Goal: Task Accomplishment & Management: Manage account settings

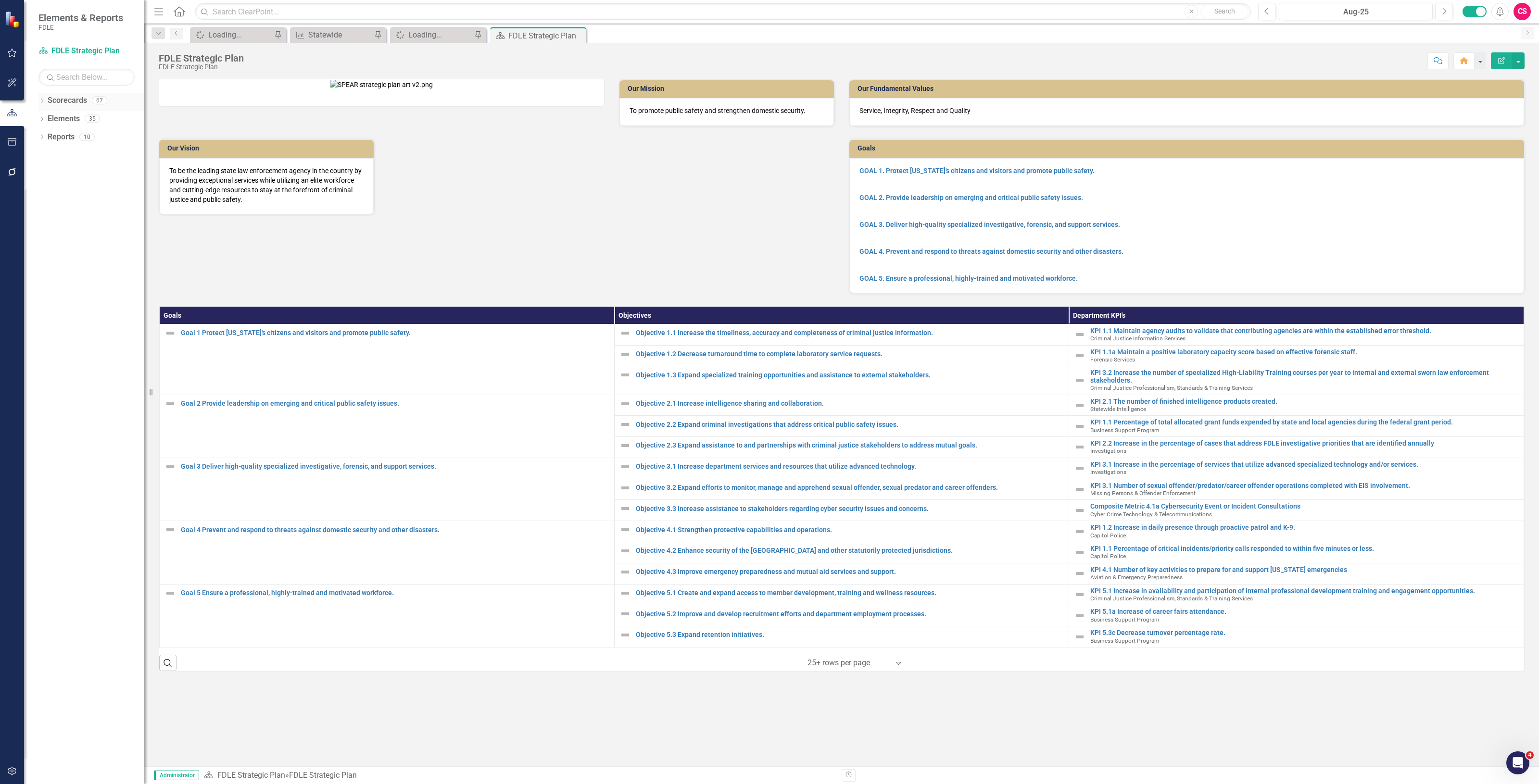
click at [82, 102] on link "Scorecards" at bounding box center [67, 101] width 39 height 11
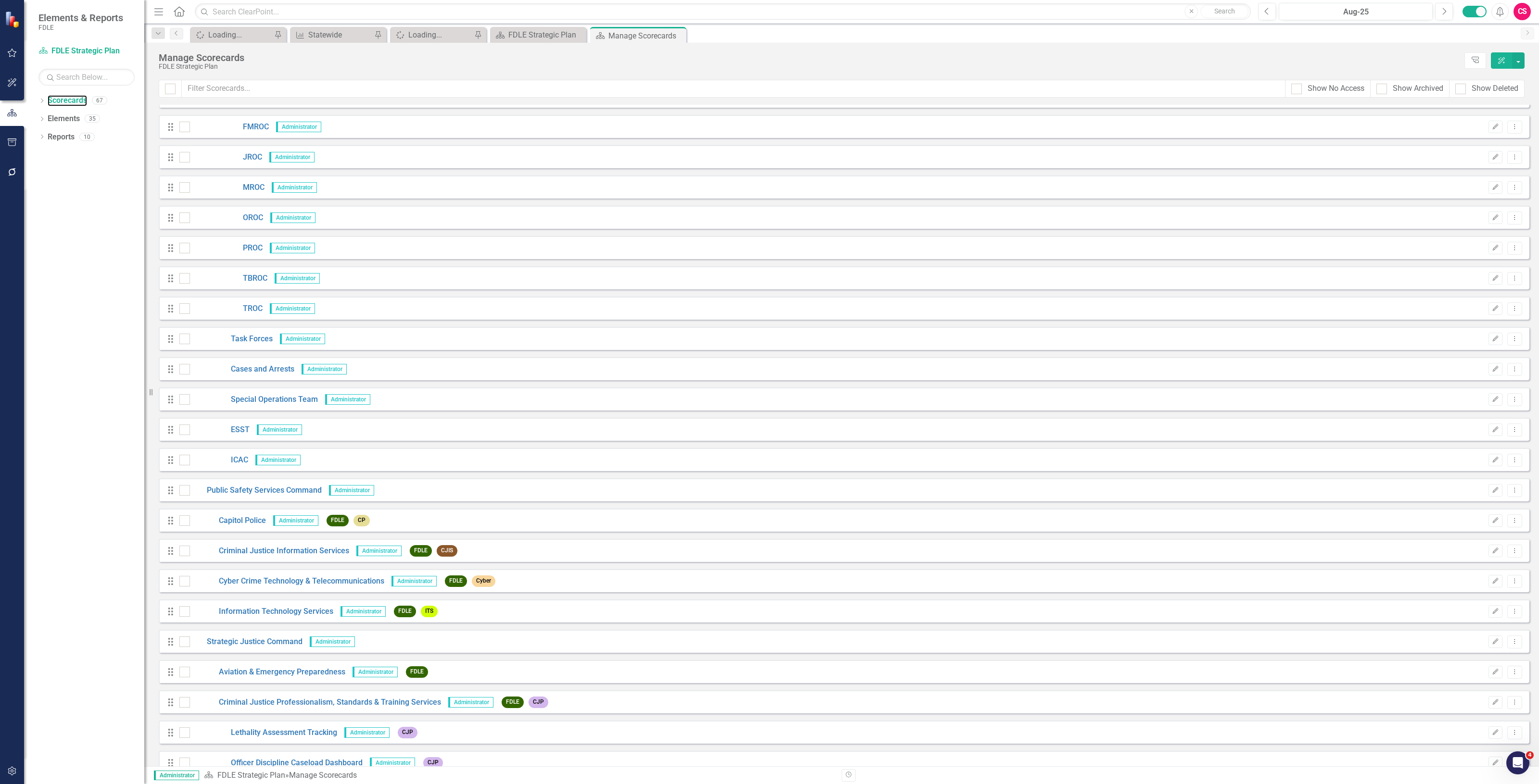
scroll to position [1368, 0]
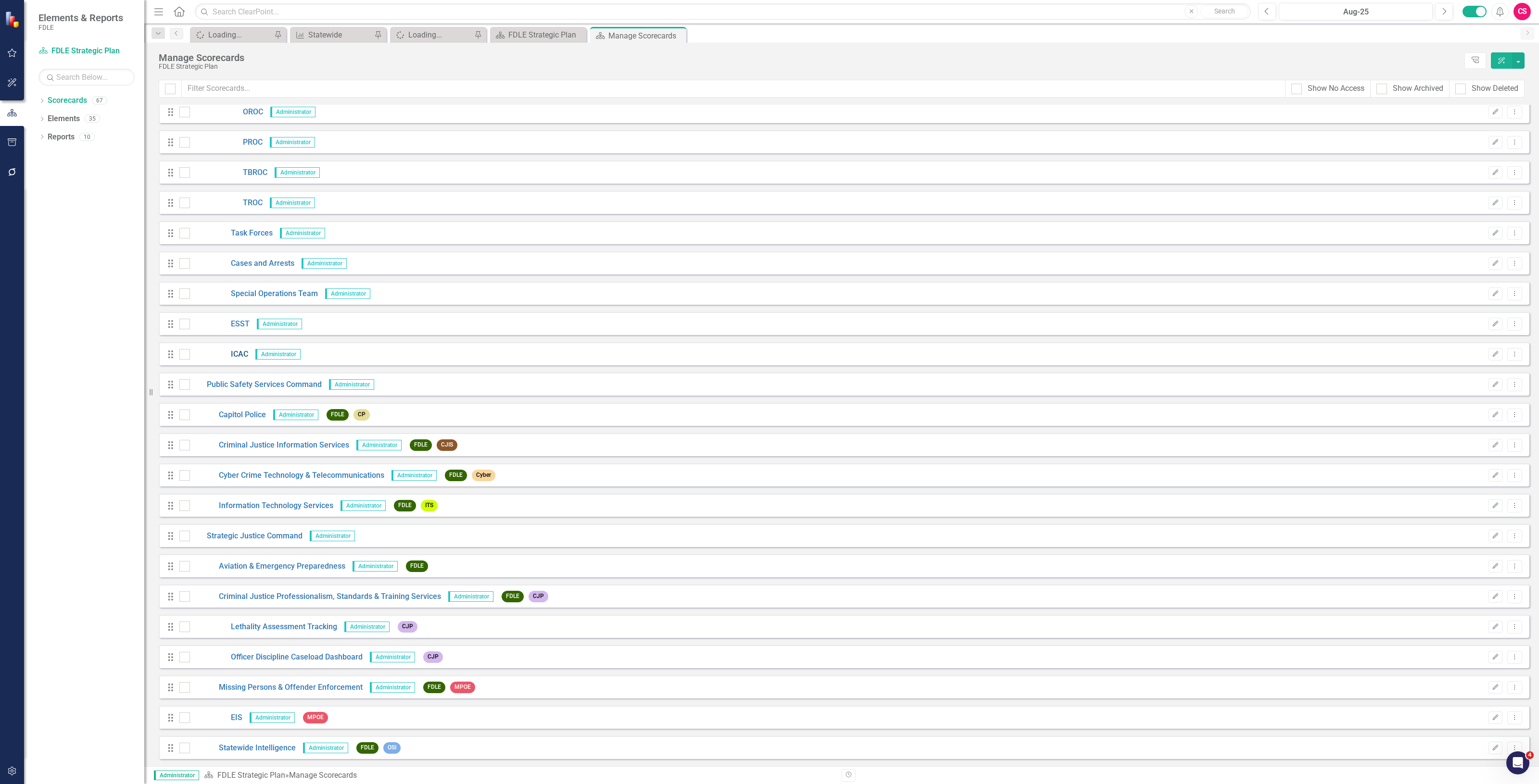
click at [236, 350] on link "ICAC" at bounding box center [220, 354] width 59 height 11
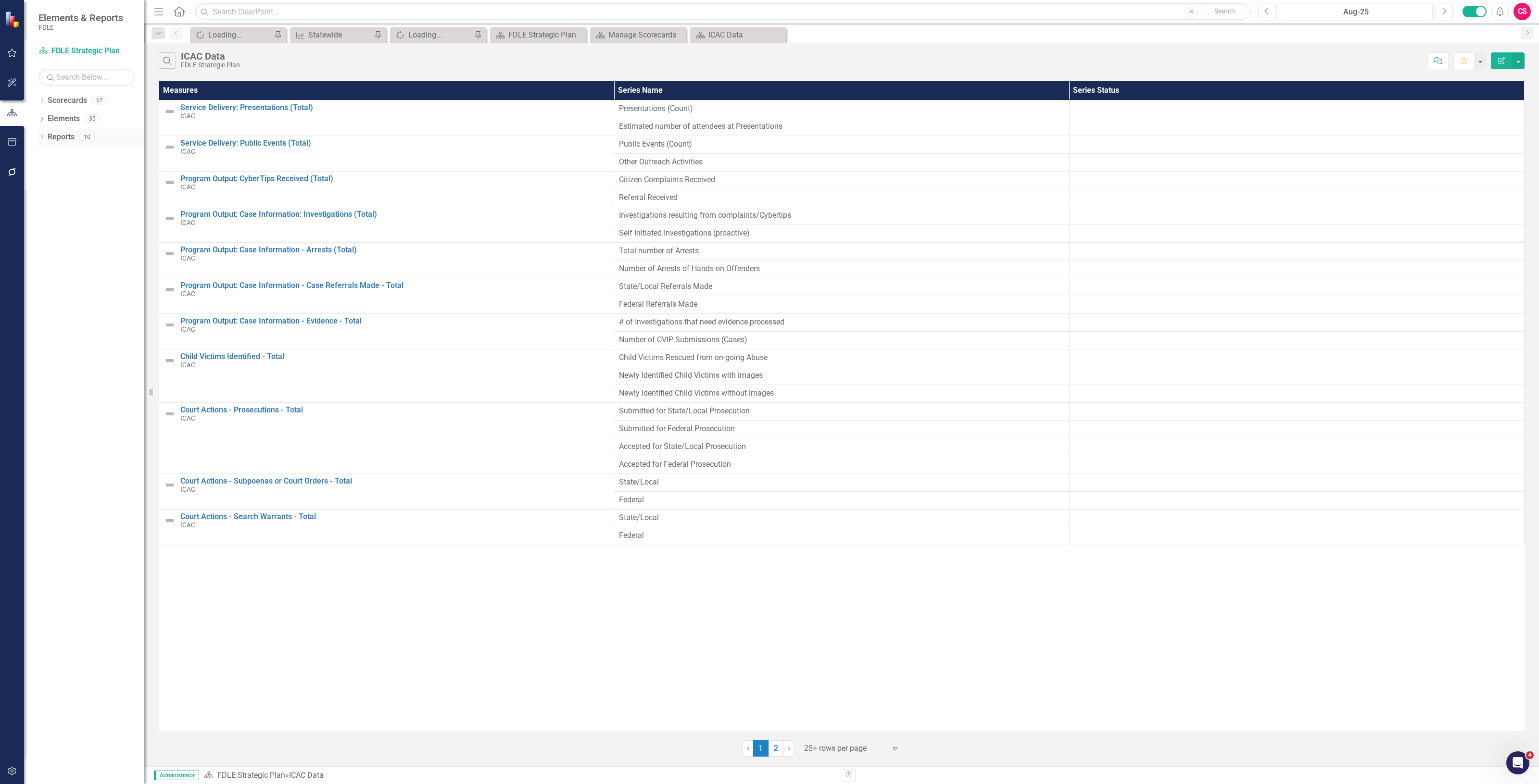
click at [63, 142] on link "Reports" at bounding box center [61, 137] width 27 height 11
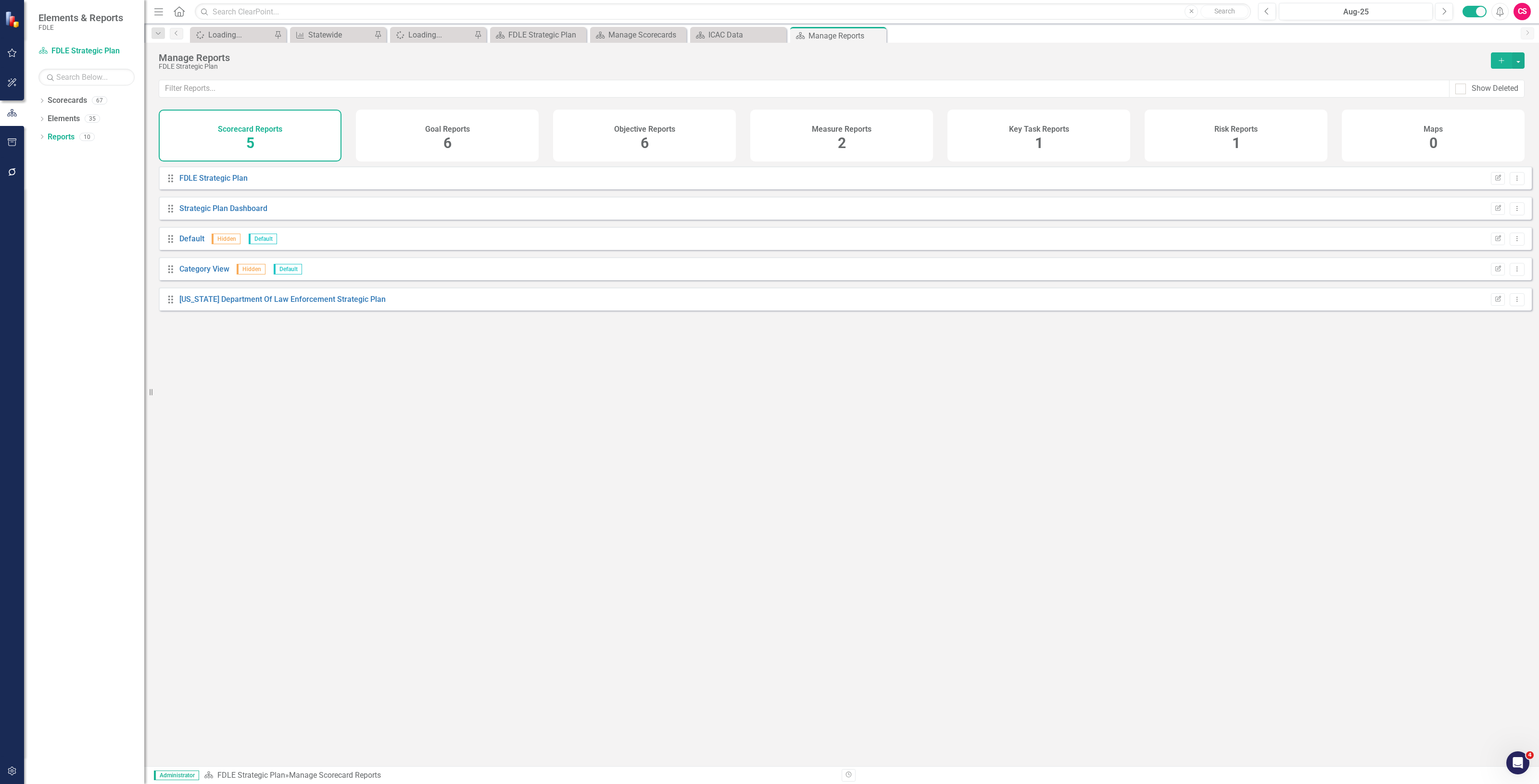
click at [830, 139] on div "Measure Reports 2" at bounding box center [841, 135] width 183 height 52
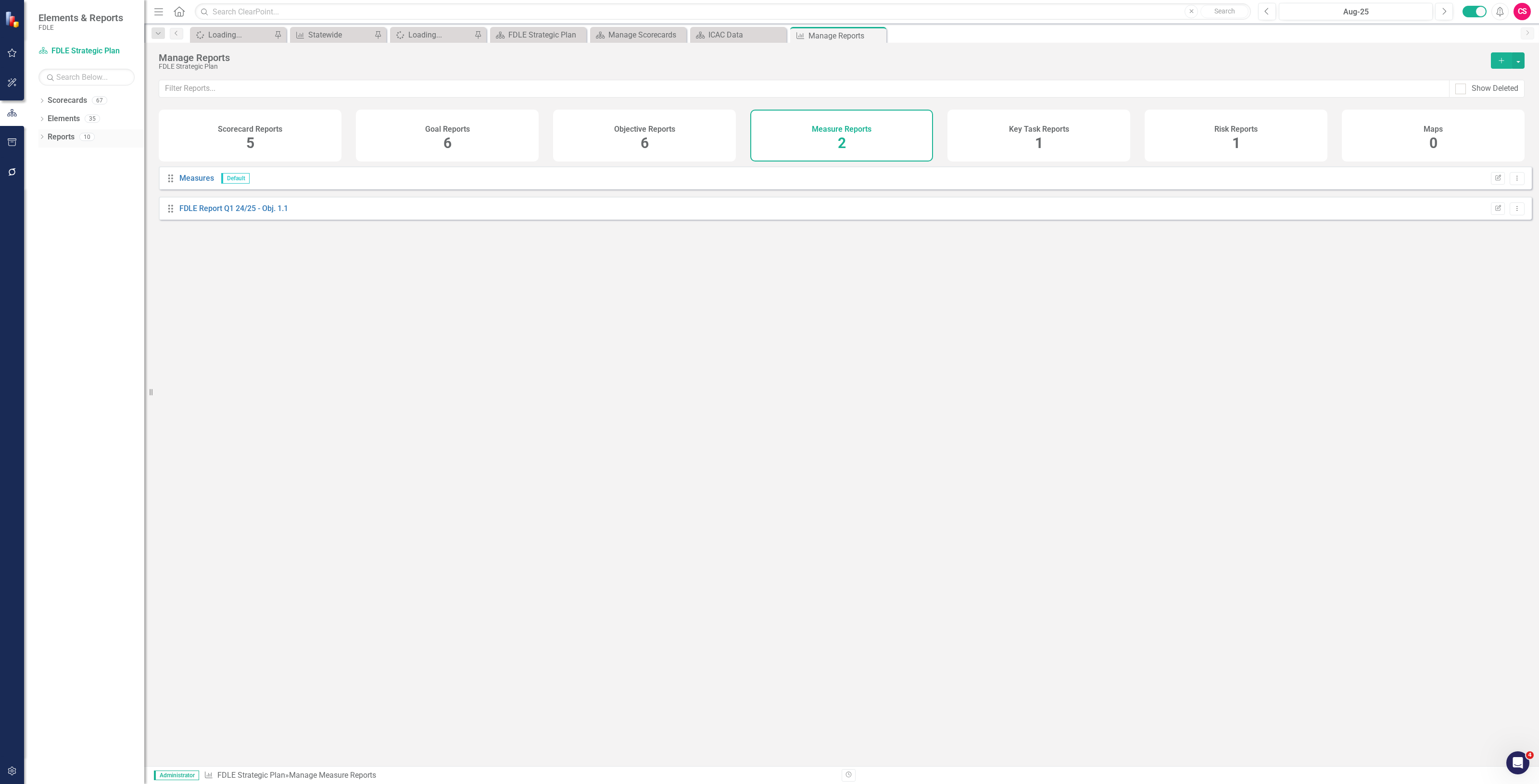
click at [52, 135] on link "Reports" at bounding box center [61, 137] width 27 height 11
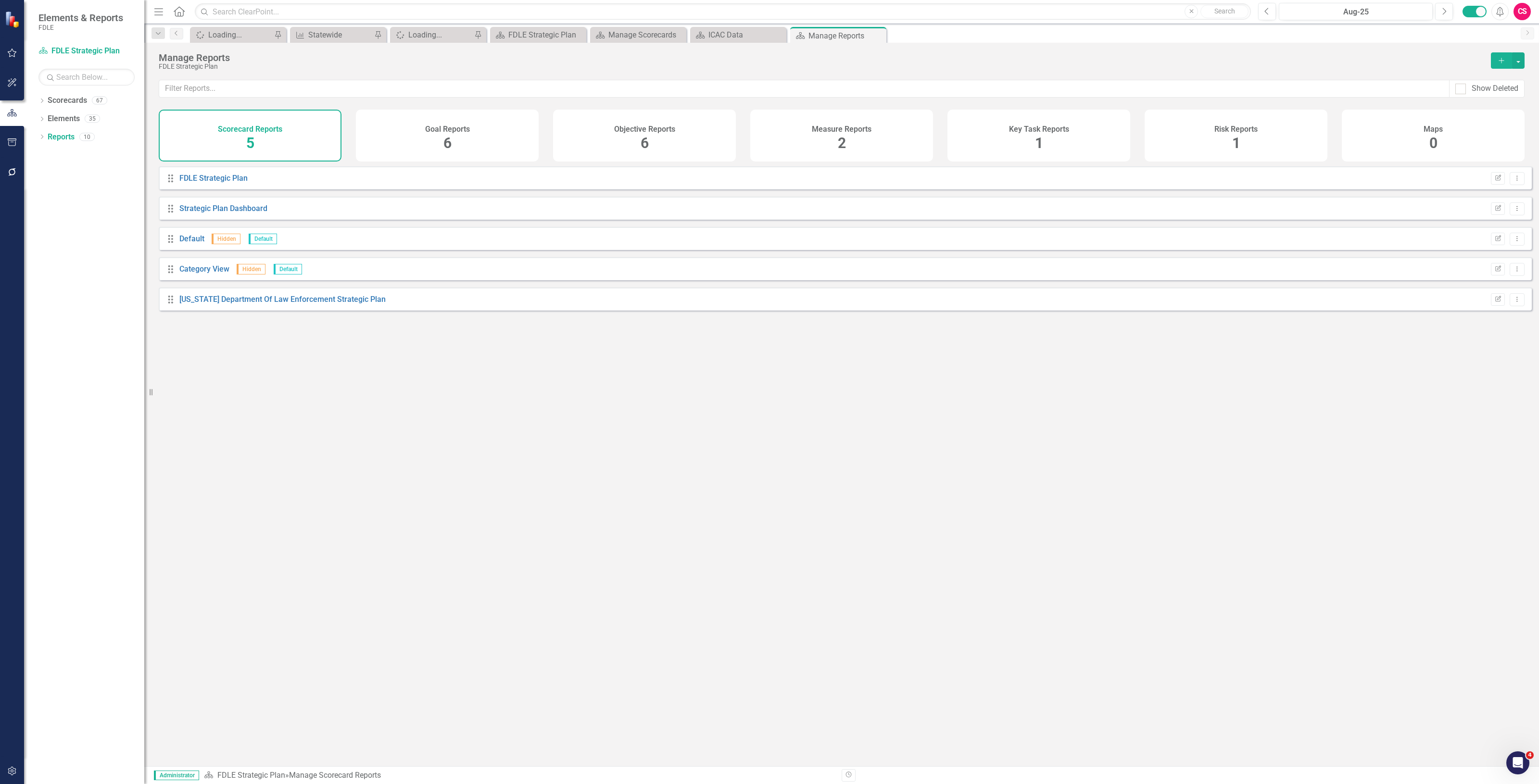
click at [639, 138] on div "Objective Reports 6" at bounding box center [644, 135] width 183 height 52
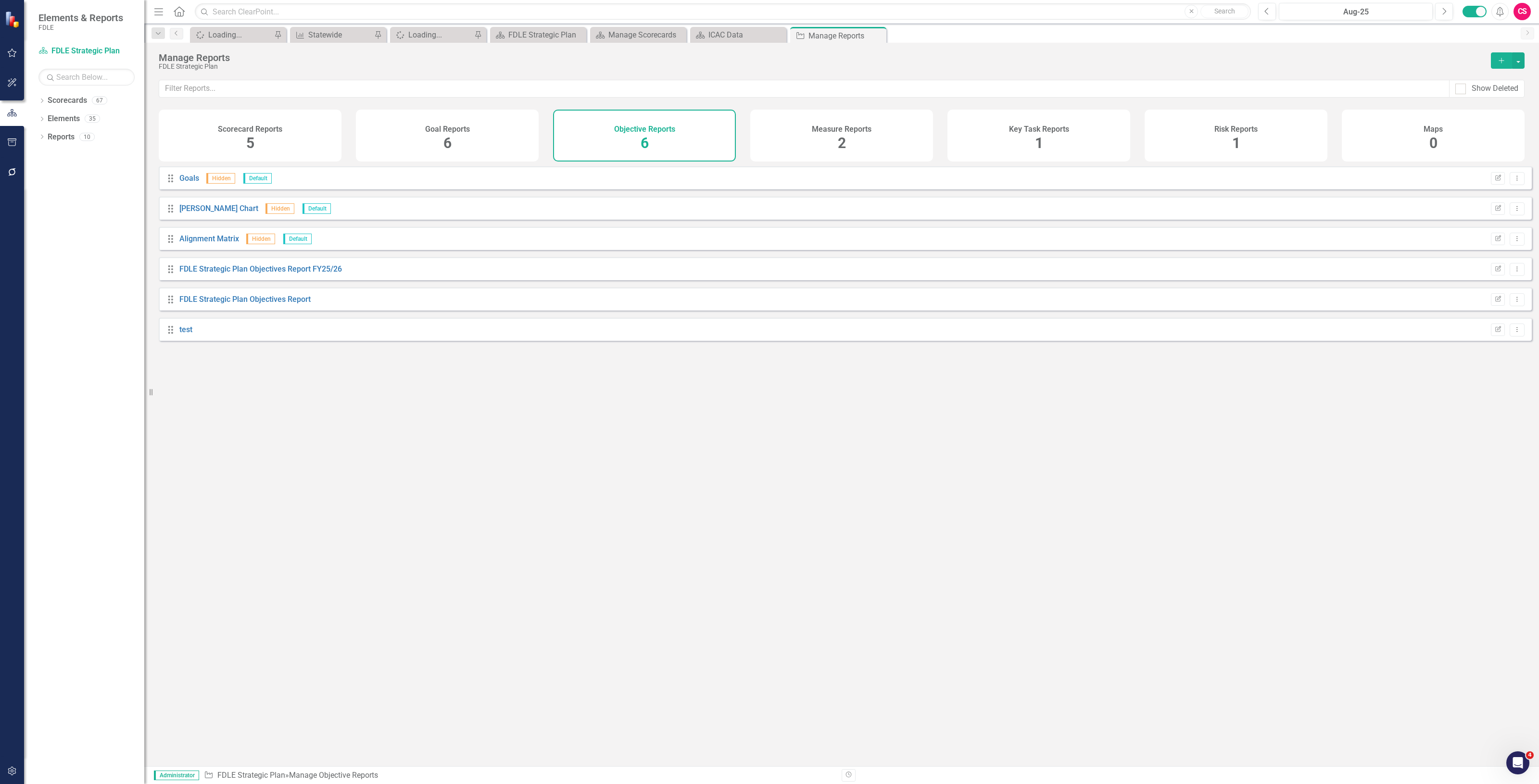
click at [909, 138] on div "Measure Reports 2" at bounding box center [841, 135] width 183 height 52
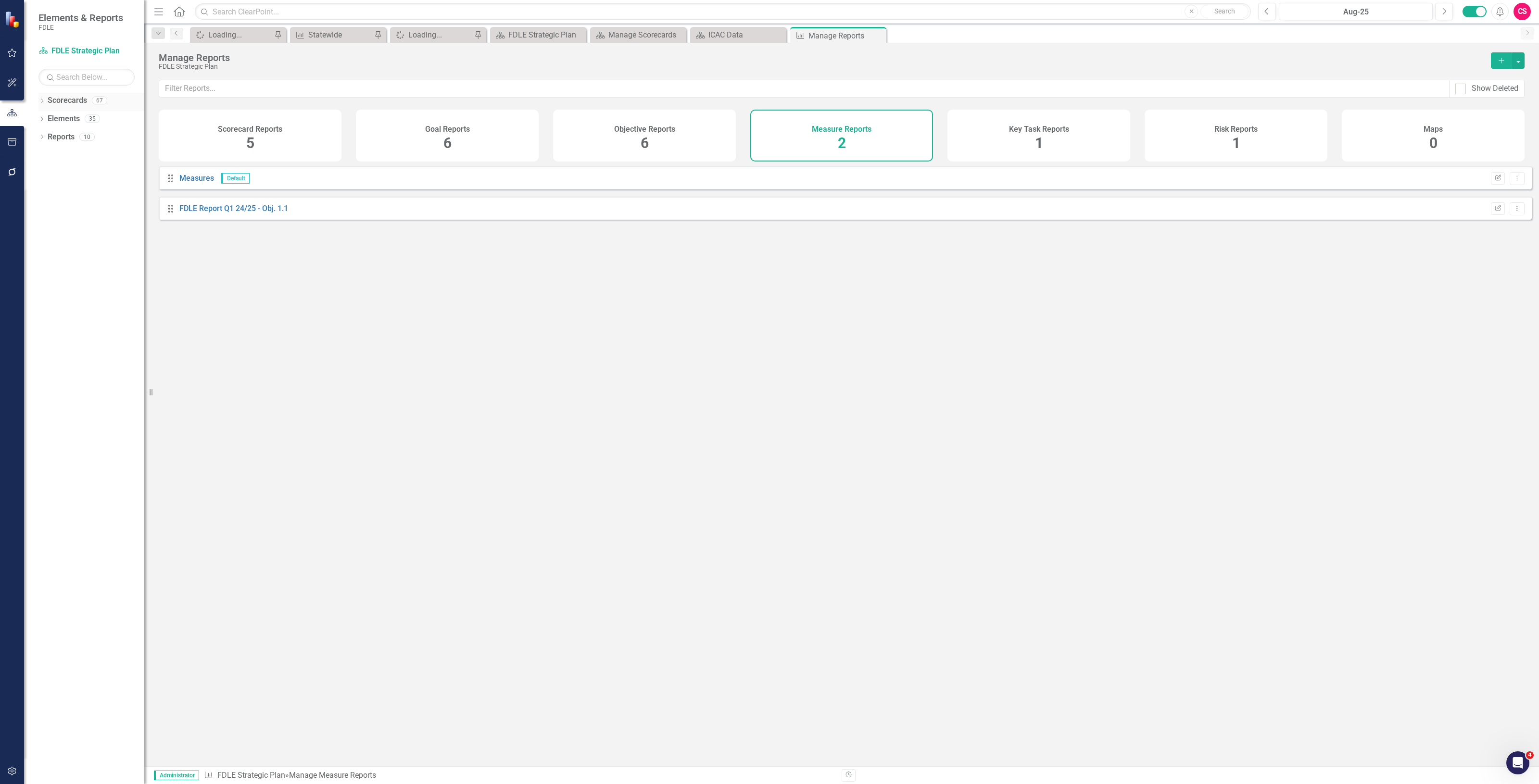
click at [66, 104] on link "Scorecards" at bounding box center [67, 101] width 39 height 11
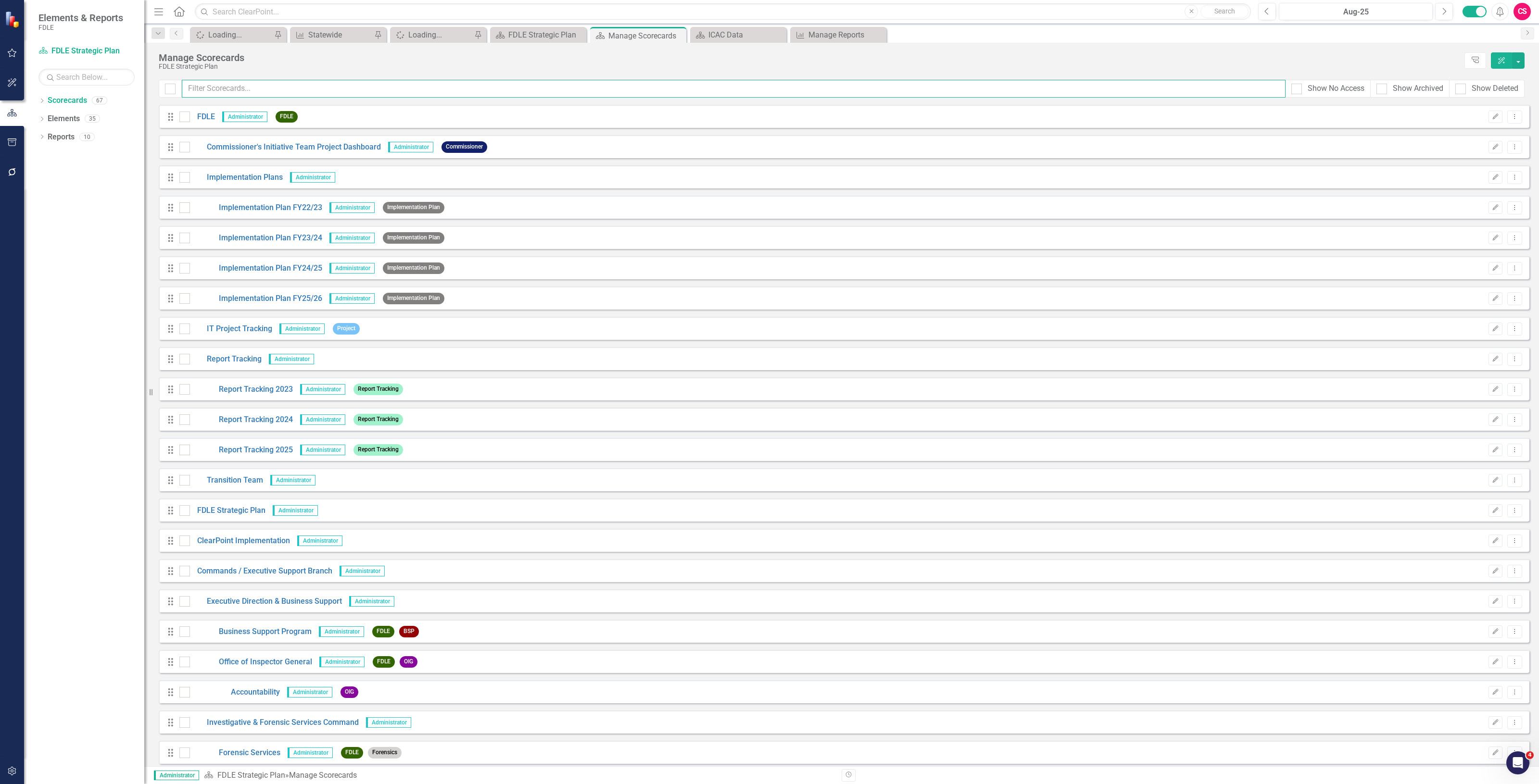
click at [311, 96] on input "text" at bounding box center [733, 89] width 1104 height 18
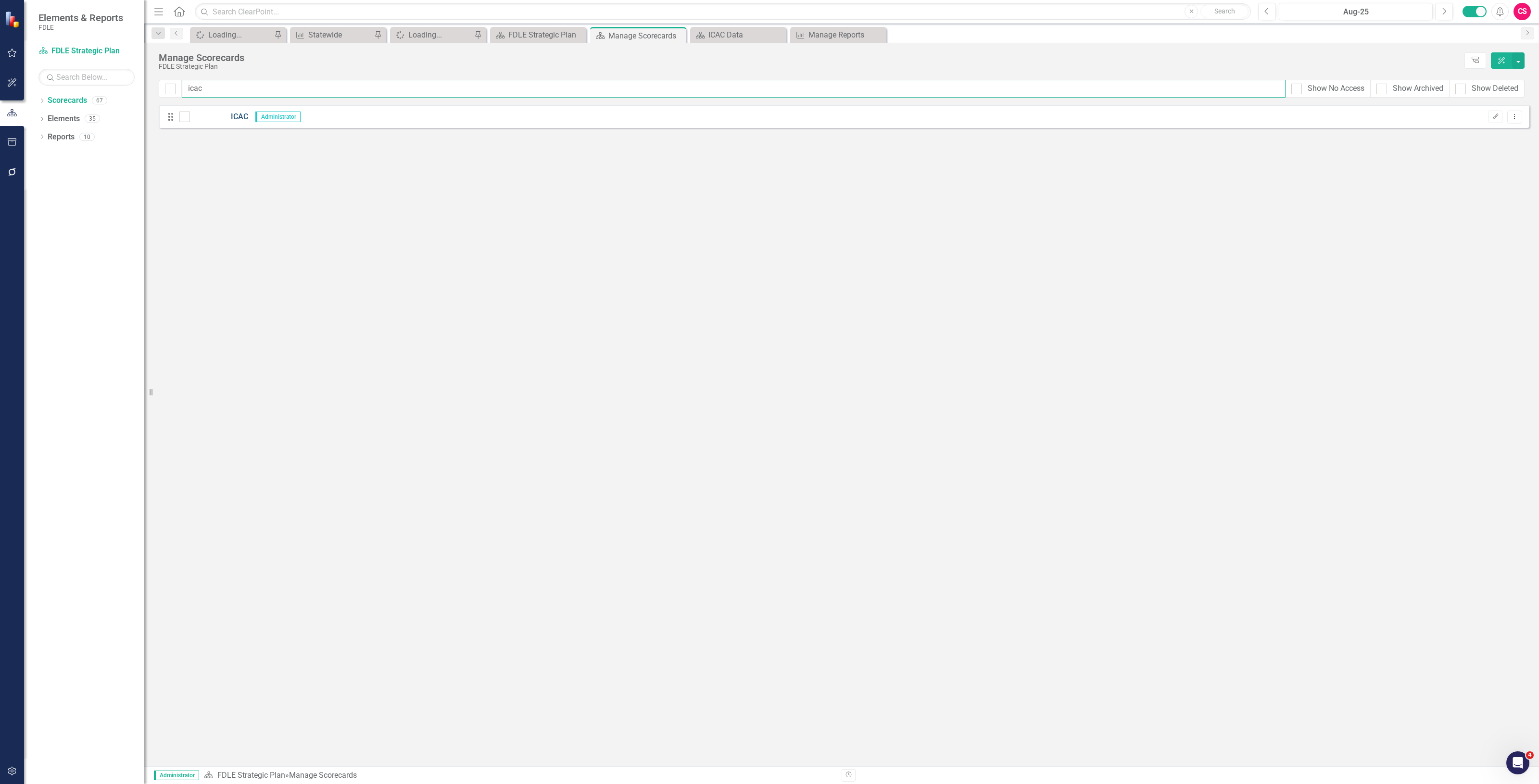
type input "icac"
click at [234, 112] on link "ICAC" at bounding box center [220, 117] width 59 height 11
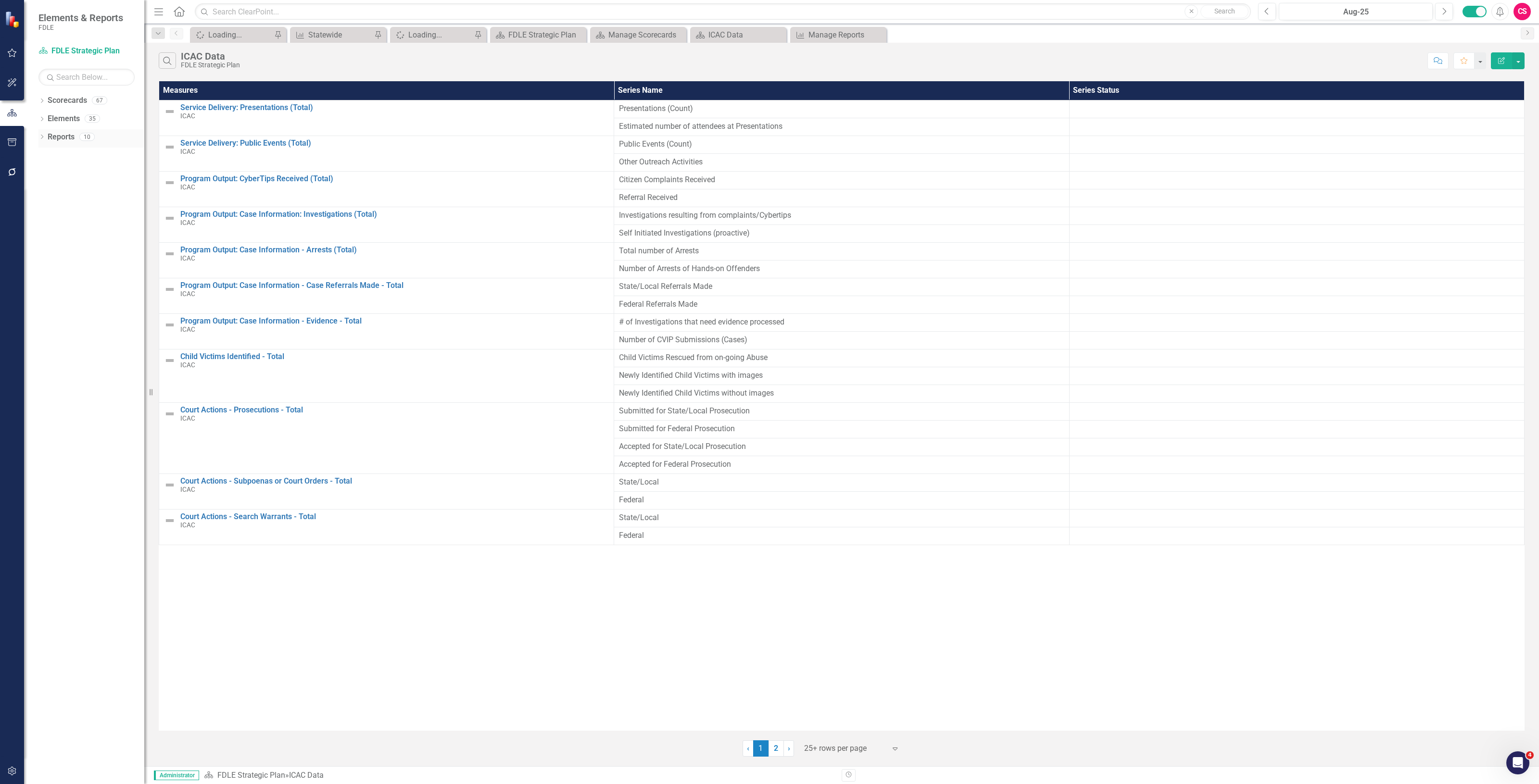
click at [61, 140] on link "Reports" at bounding box center [61, 137] width 27 height 11
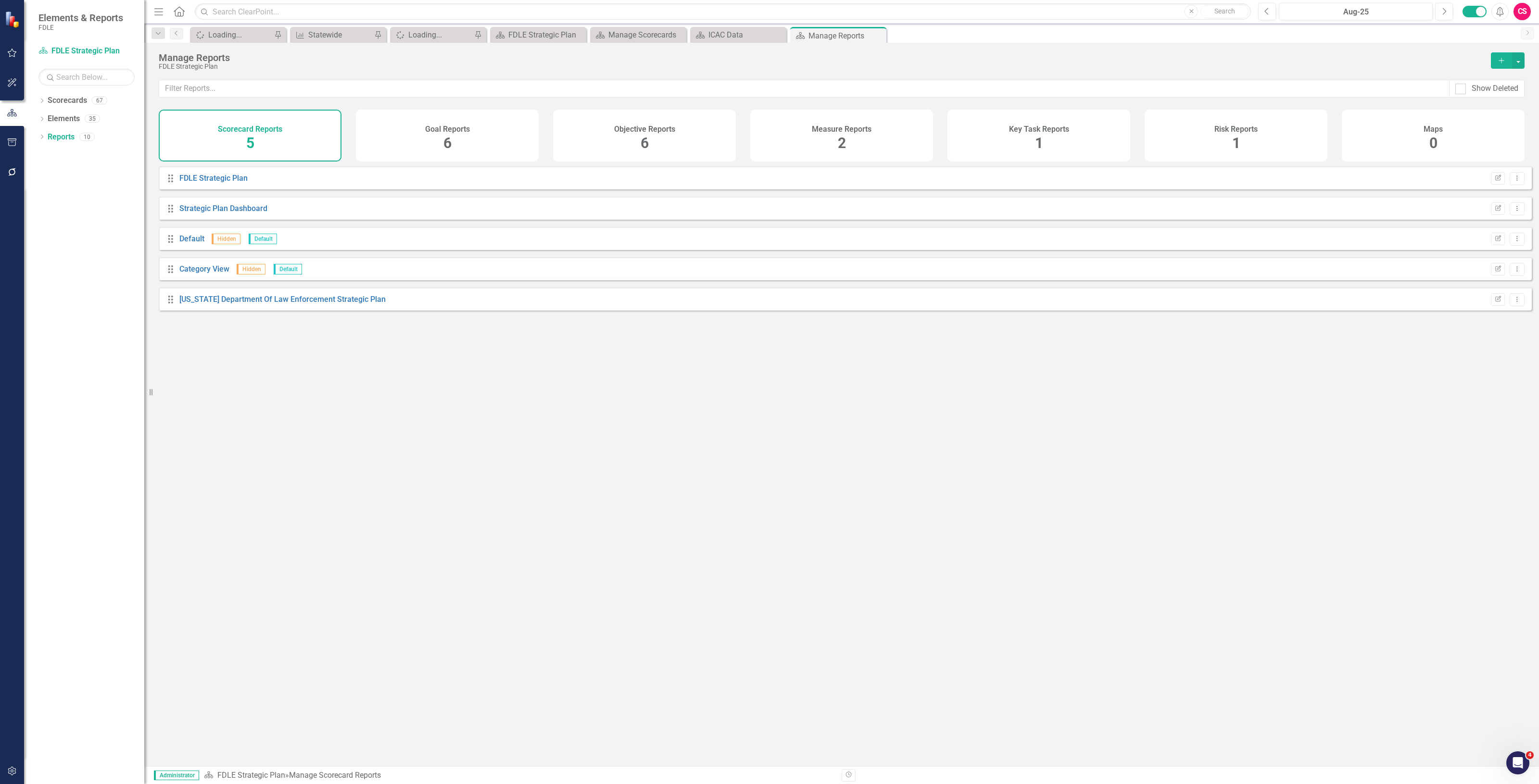
click at [792, 154] on div "Measure Reports 2" at bounding box center [841, 135] width 183 height 52
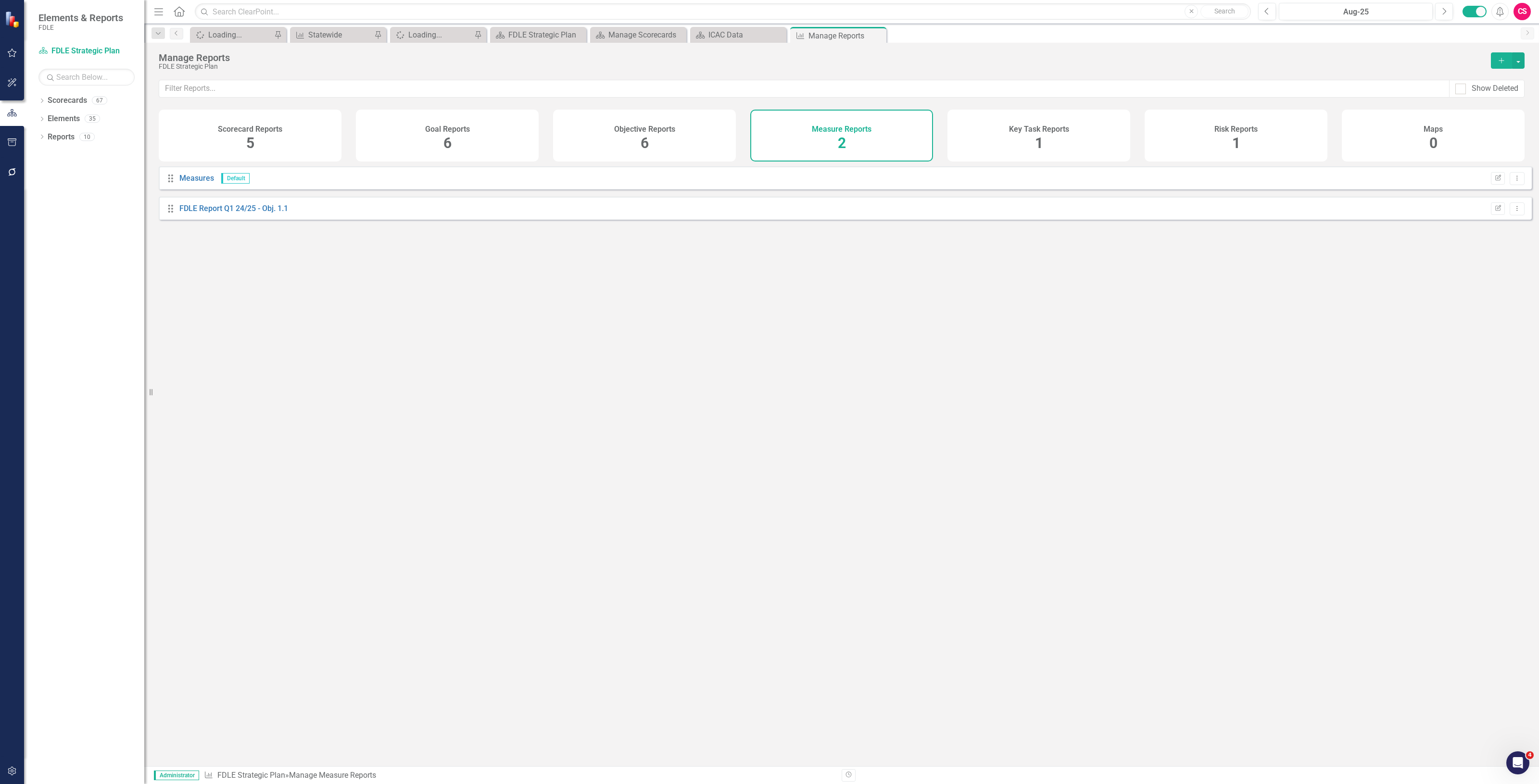
drag, startPoint x: 636, startPoint y: 126, endPoint x: 1138, endPoint y: 126, distance: 502.0
click at [636, 126] on h4 "Objective Reports" at bounding box center [644, 129] width 61 height 8
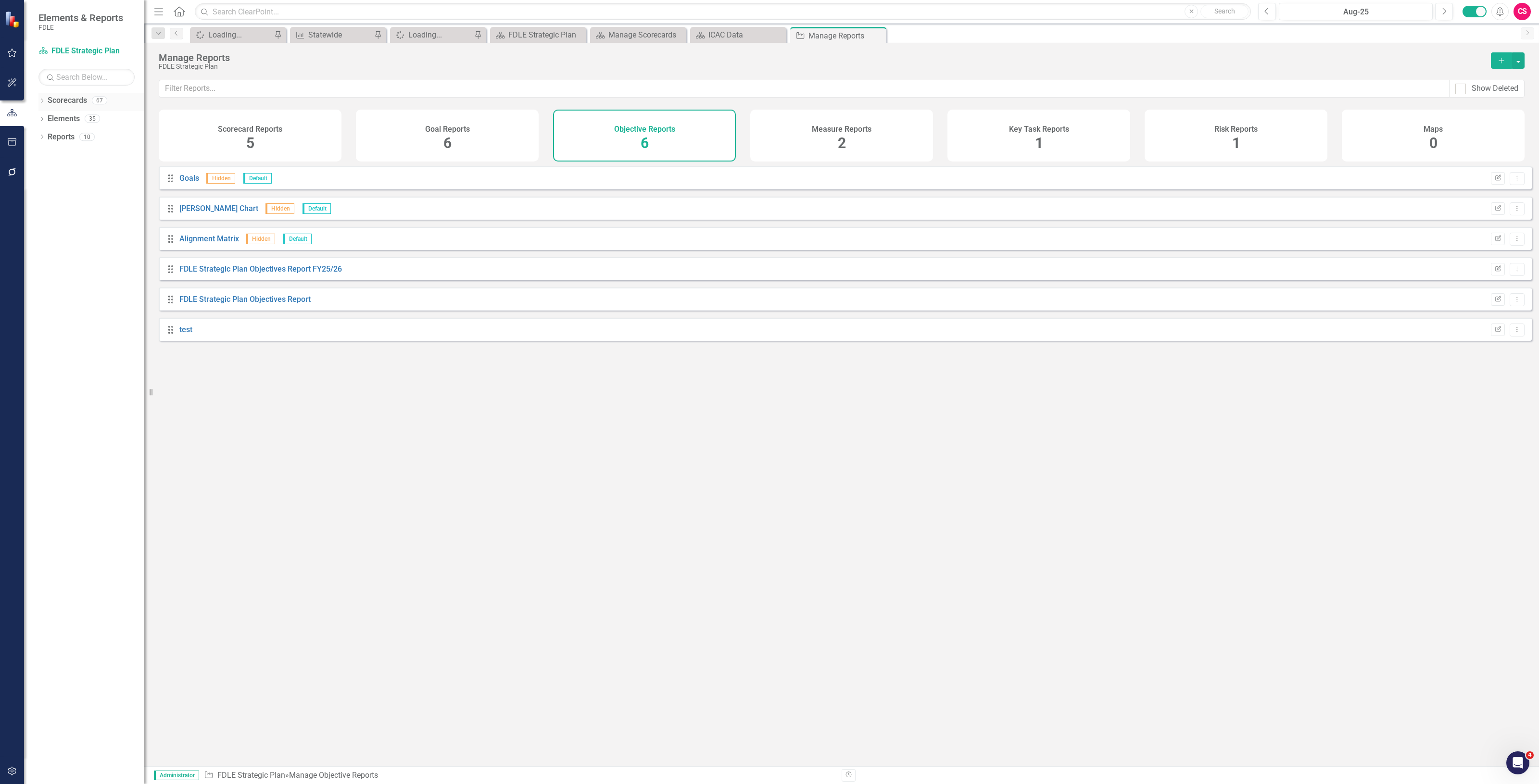
click at [70, 96] on link "Scorecards" at bounding box center [67, 101] width 39 height 11
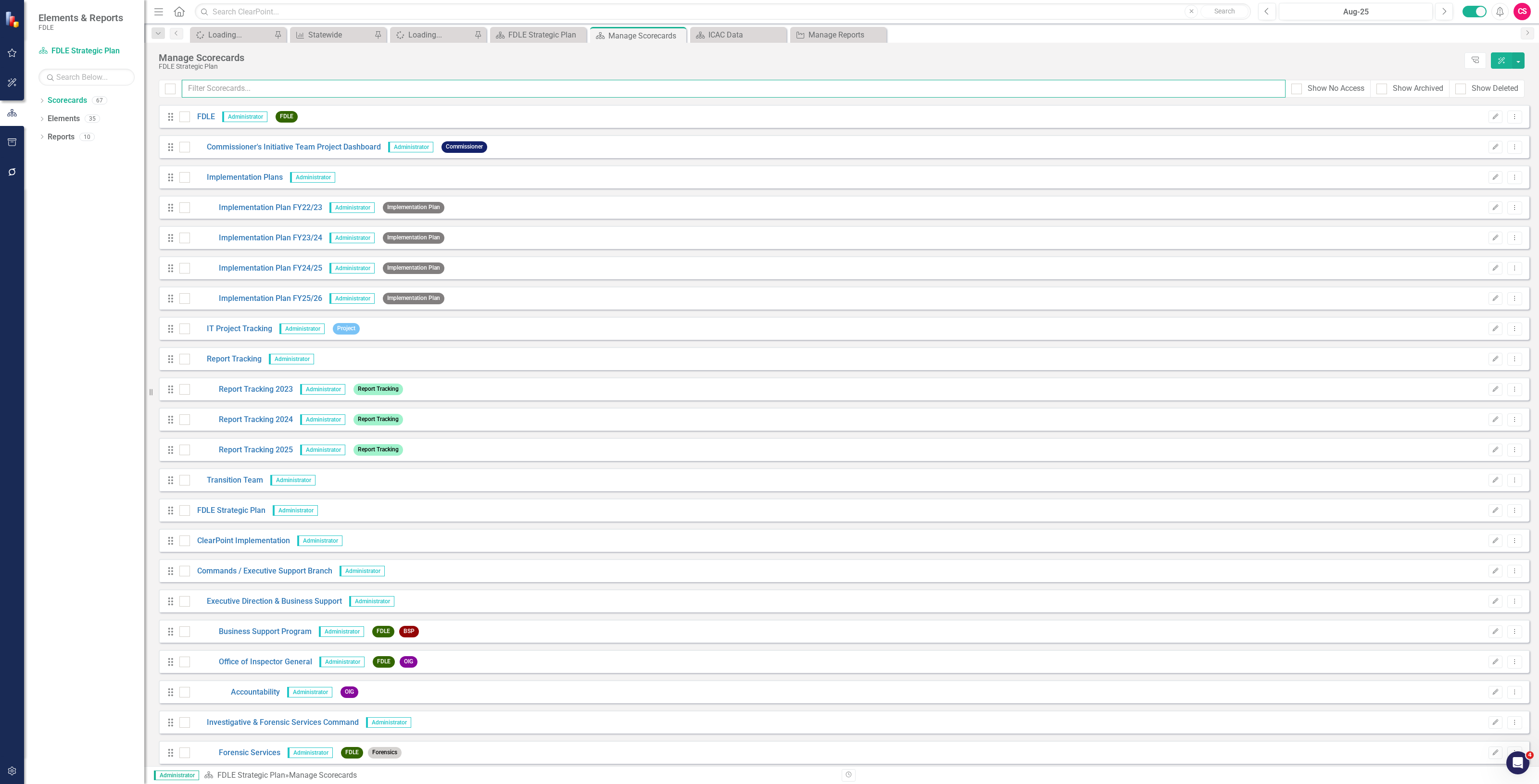
click at [232, 89] on input "text" at bounding box center [733, 89] width 1104 height 18
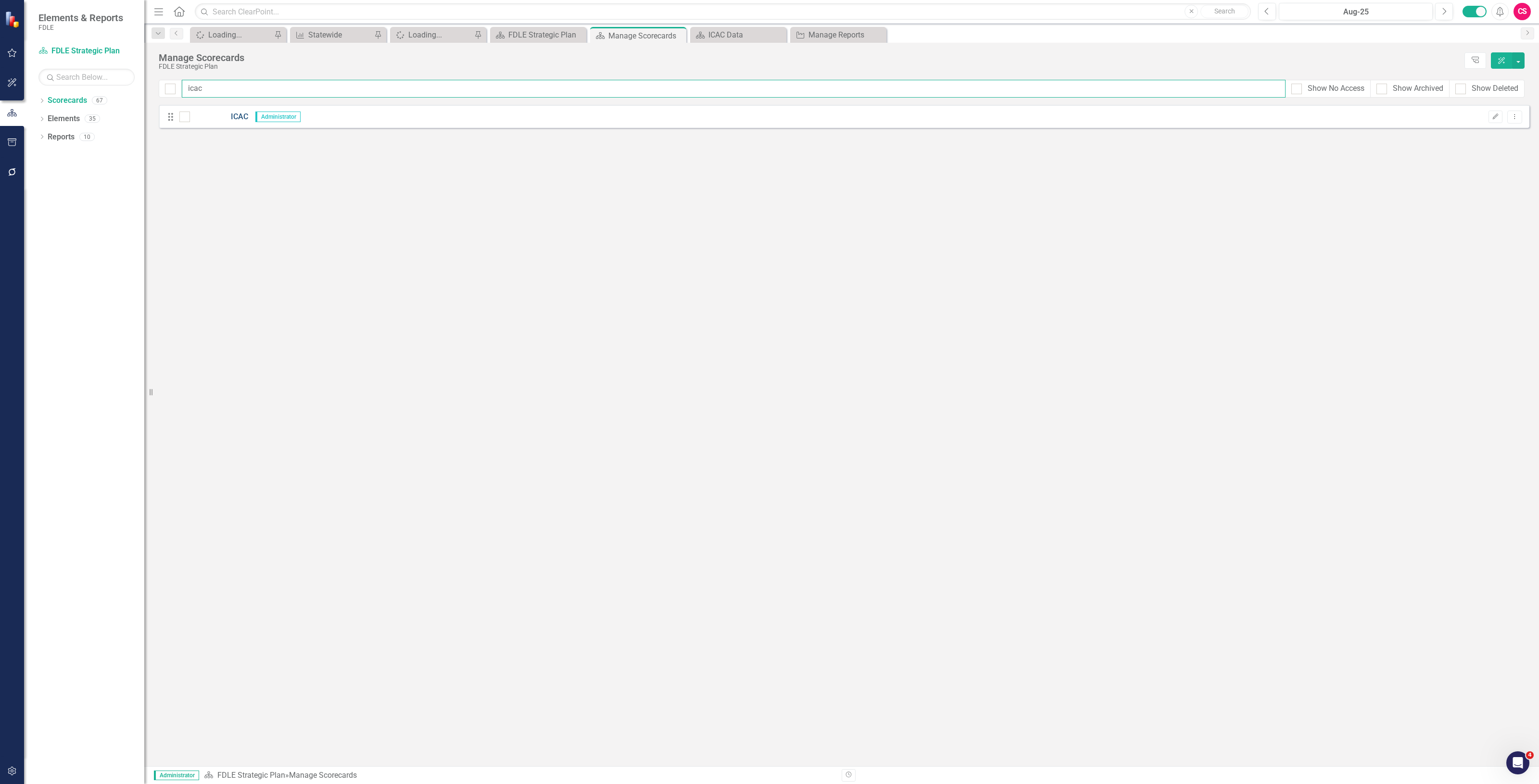
type input "icac"
click at [239, 118] on link "ICAC" at bounding box center [220, 117] width 59 height 11
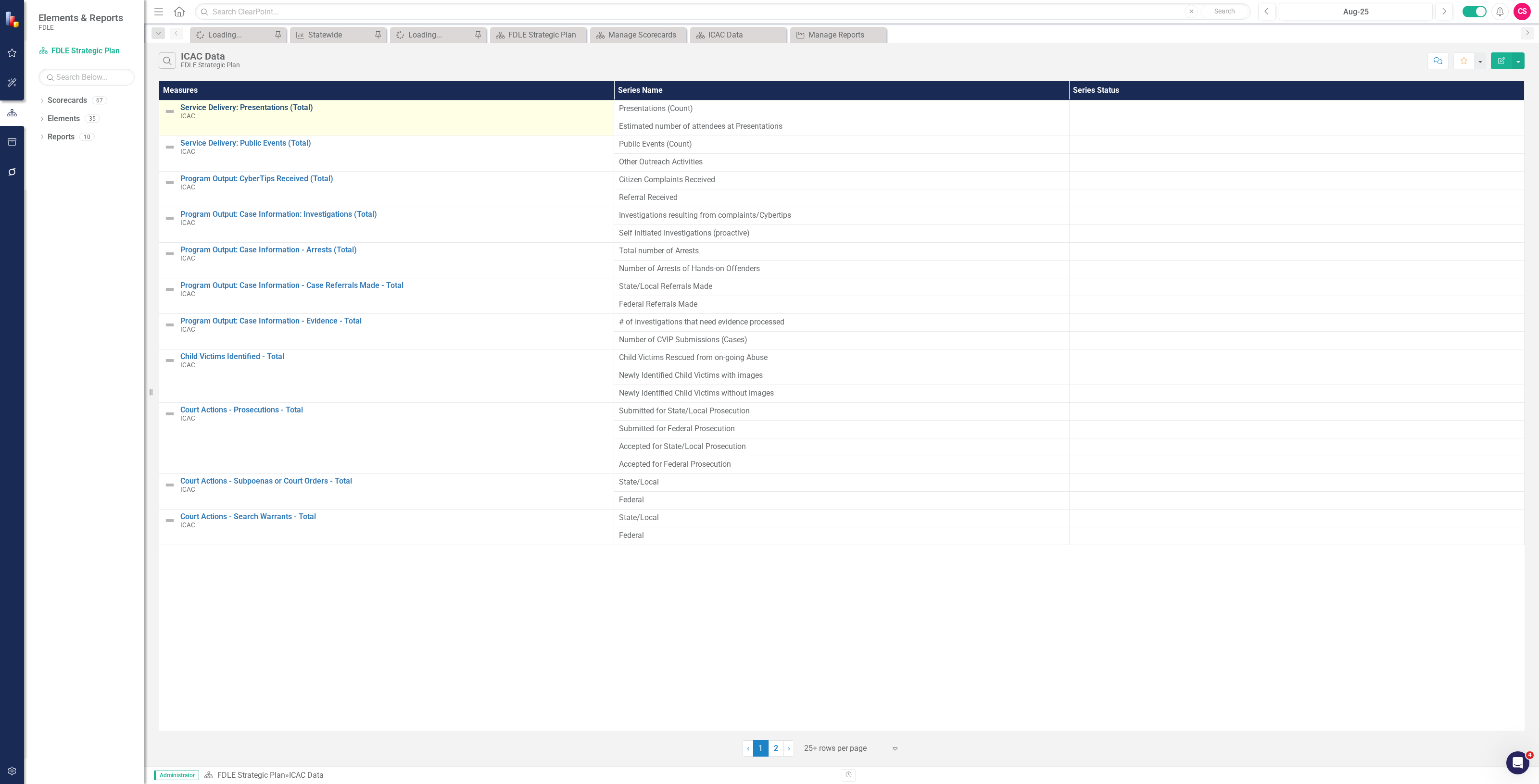
click at [210, 104] on link "Service Delivery: Presentations (Total)" at bounding box center [394, 107] width 428 height 8
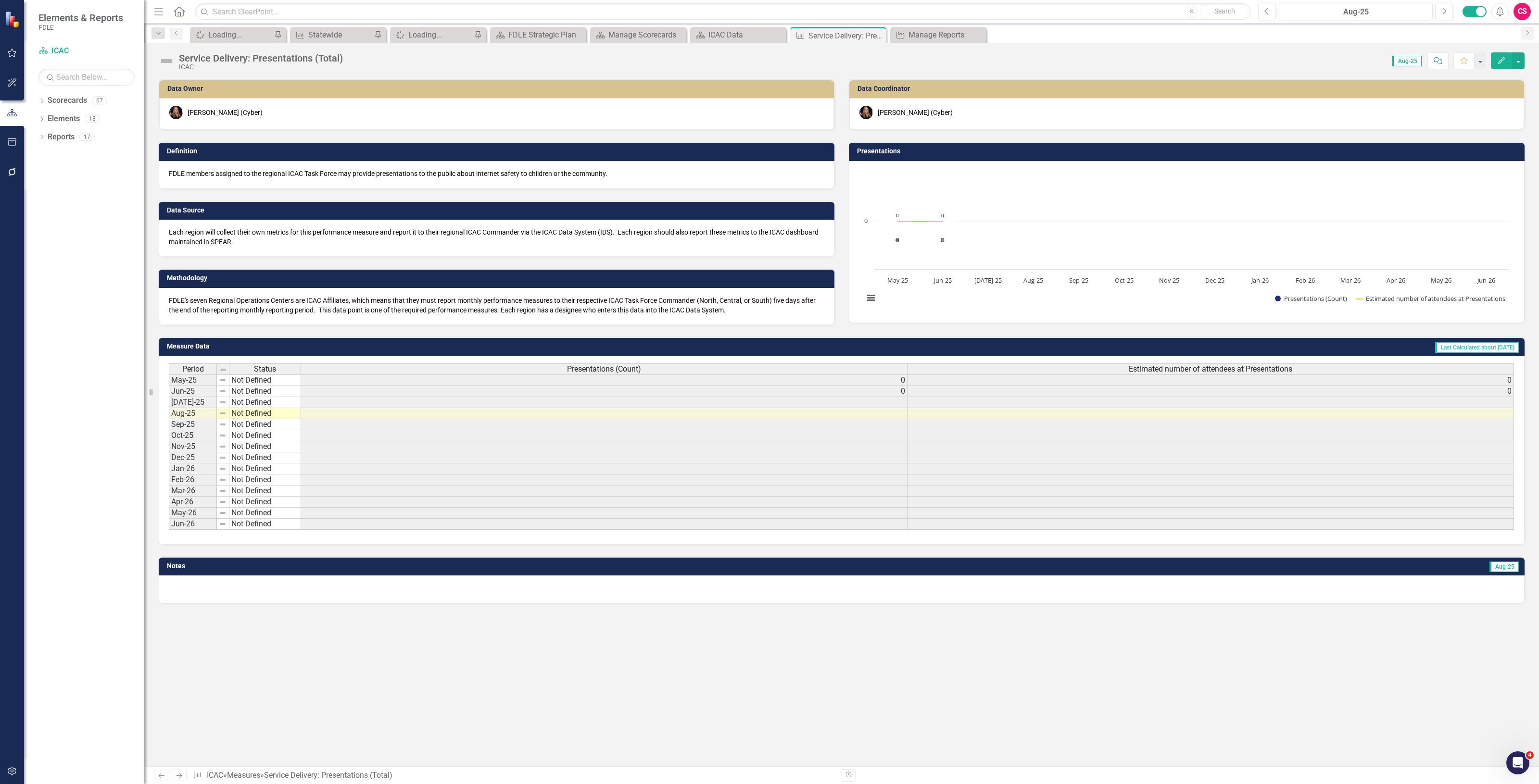
click at [1503, 66] on button "Edit" at bounding box center [1500, 61] width 21 height 17
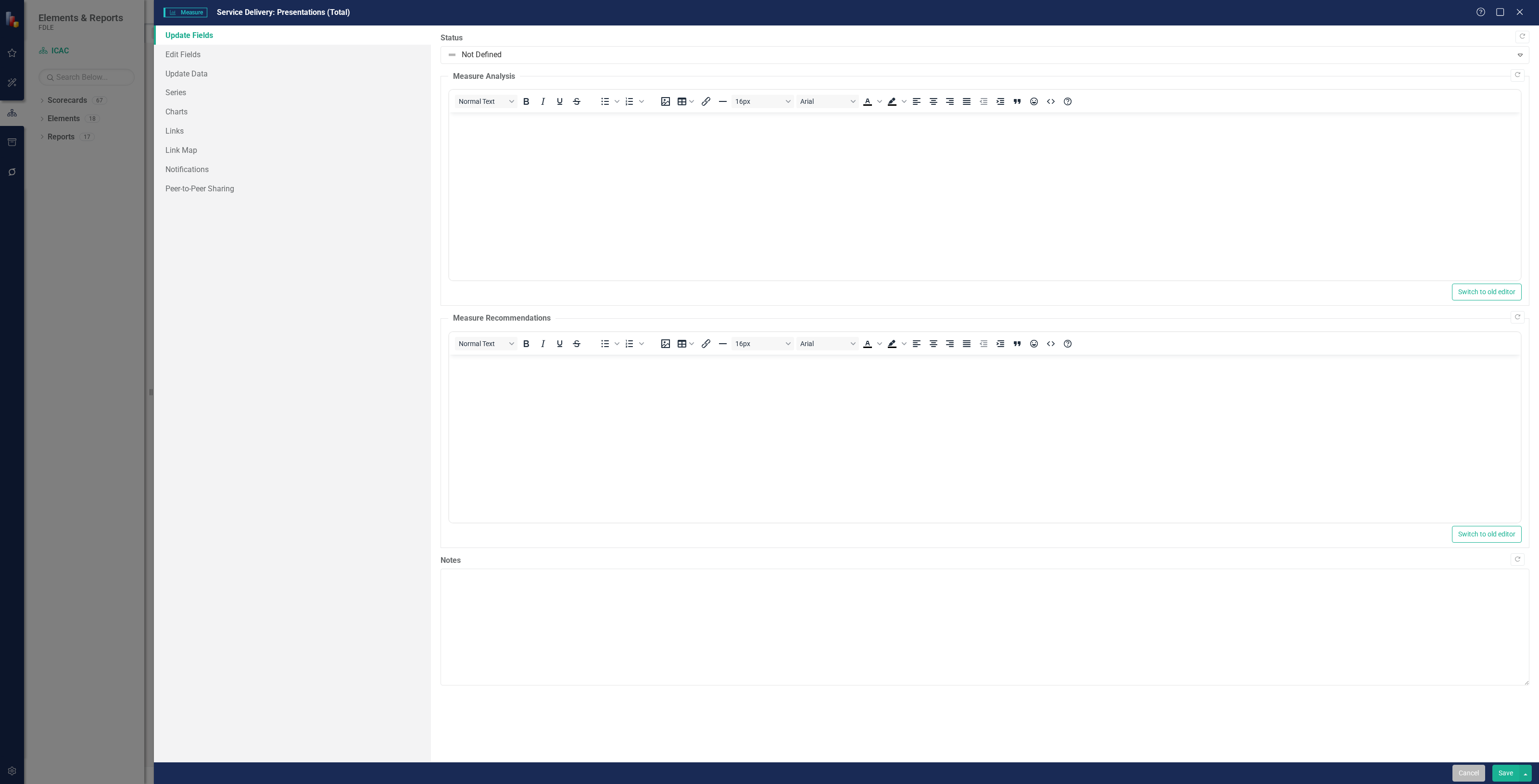
click at [1467, 772] on button "Cancel" at bounding box center [1468, 773] width 32 height 17
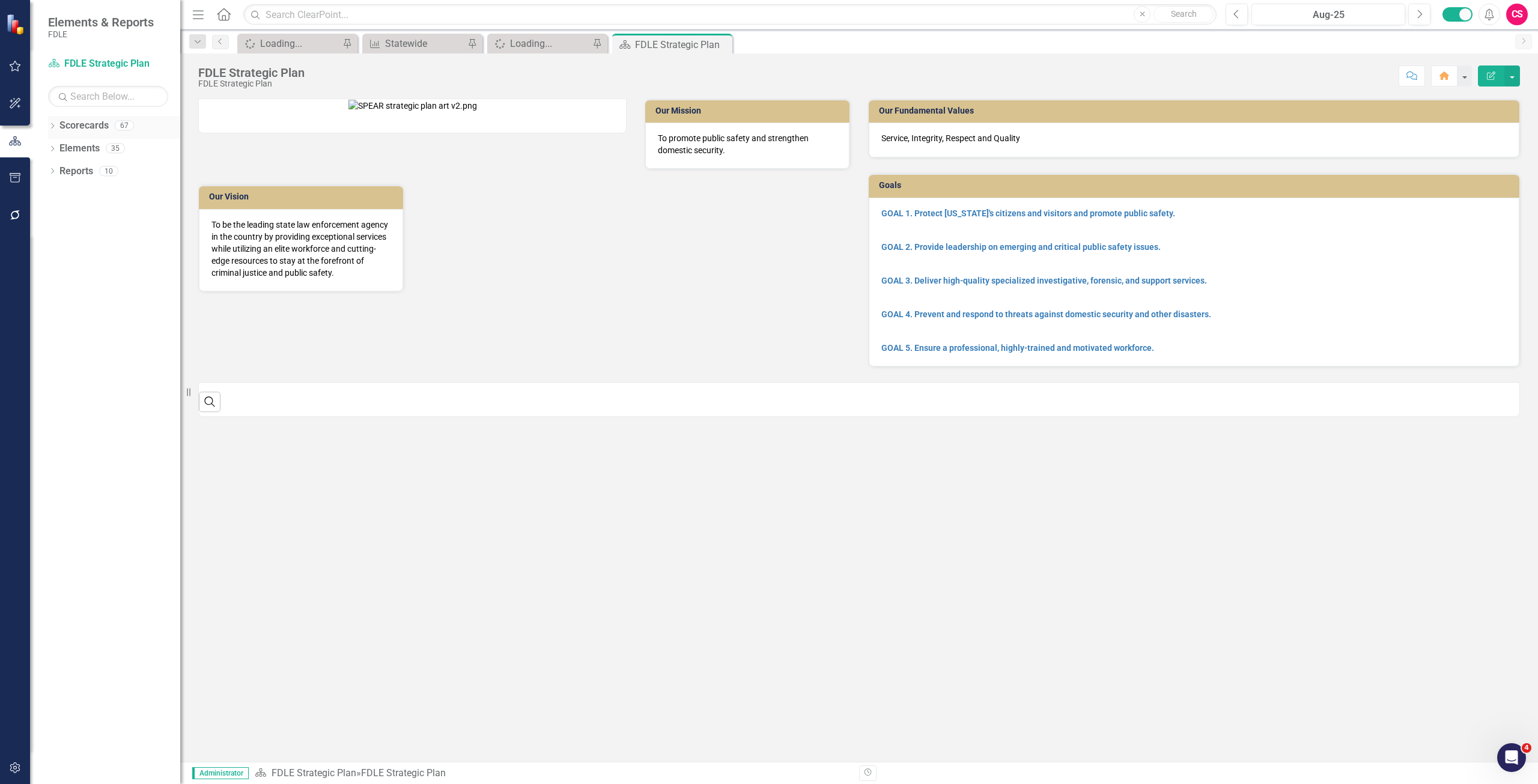
click at [81, 129] on link "Scorecards" at bounding box center [84, 126] width 49 height 13
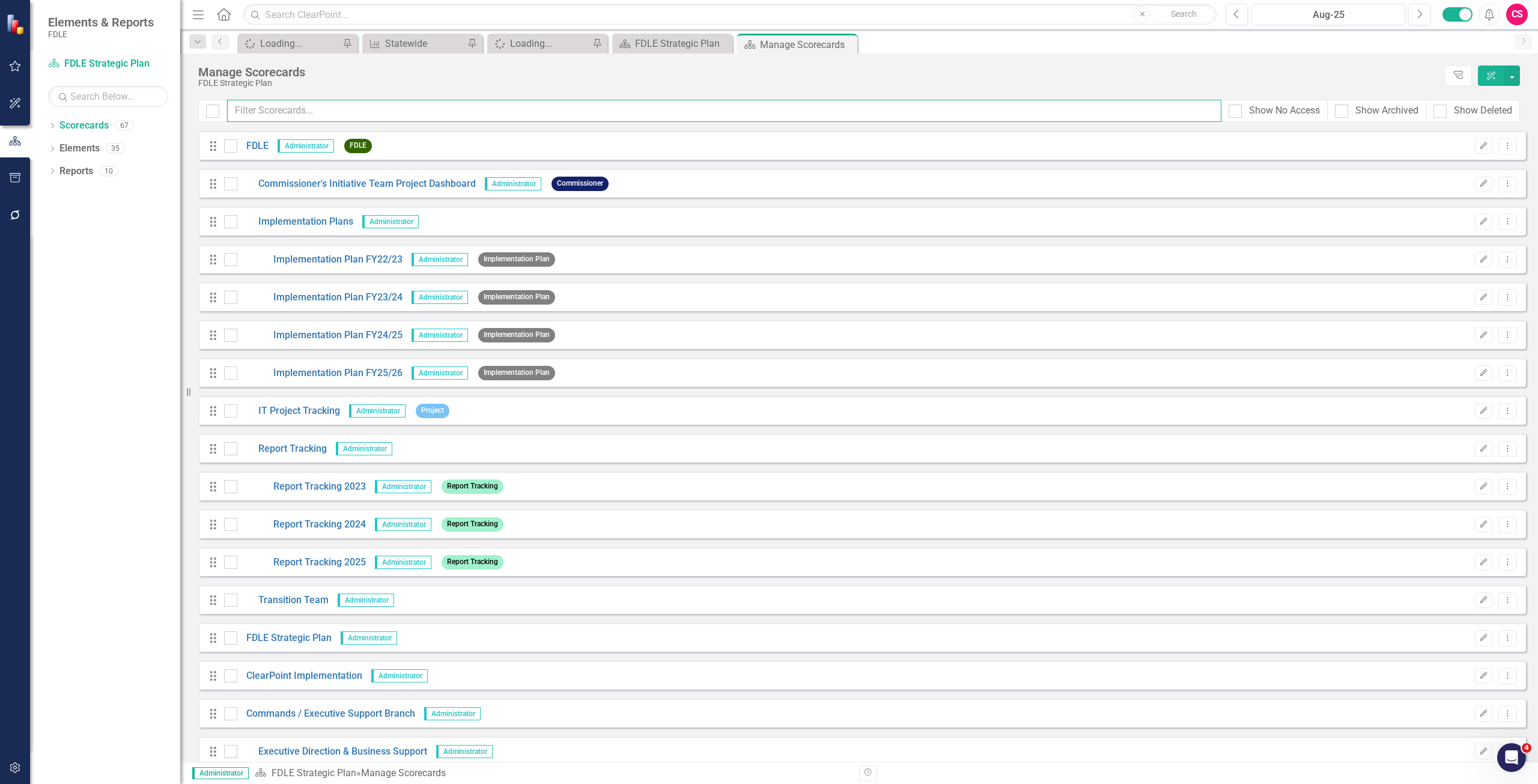
click at [314, 111] on input "text" at bounding box center [724, 111] width 994 height 22
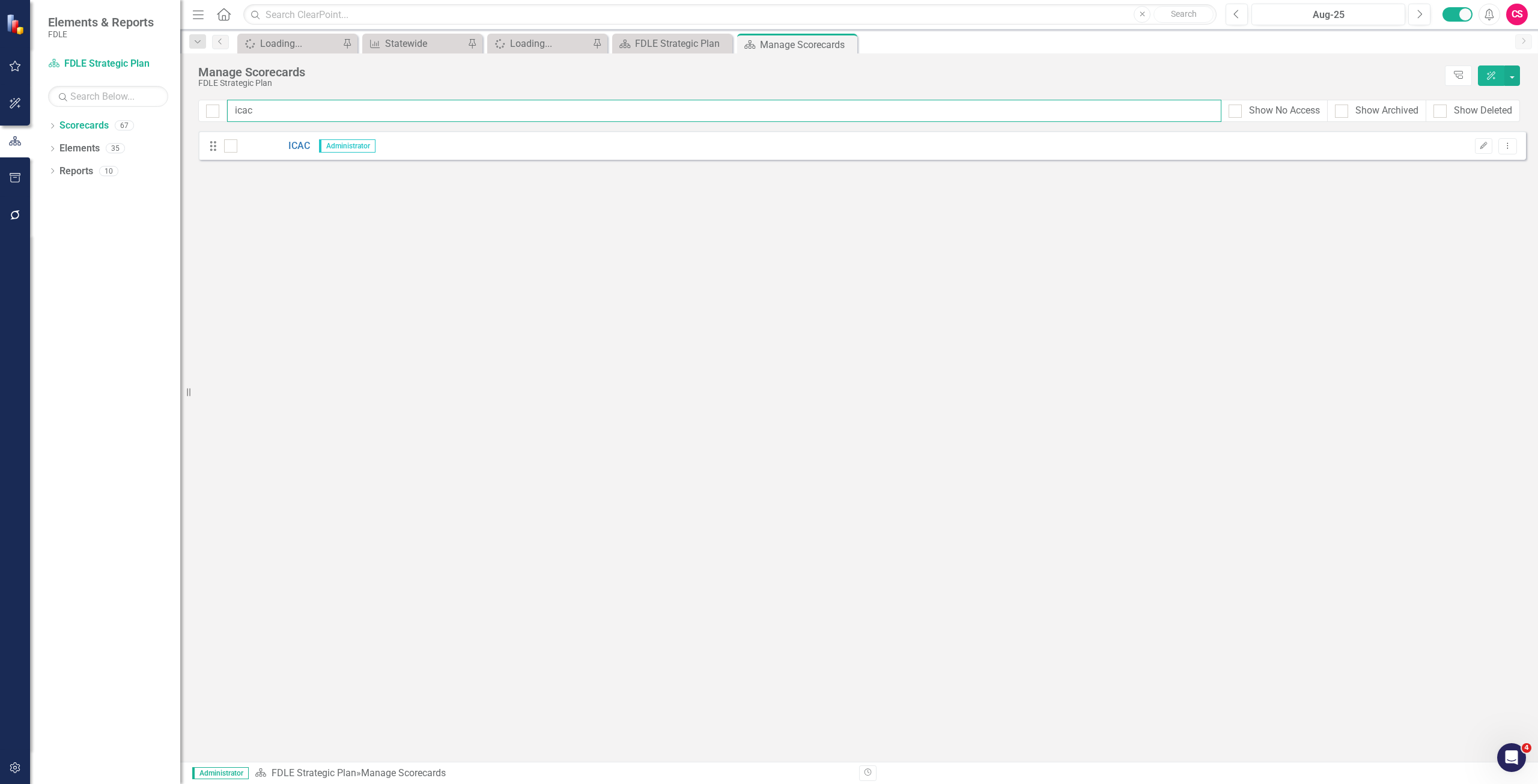
type input "icac"
click at [295, 137] on div "Drag ICAC Administrator Edit Dropdown Menu" at bounding box center [862, 145] width 1328 height 29
click at [295, 146] on link "ICAC" at bounding box center [274, 146] width 73 height 13
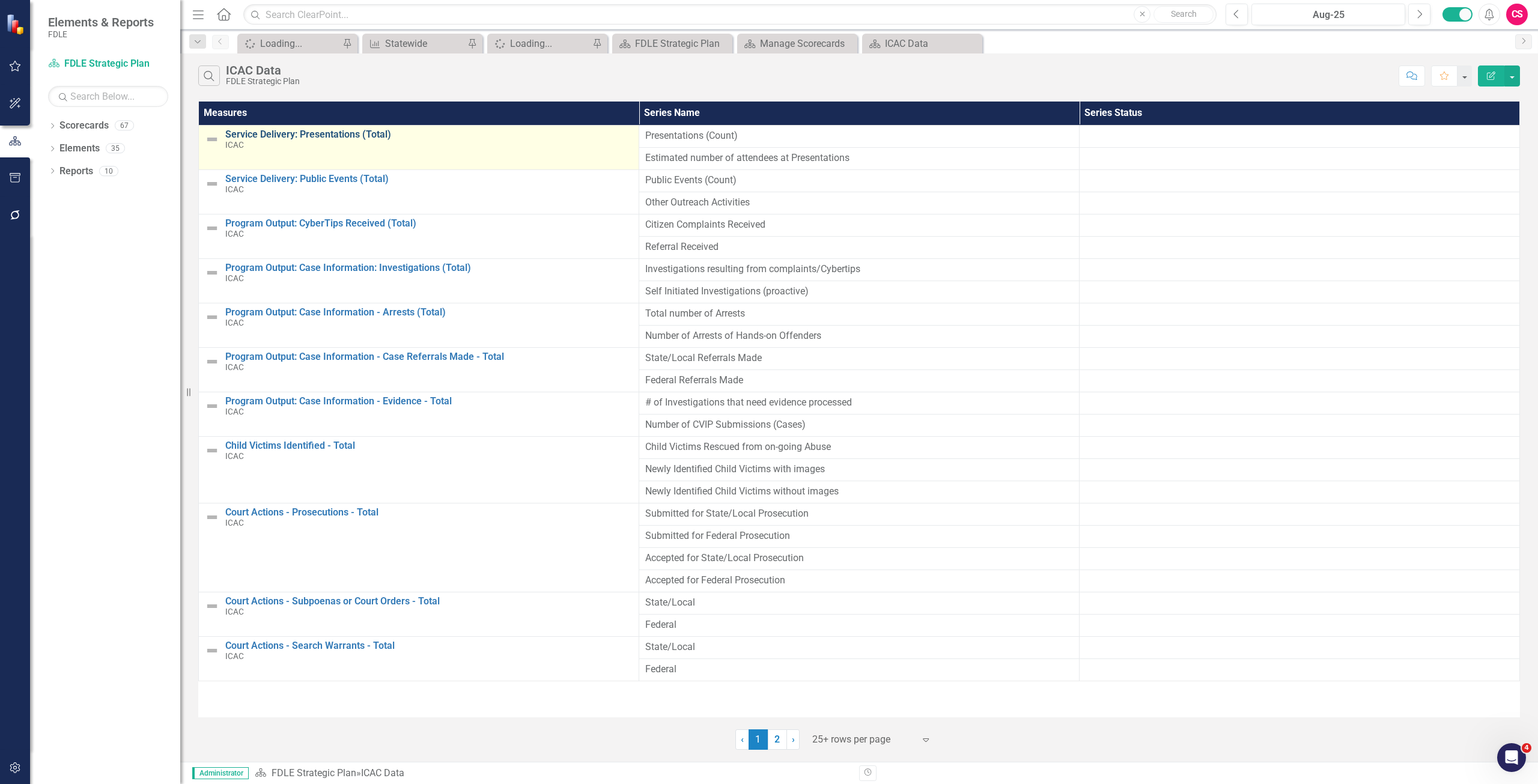
click at [338, 136] on link "Service Delivery: Presentations (Total)" at bounding box center [428, 134] width 407 height 11
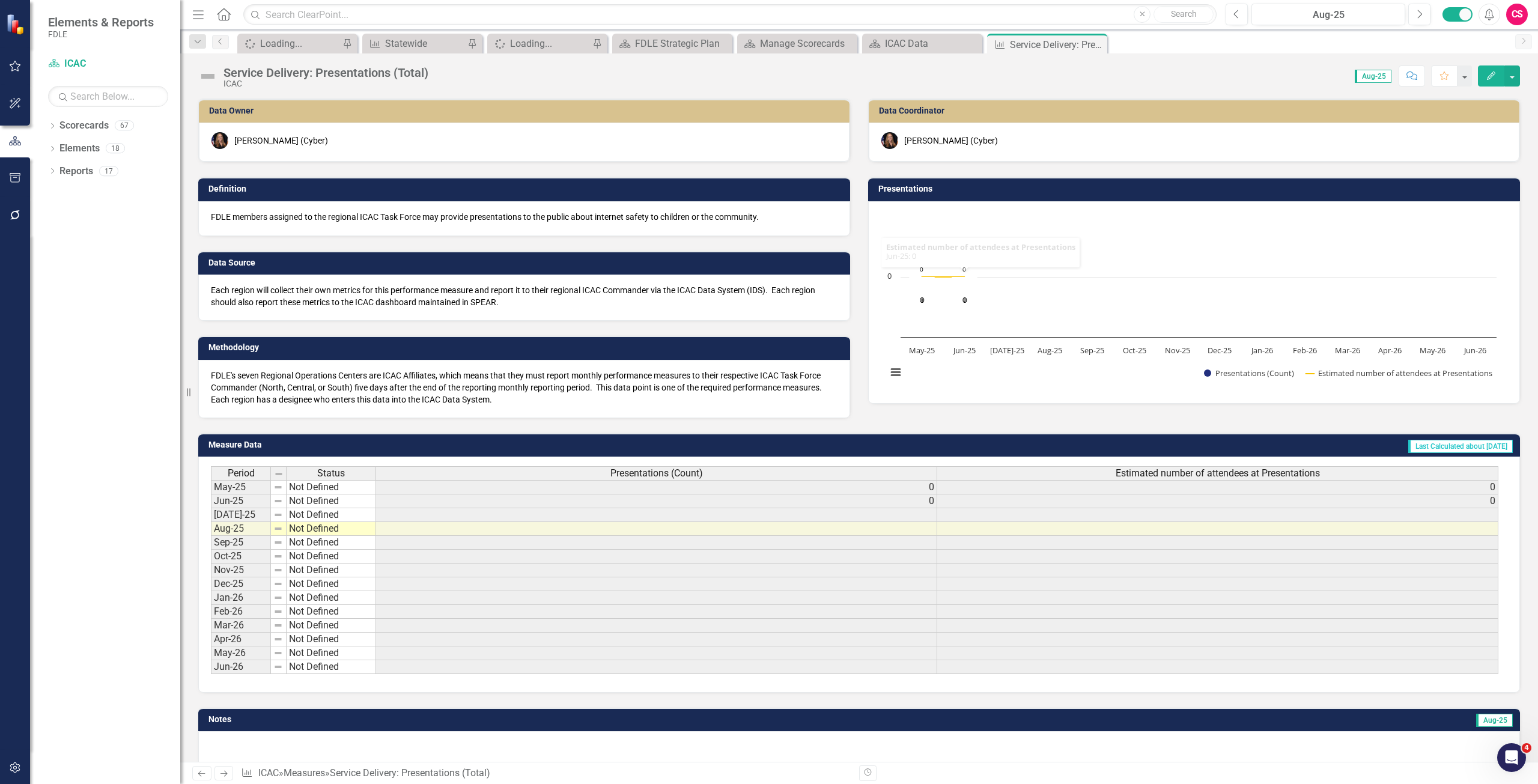
click at [1487, 76] on icon "Edit" at bounding box center [1491, 75] width 11 height 9
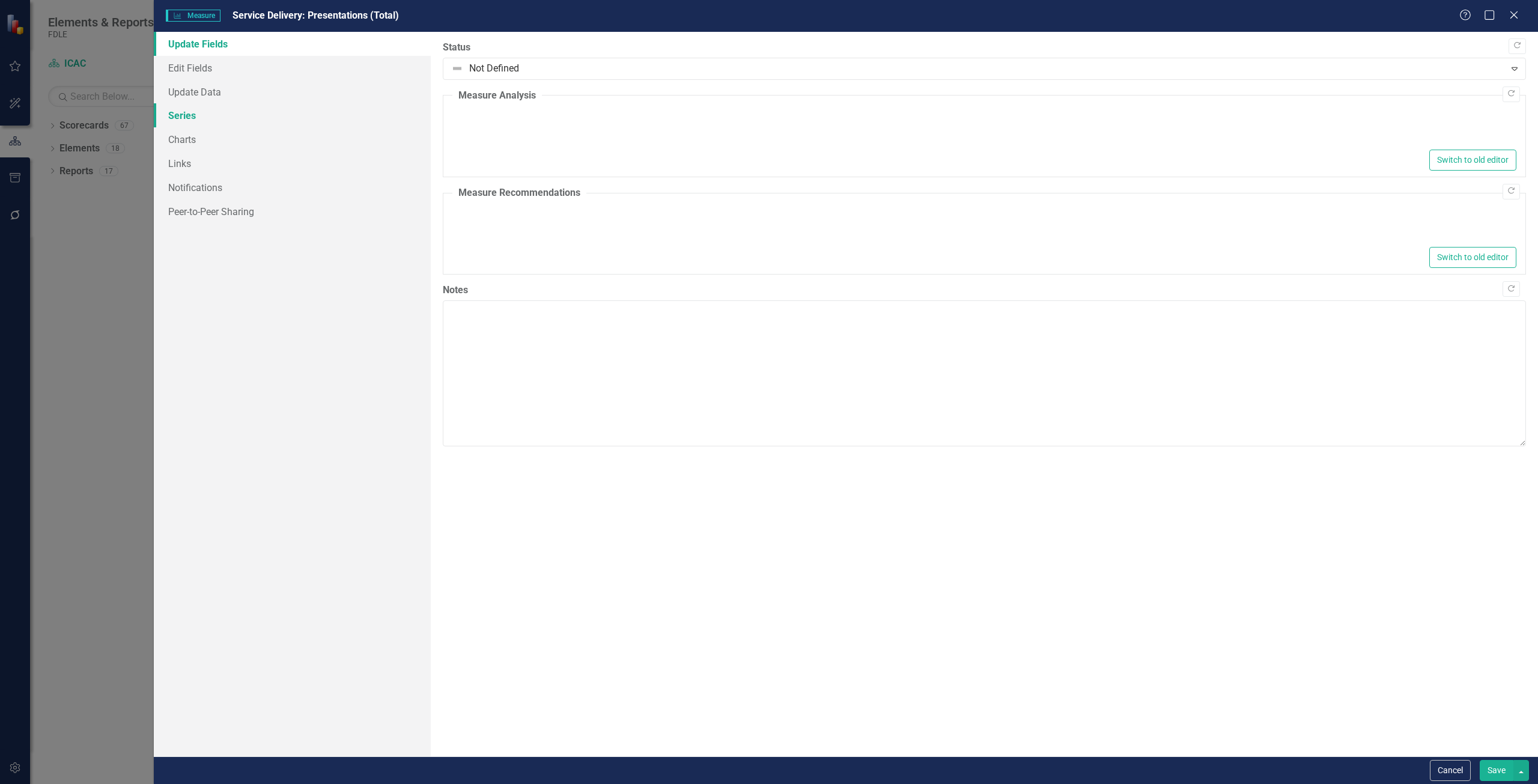
click at [190, 115] on link "Series" at bounding box center [293, 114] width 277 height 24
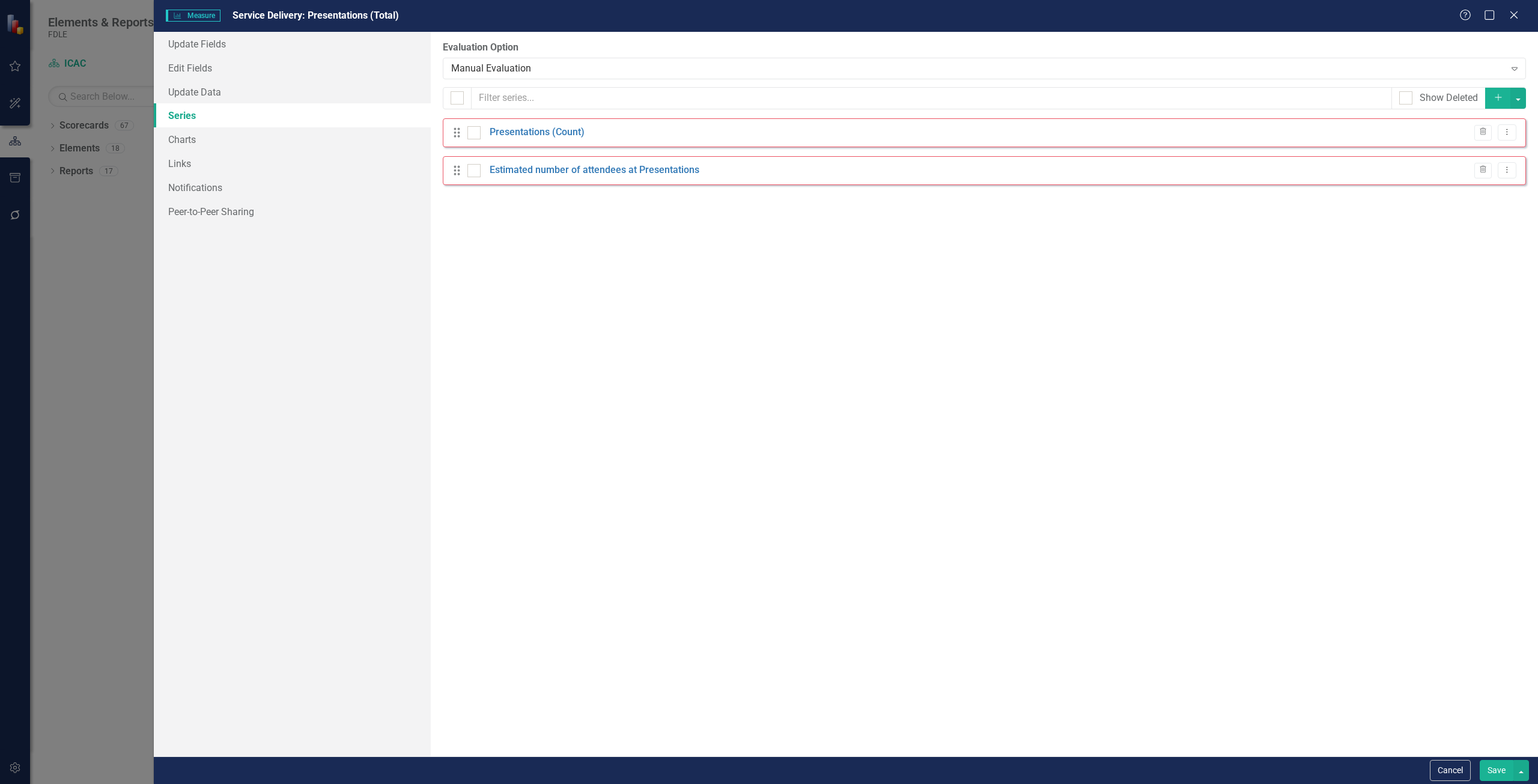
checkbox input "false"
click at [201, 73] on link "Edit Fields" at bounding box center [293, 67] width 277 height 24
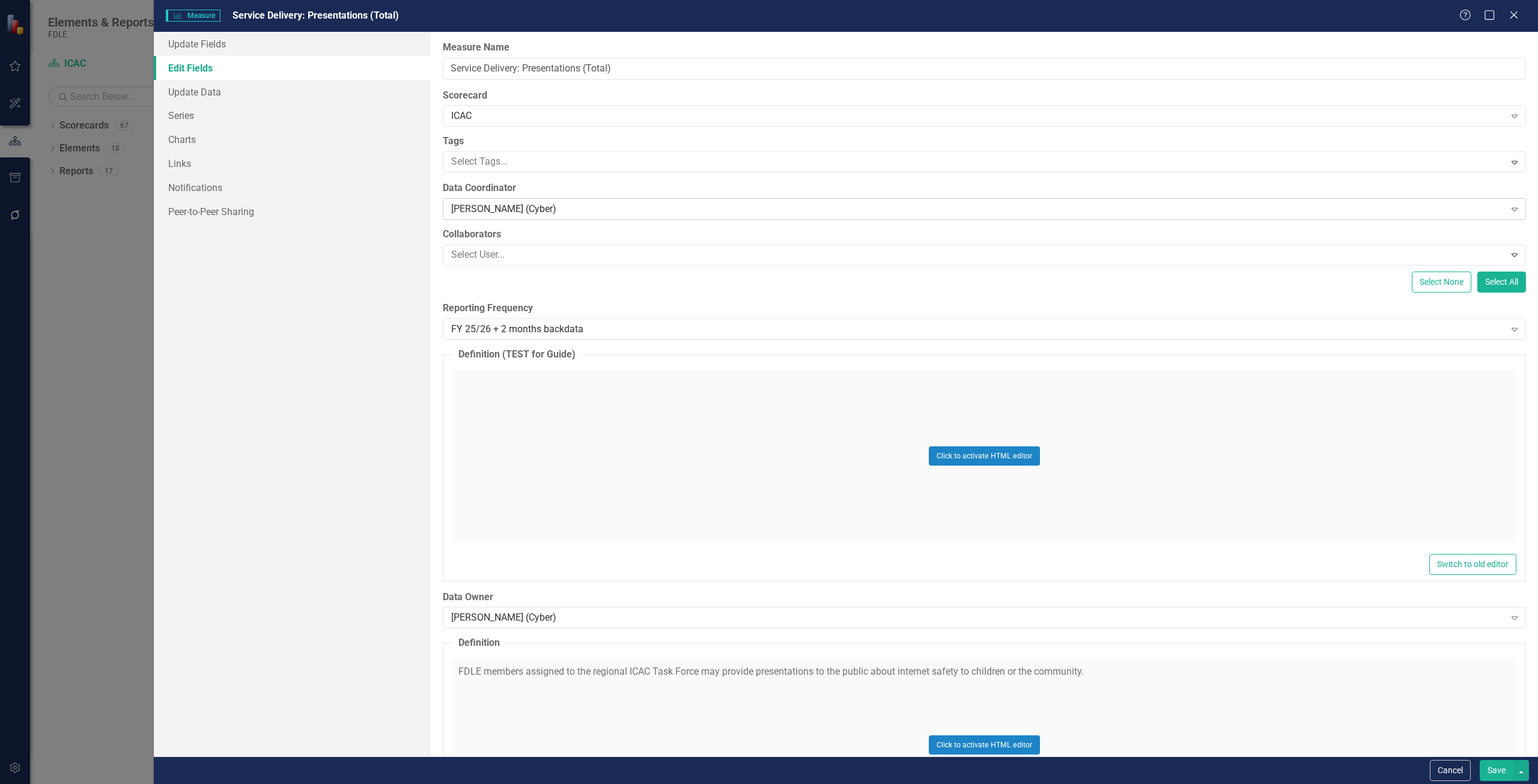
click at [474, 212] on div "[PERSON_NAME] (Cyber)" at bounding box center [978, 209] width 1054 height 13
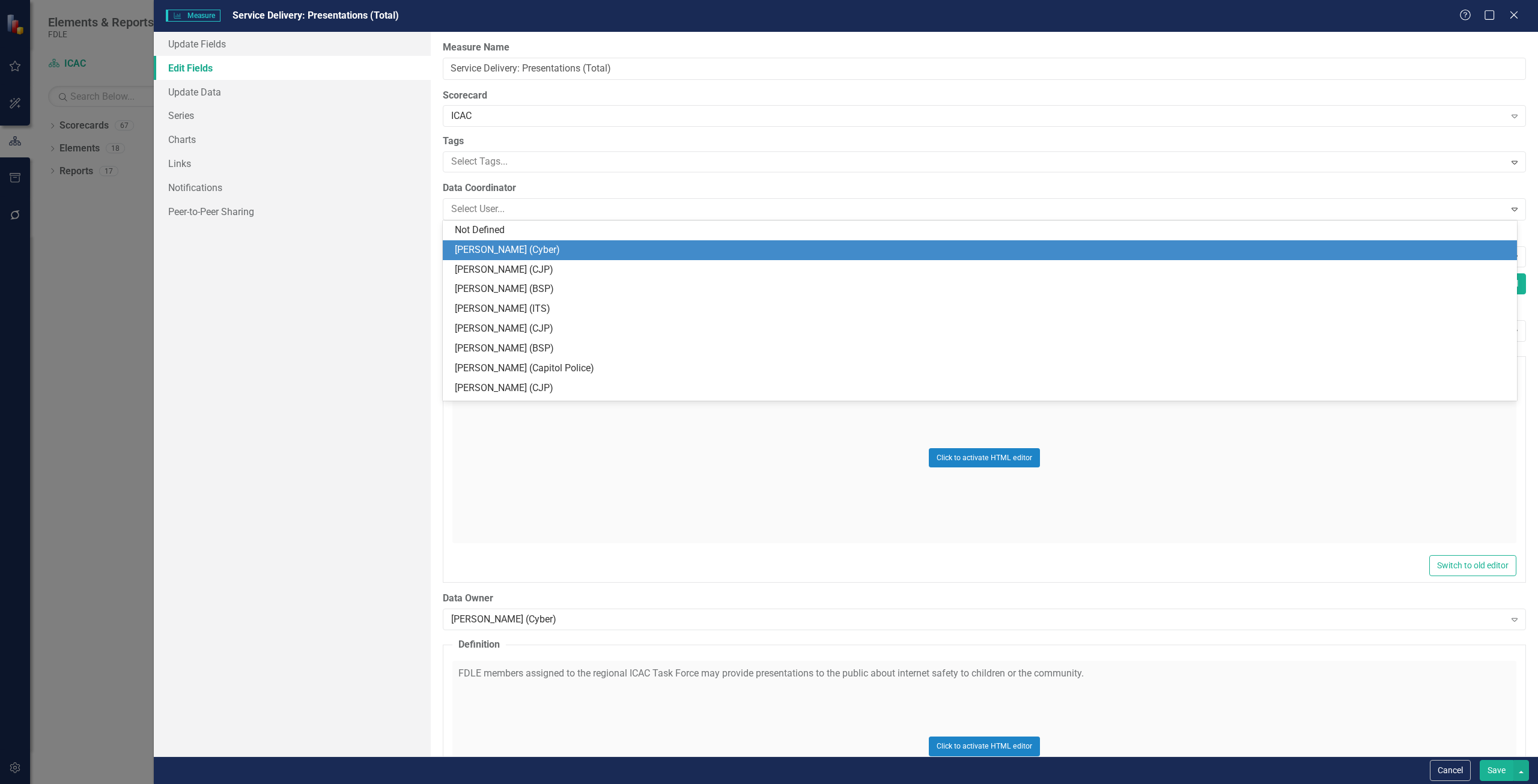
scroll to position [20, 0]
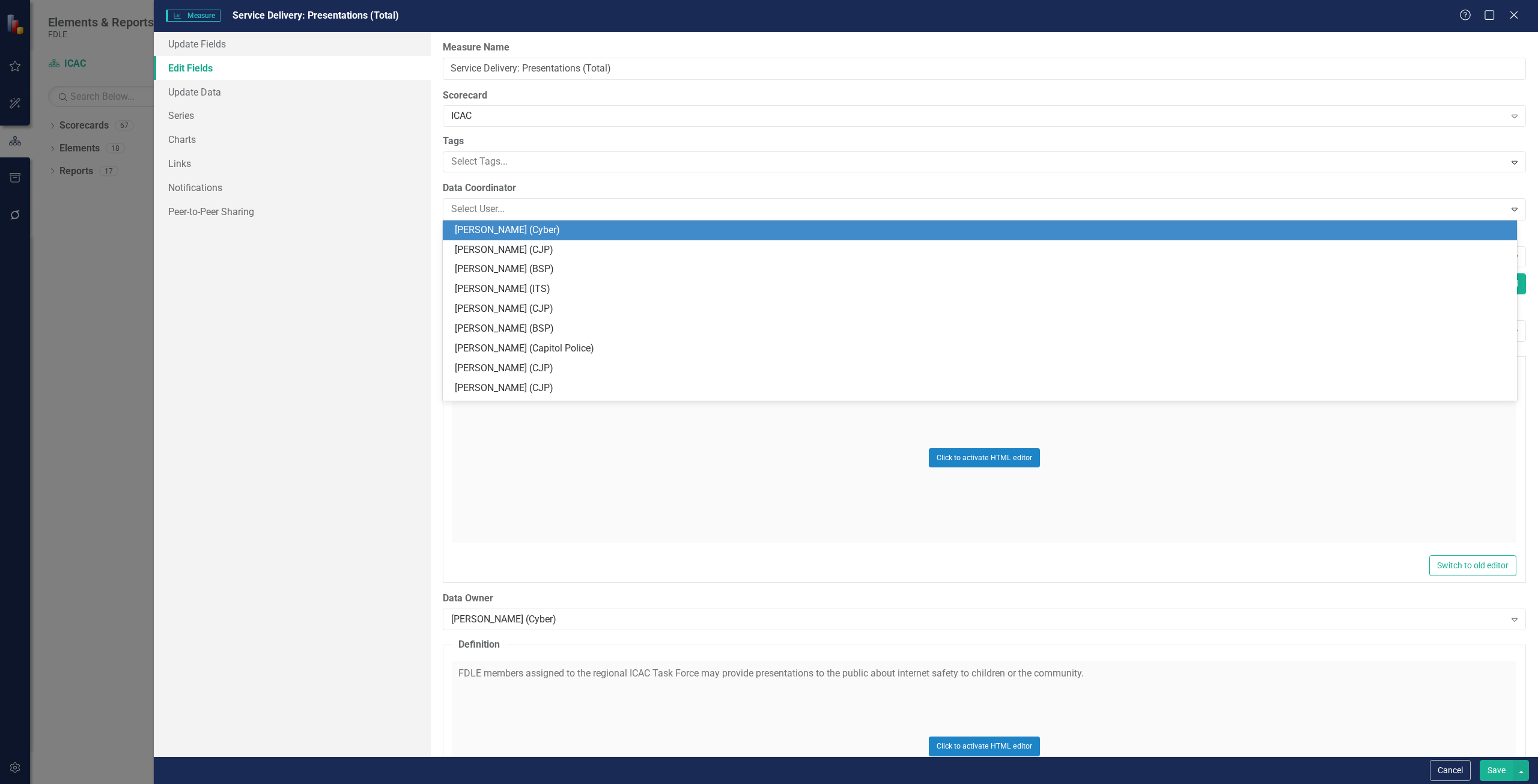
click at [472, 178] on div "ClearPoint Can Do More! How ClearPoint Can Help Close Enterprise plans can auto…" at bounding box center [985, 393] width 1107 height 724
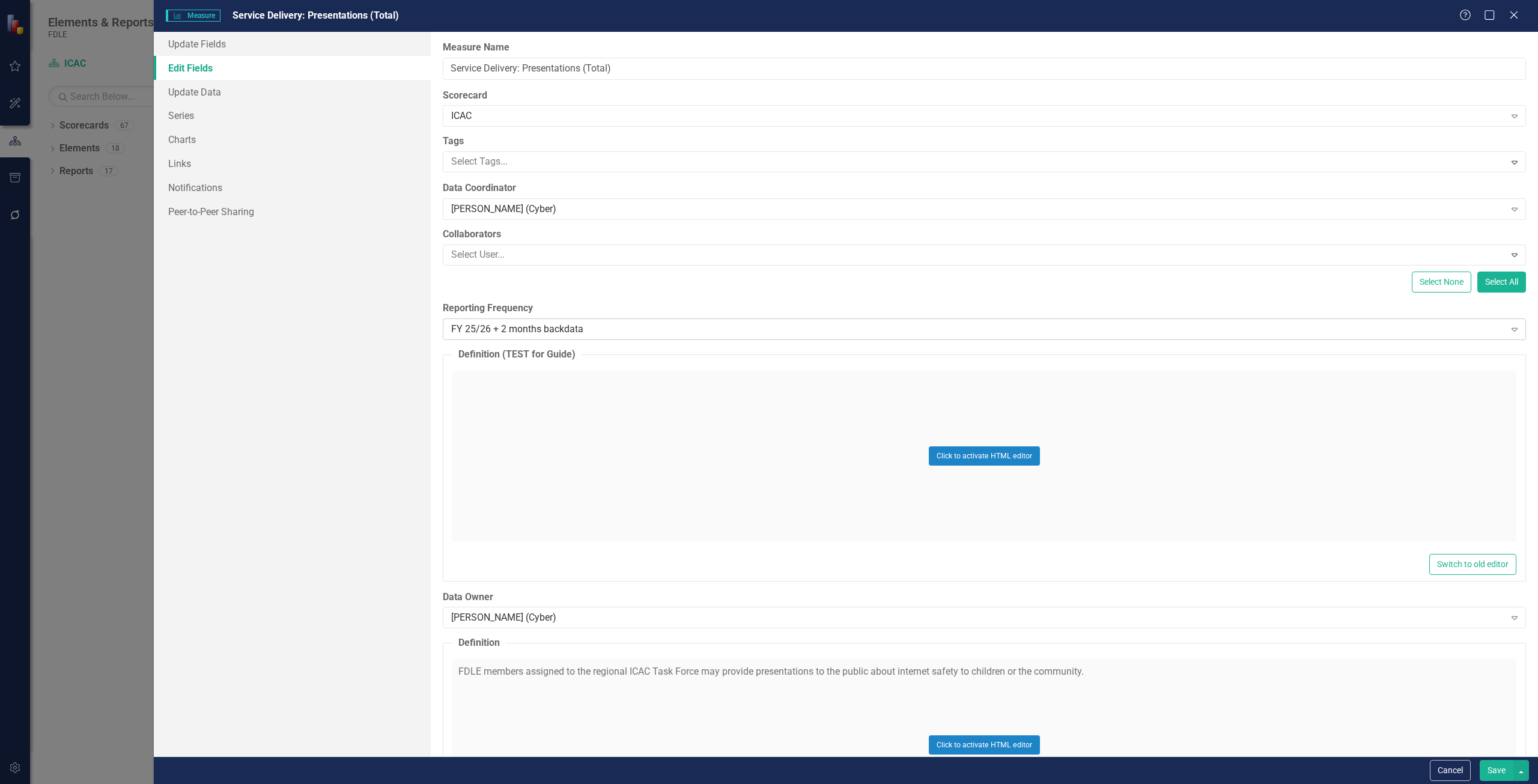
click at [491, 331] on div "FY 25/26 + 2 months backdata" at bounding box center [978, 329] width 1054 height 13
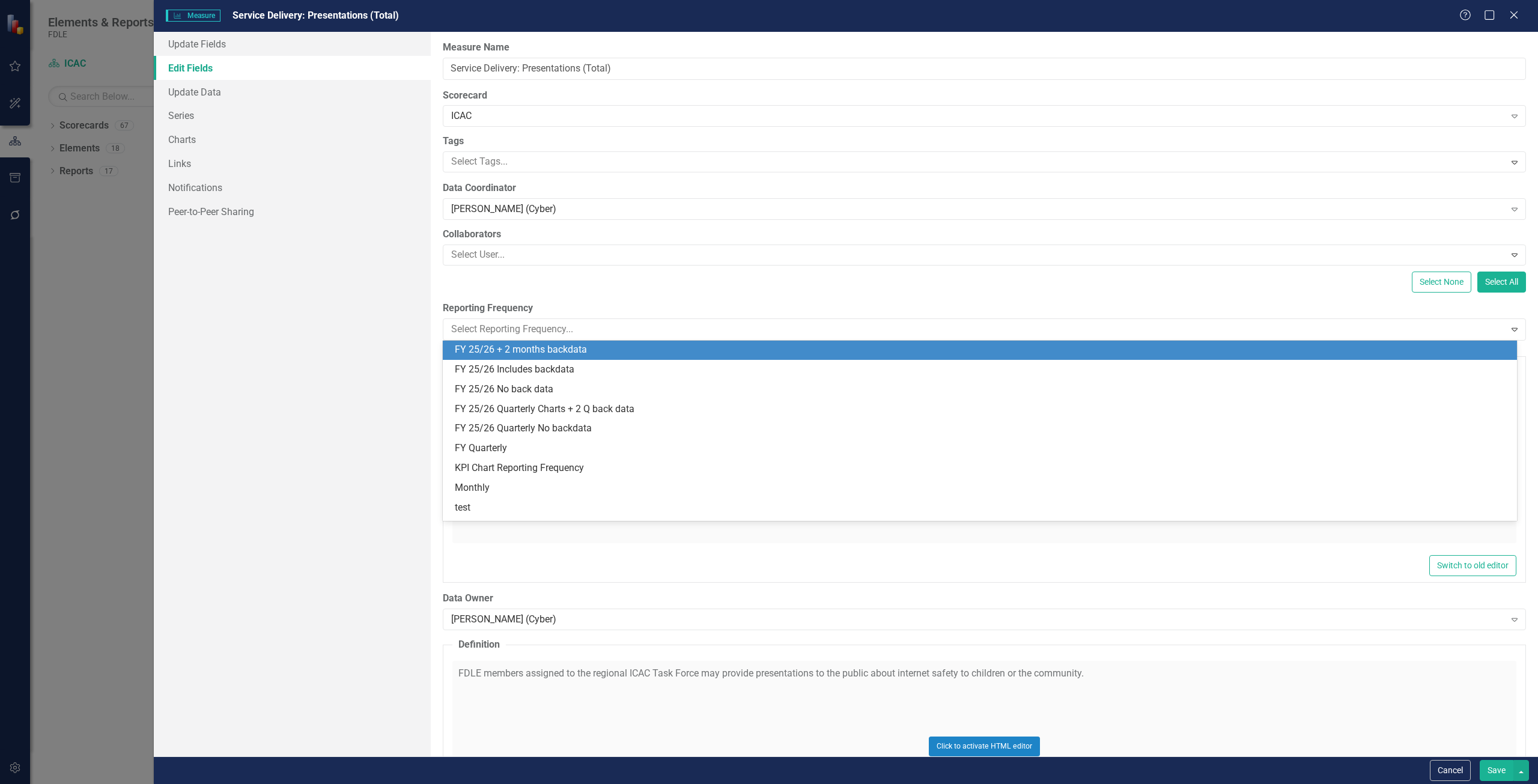
scroll to position [0, 0]
click at [497, 351] on div "All Periods" at bounding box center [983, 350] width 1055 height 13
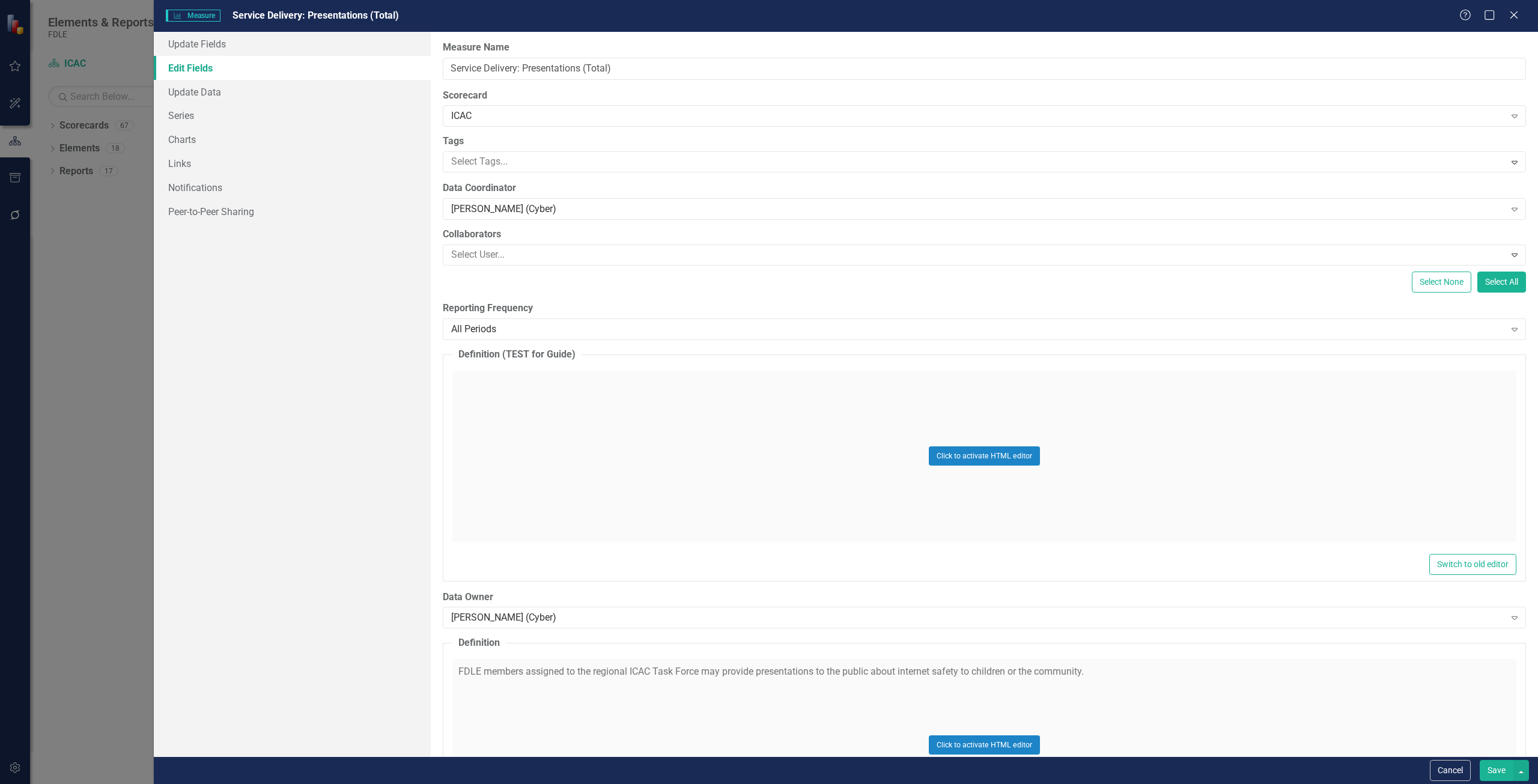
click at [1491, 771] on button "Save" at bounding box center [1496, 771] width 34 height 21
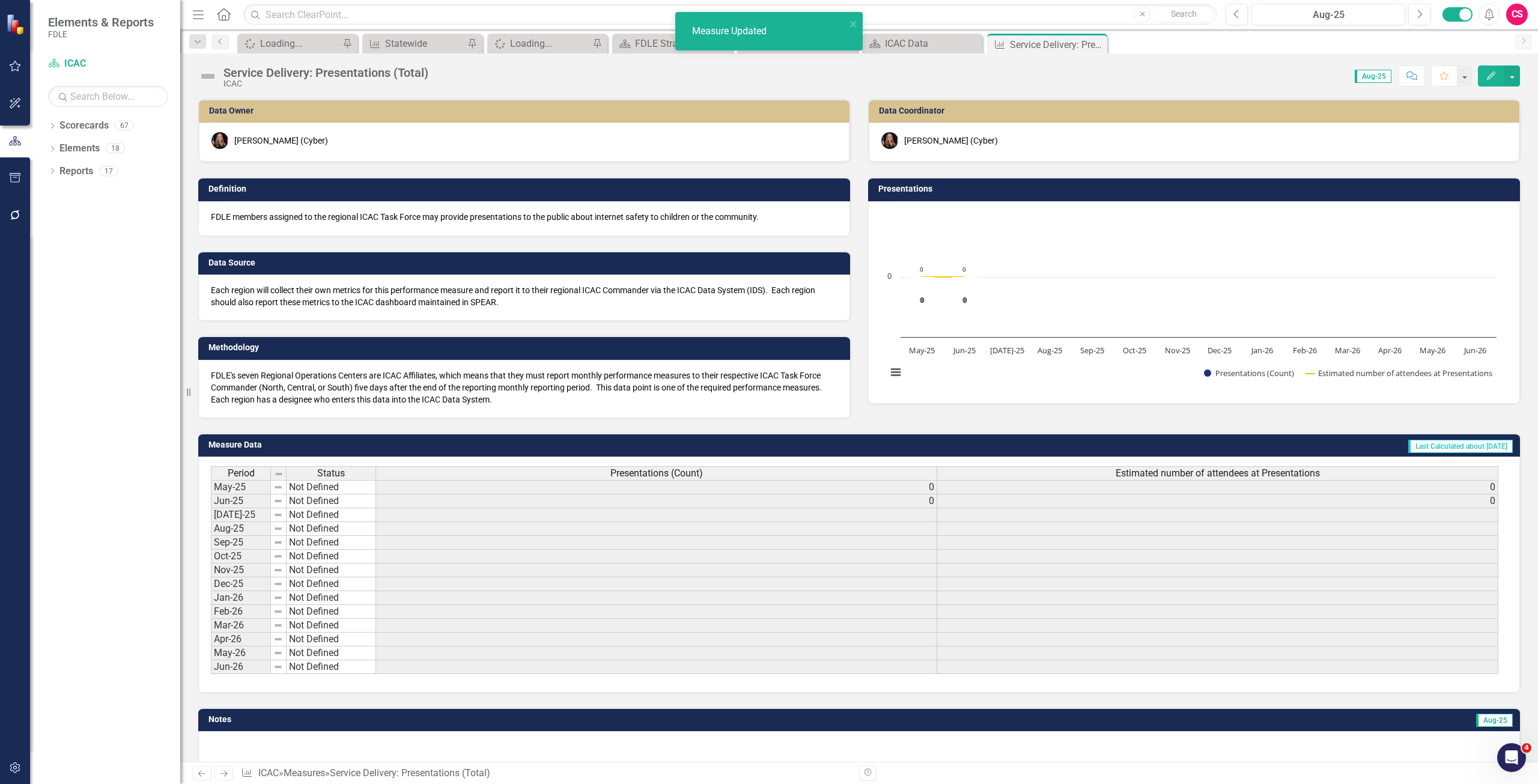
click at [758, 40] on div "Measure Updated" at bounding box center [765, 32] width 169 height 21
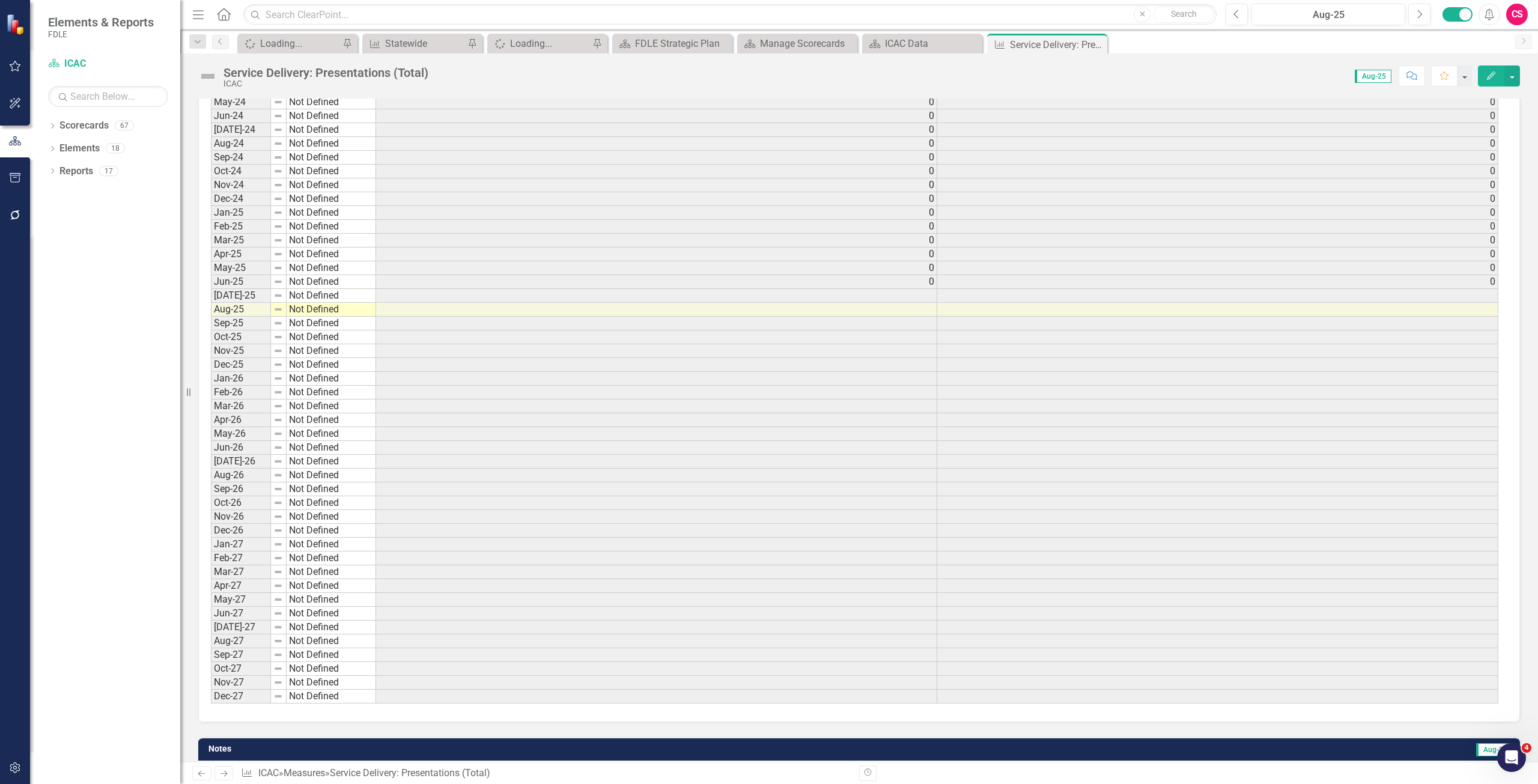
scroll to position [3783, 0]
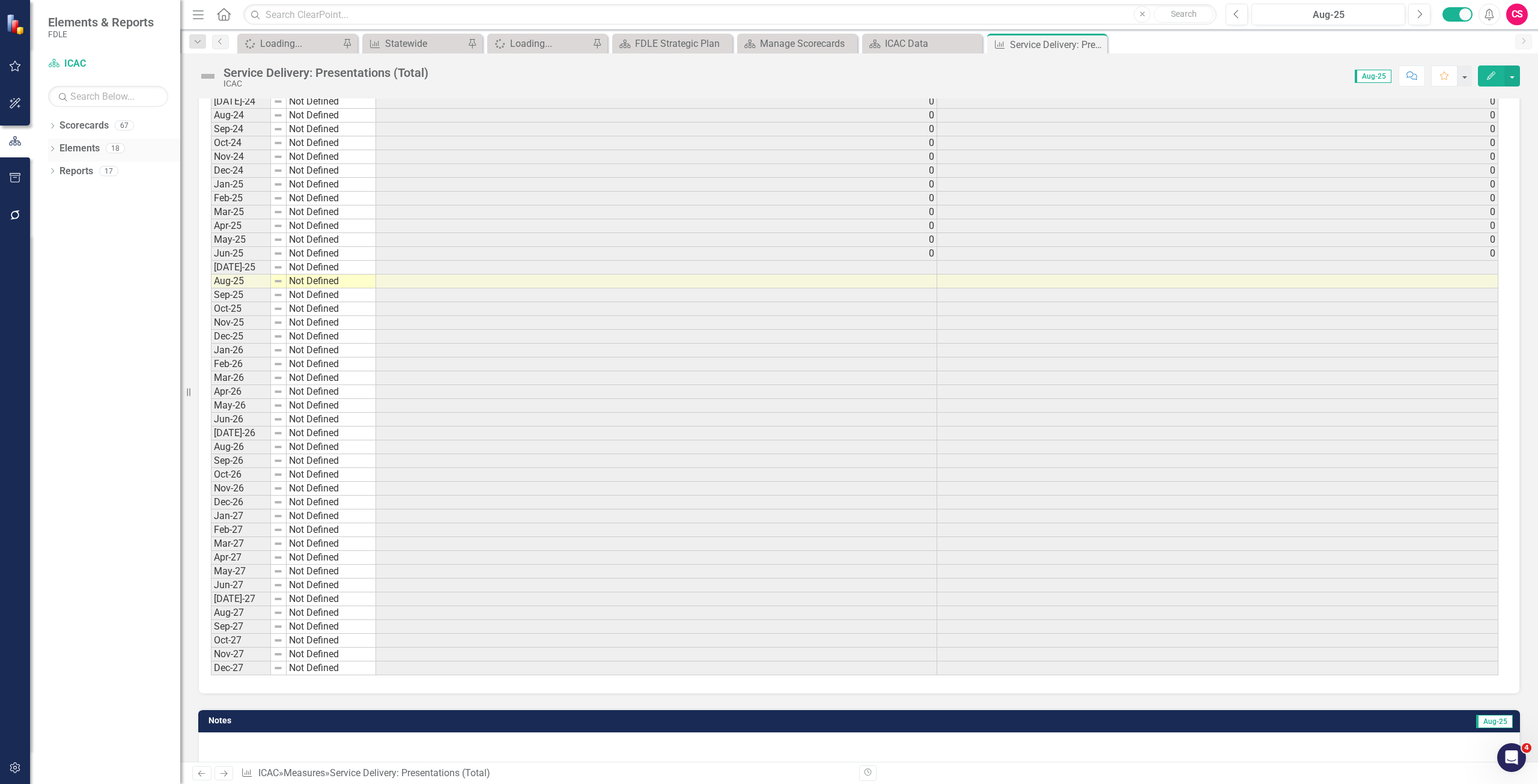
click at [77, 146] on link "Elements" at bounding box center [80, 148] width 40 height 13
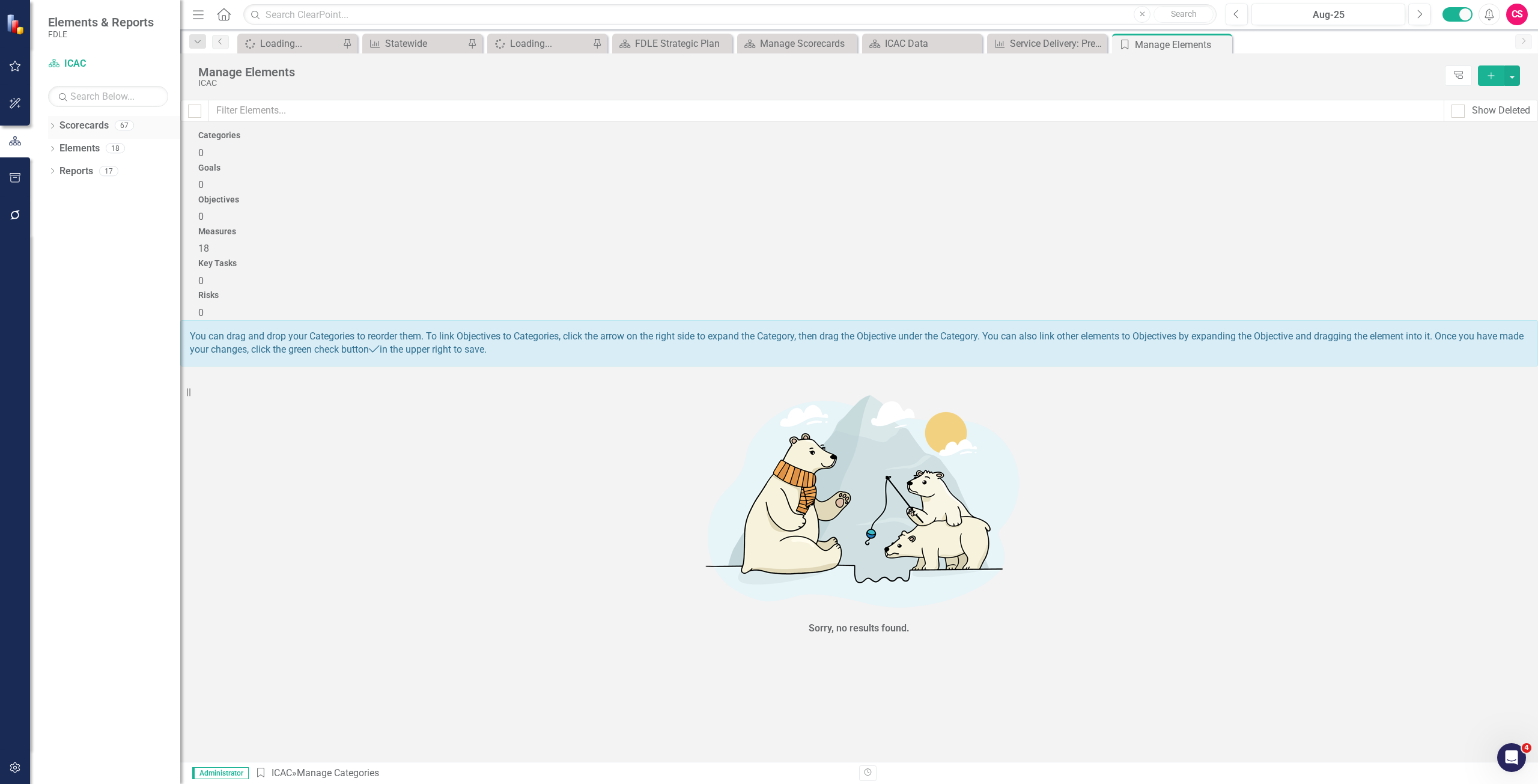
click at [71, 122] on link "Scorecards" at bounding box center [84, 126] width 49 height 13
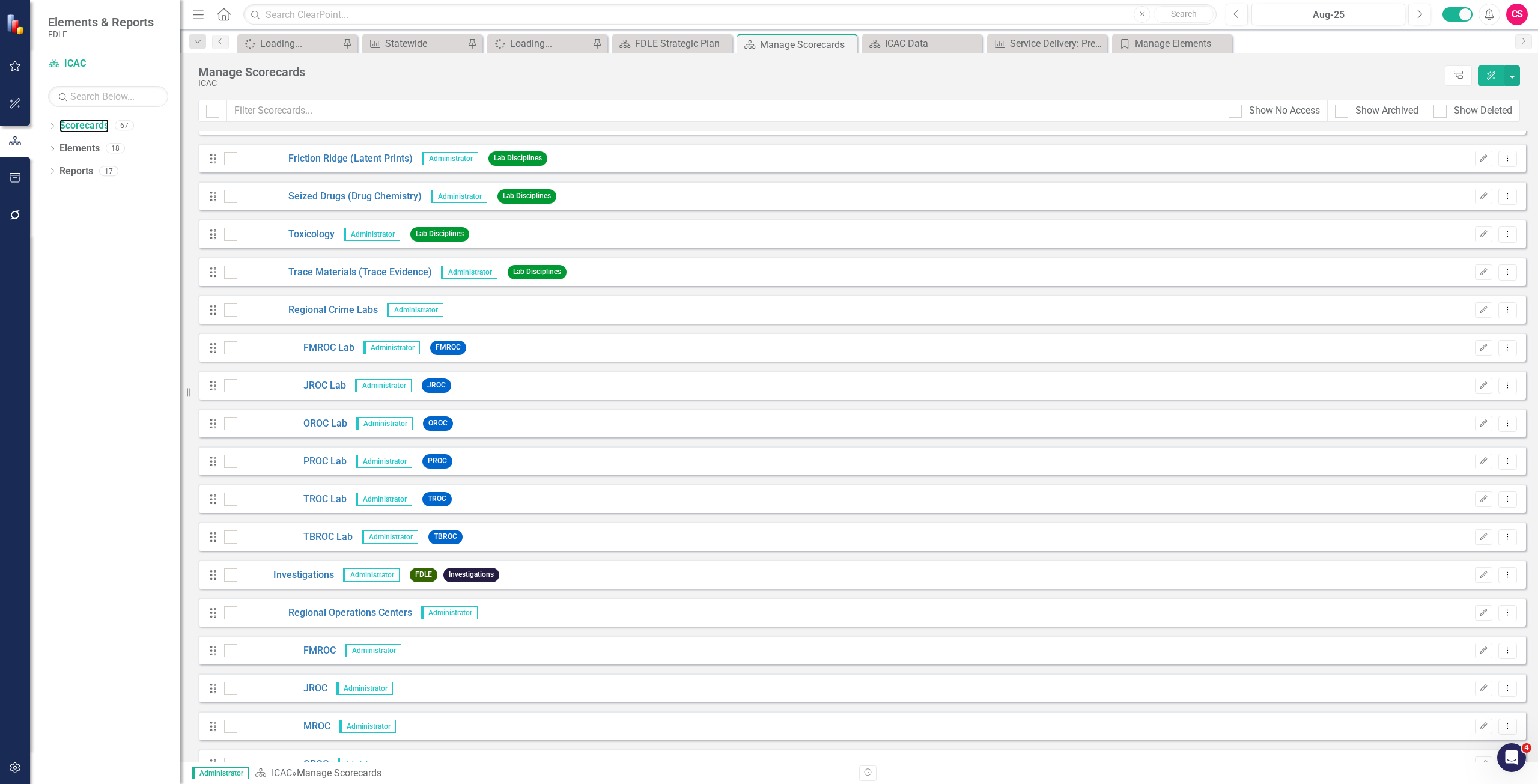
scroll to position [1321, 0]
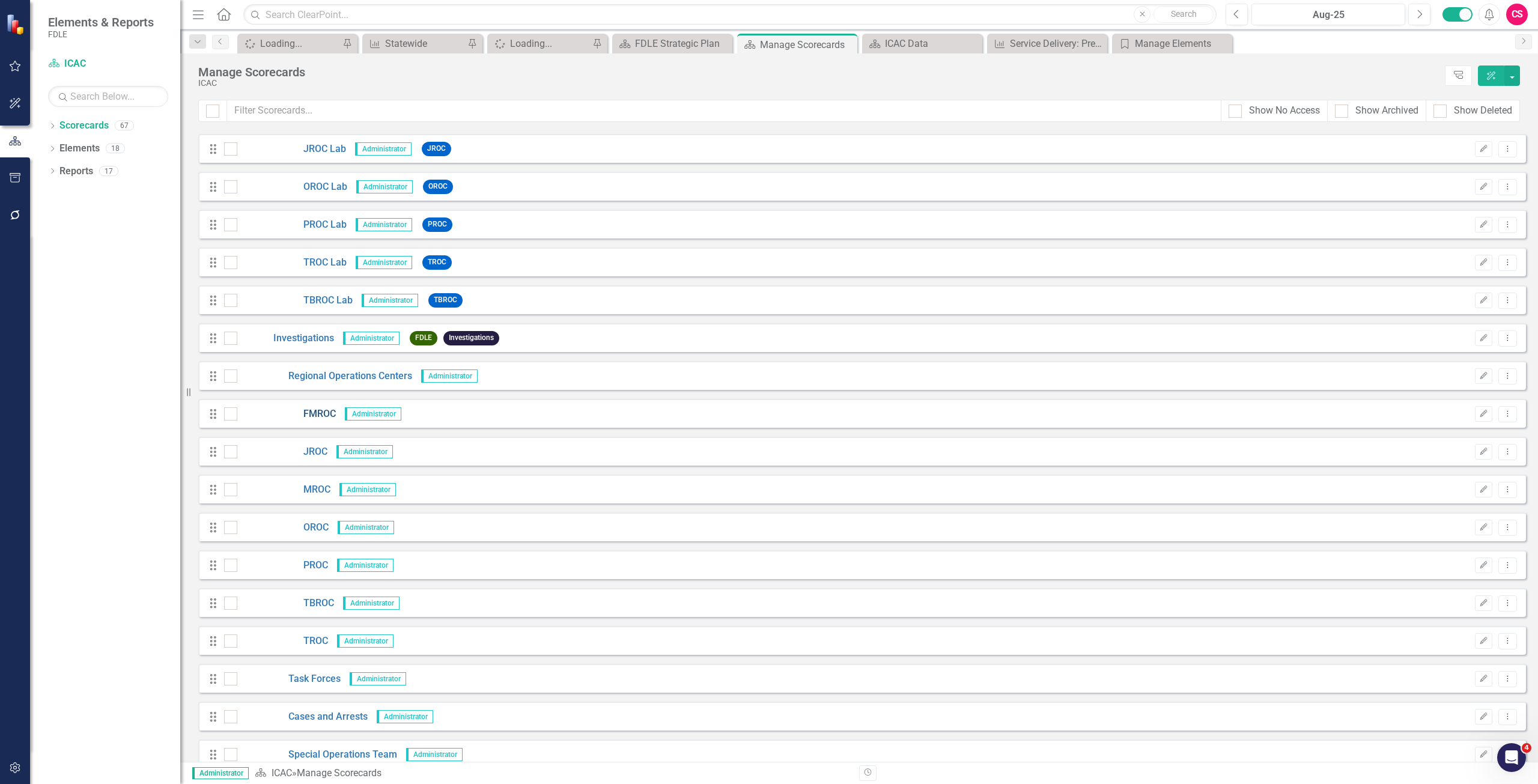
click at [325, 412] on link "FMROC" at bounding box center [287, 414] width 98 height 13
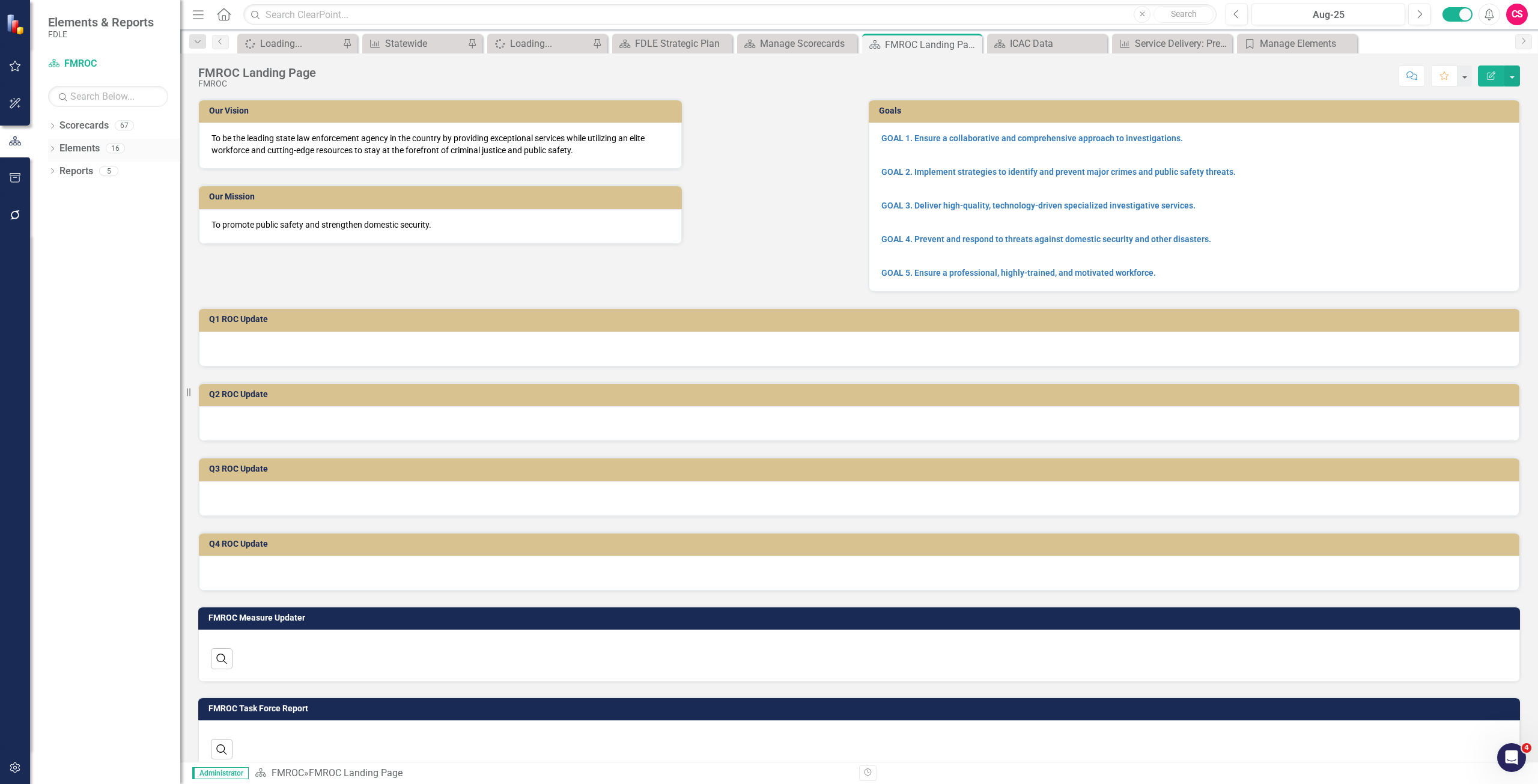
click at [79, 148] on link "Elements" at bounding box center [80, 148] width 40 height 13
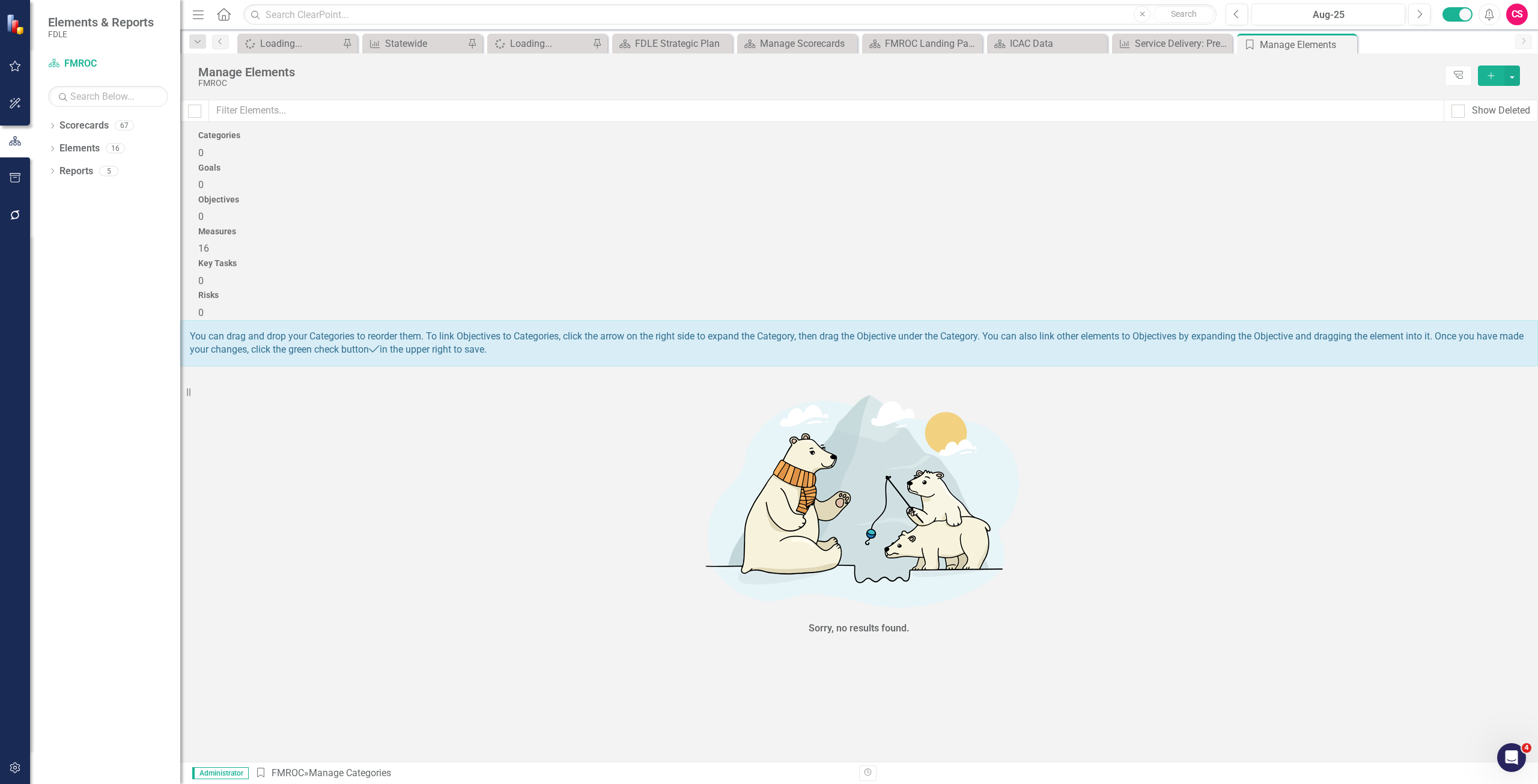
click at [991, 227] on h4 "Measures" at bounding box center [859, 231] width 1321 height 9
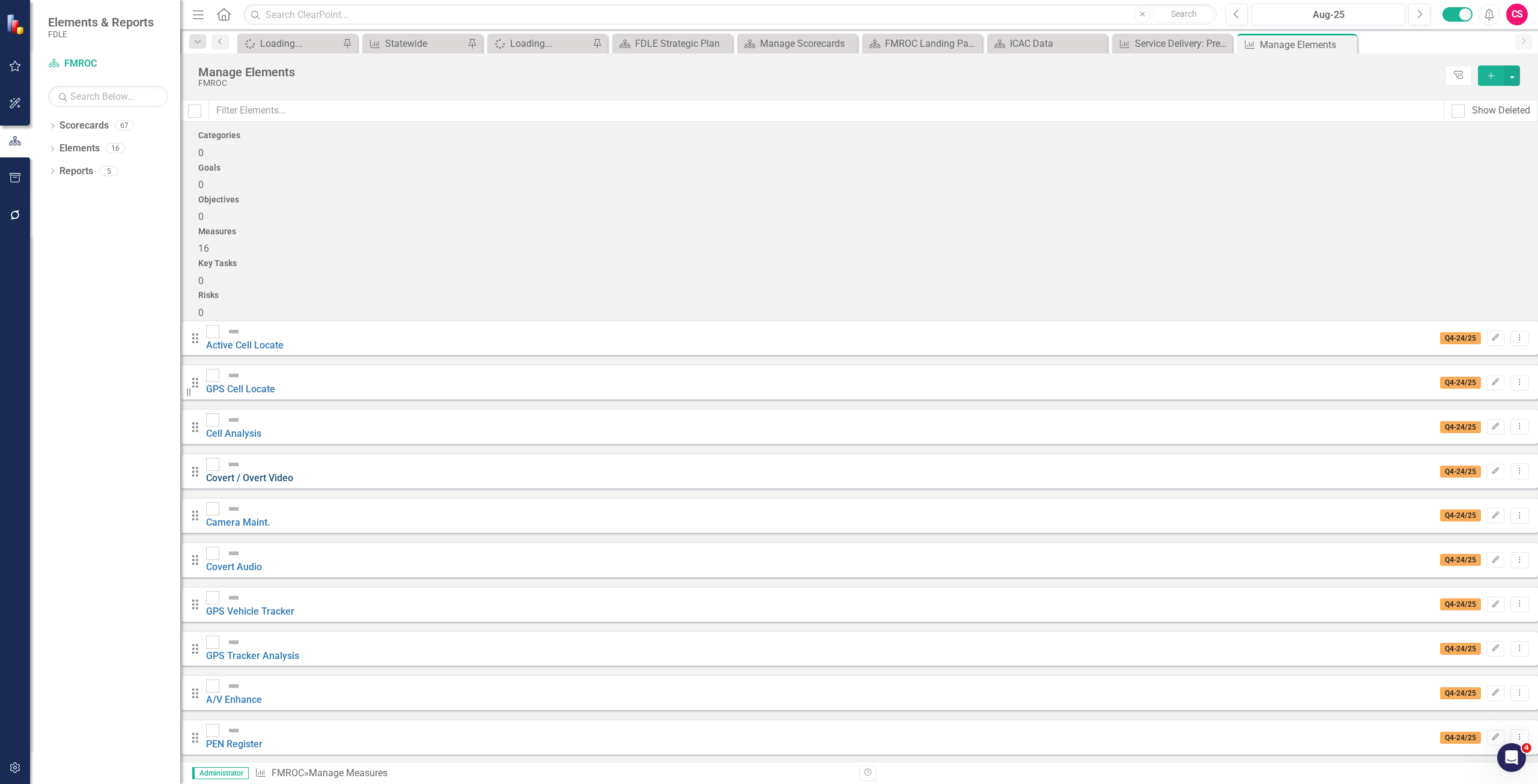
scroll to position [61, 0]
click at [88, 124] on link "Scorecards" at bounding box center [84, 126] width 49 height 13
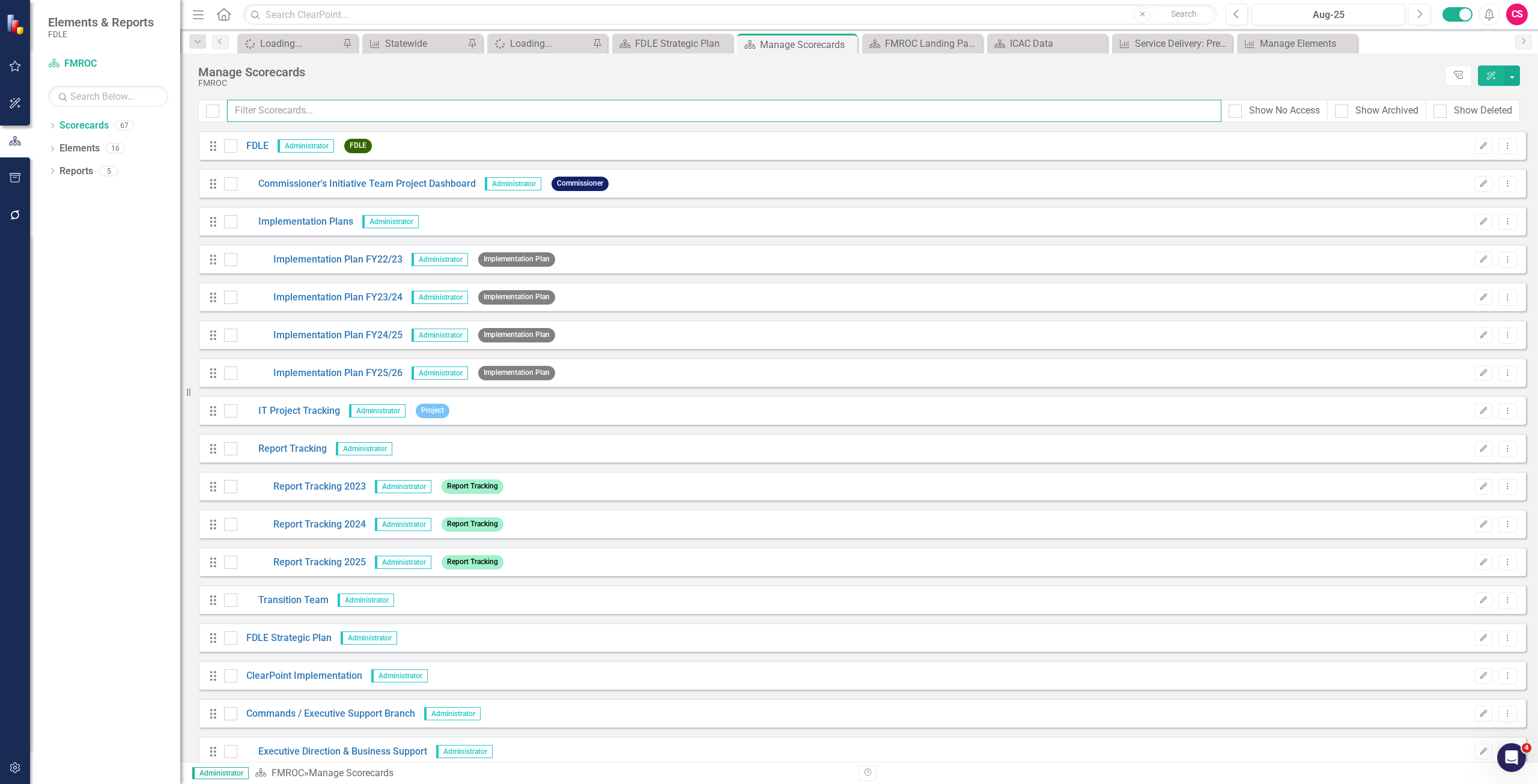
click at [296, 116] on input "text" at bounding box center [724, 111] width 994 height 22
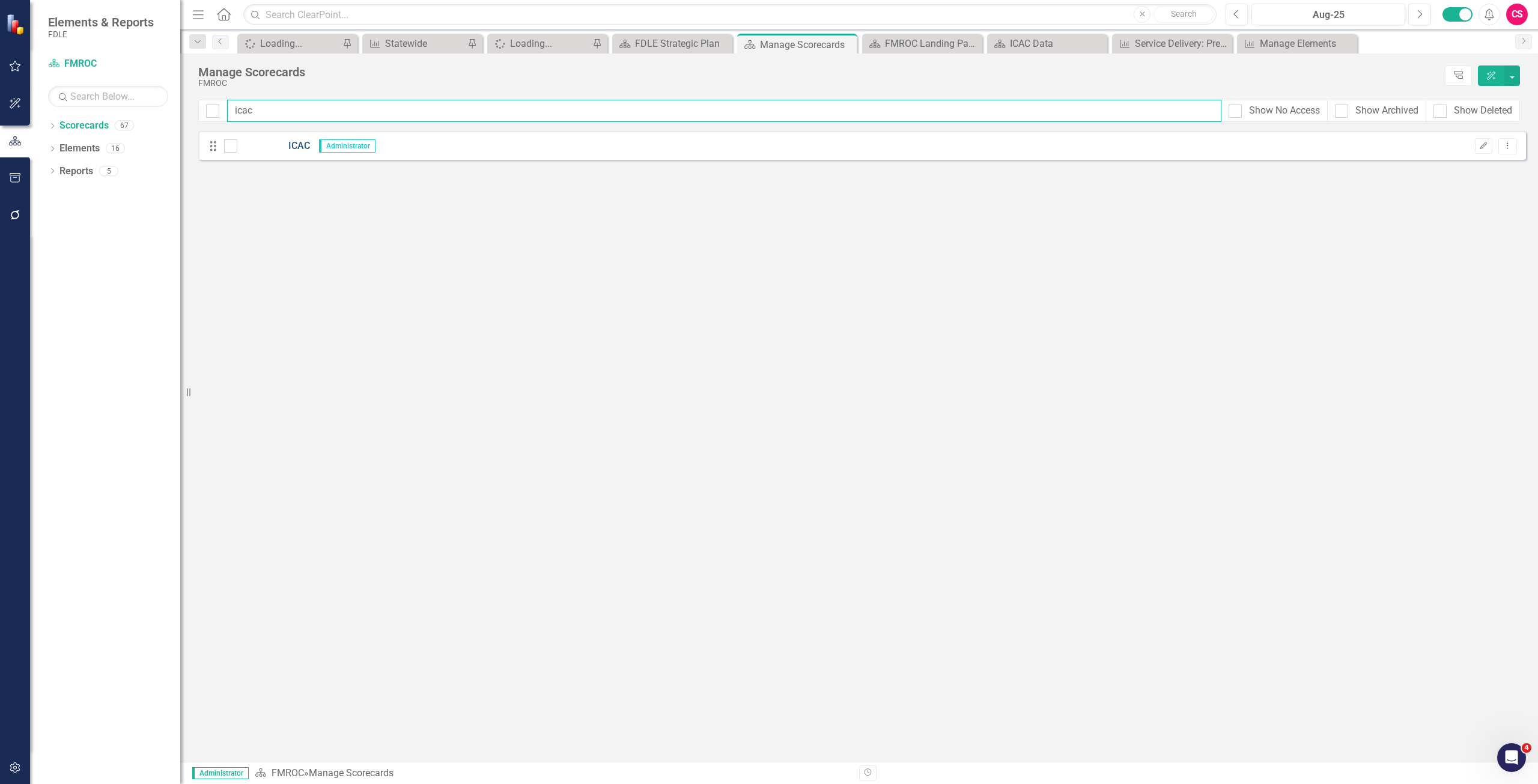
type input "icac"
click at [307, 149] on link "ICAC" at bounding box center [274, 146] width 73 height 13
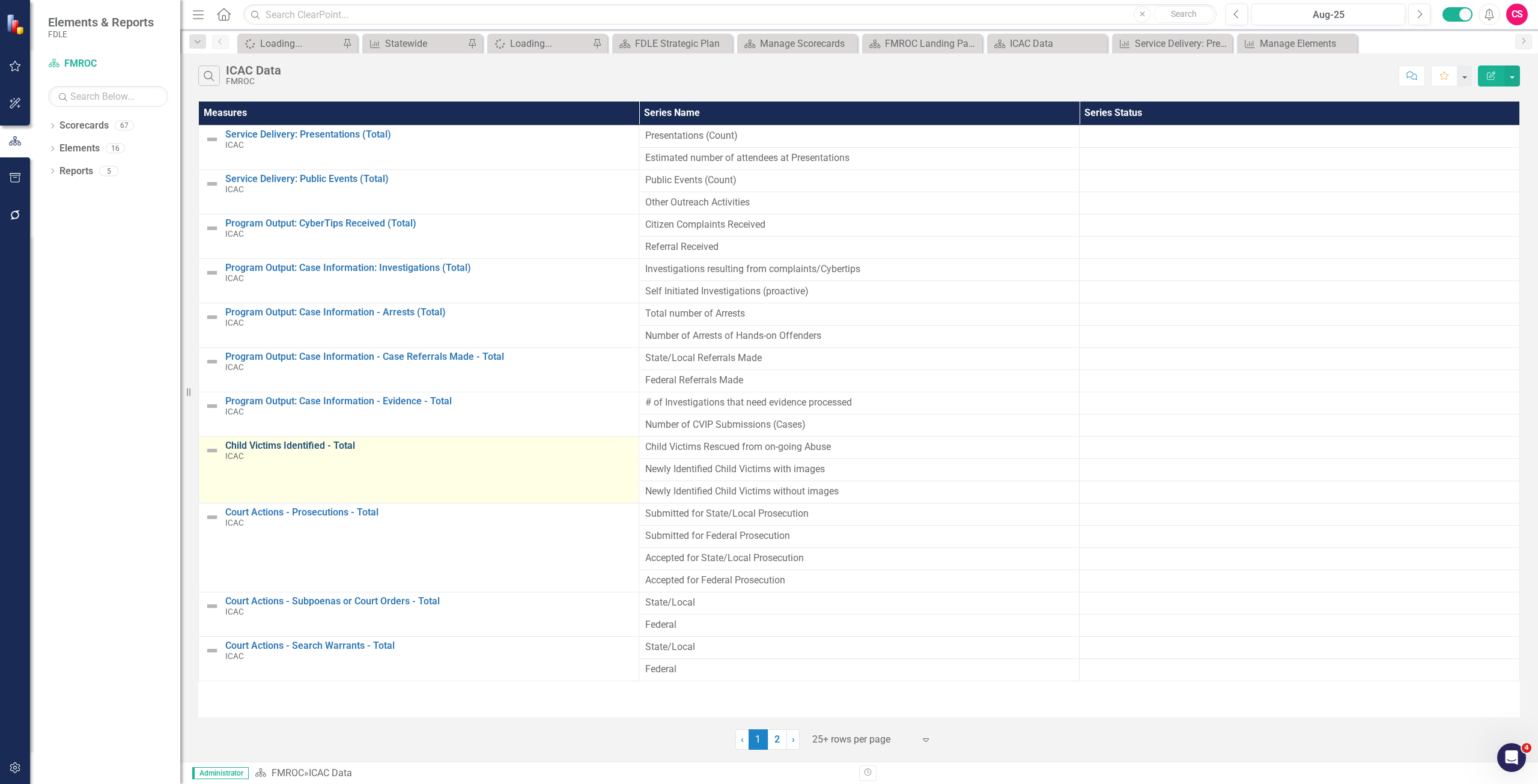
click at [311, 443] on link "Child Victims Identified - Total" at bounding box center [428, 445] width 407 height 11
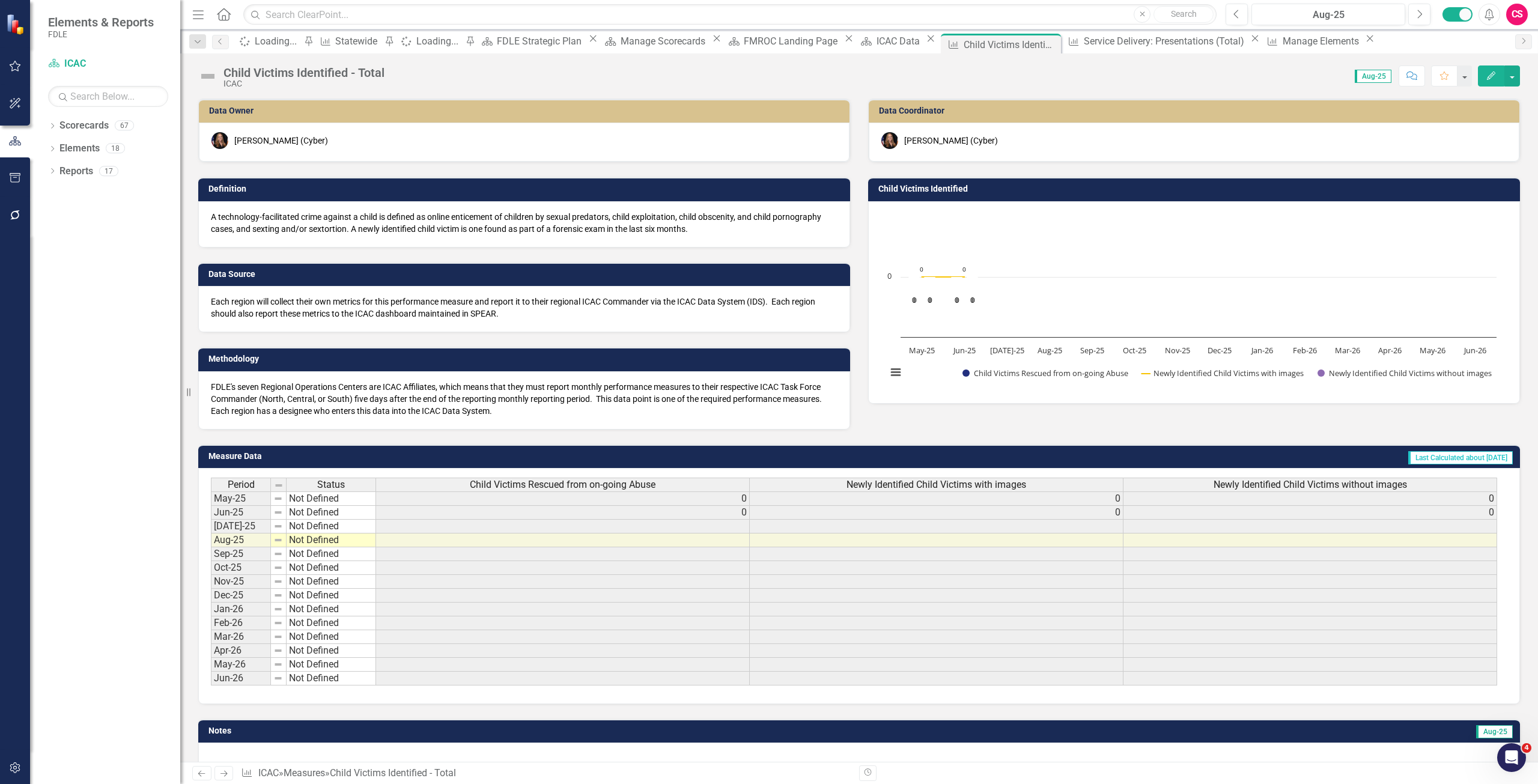
click at [504, 490] on span "Child Victims Rescued from on-going Abuse" at bounding box center [562, 484] width 186 height 11
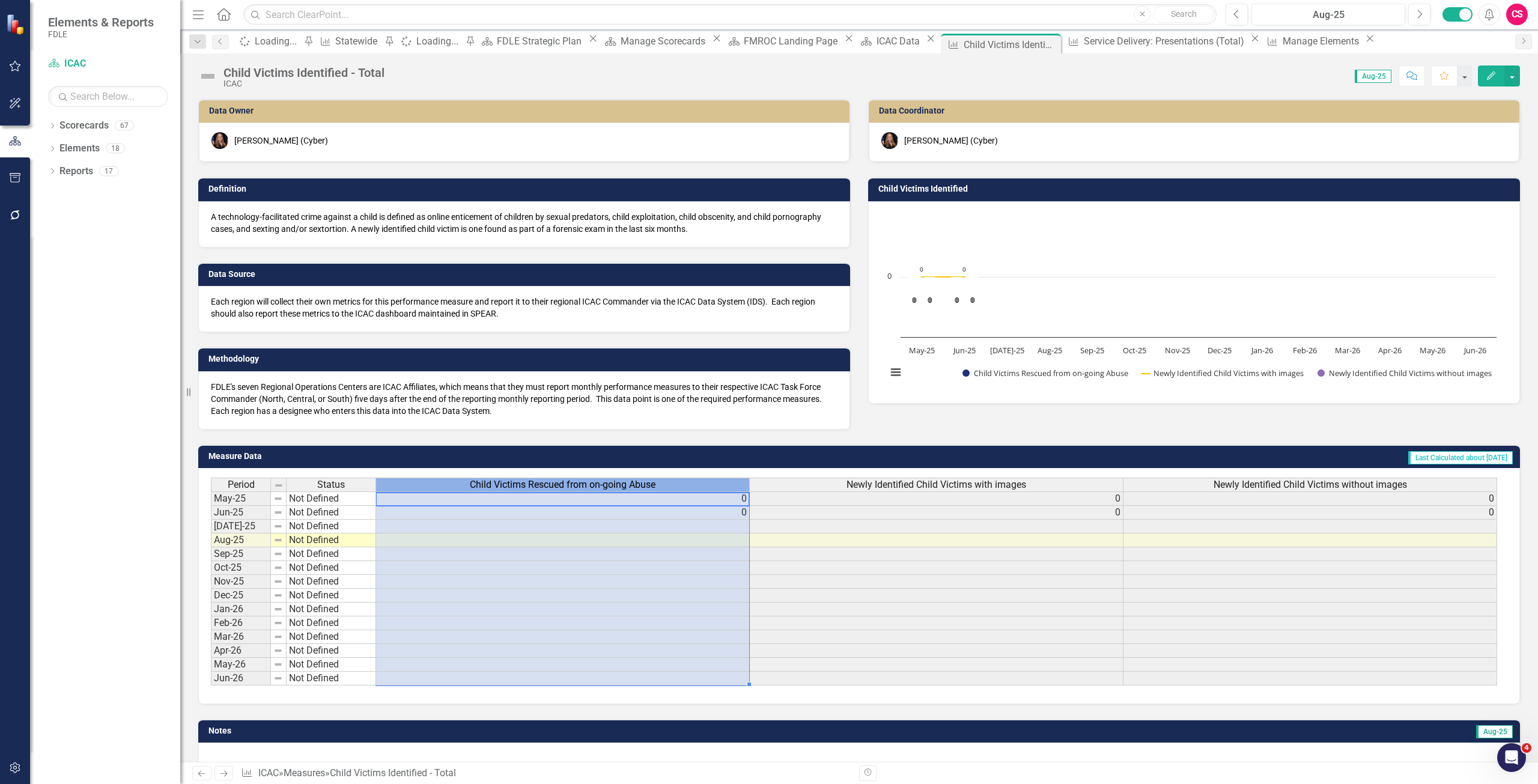
click at [504, 490] on span "Child Victims Rescued from on-going Abuse" at bounding box center [562, 484] width 186 height 11
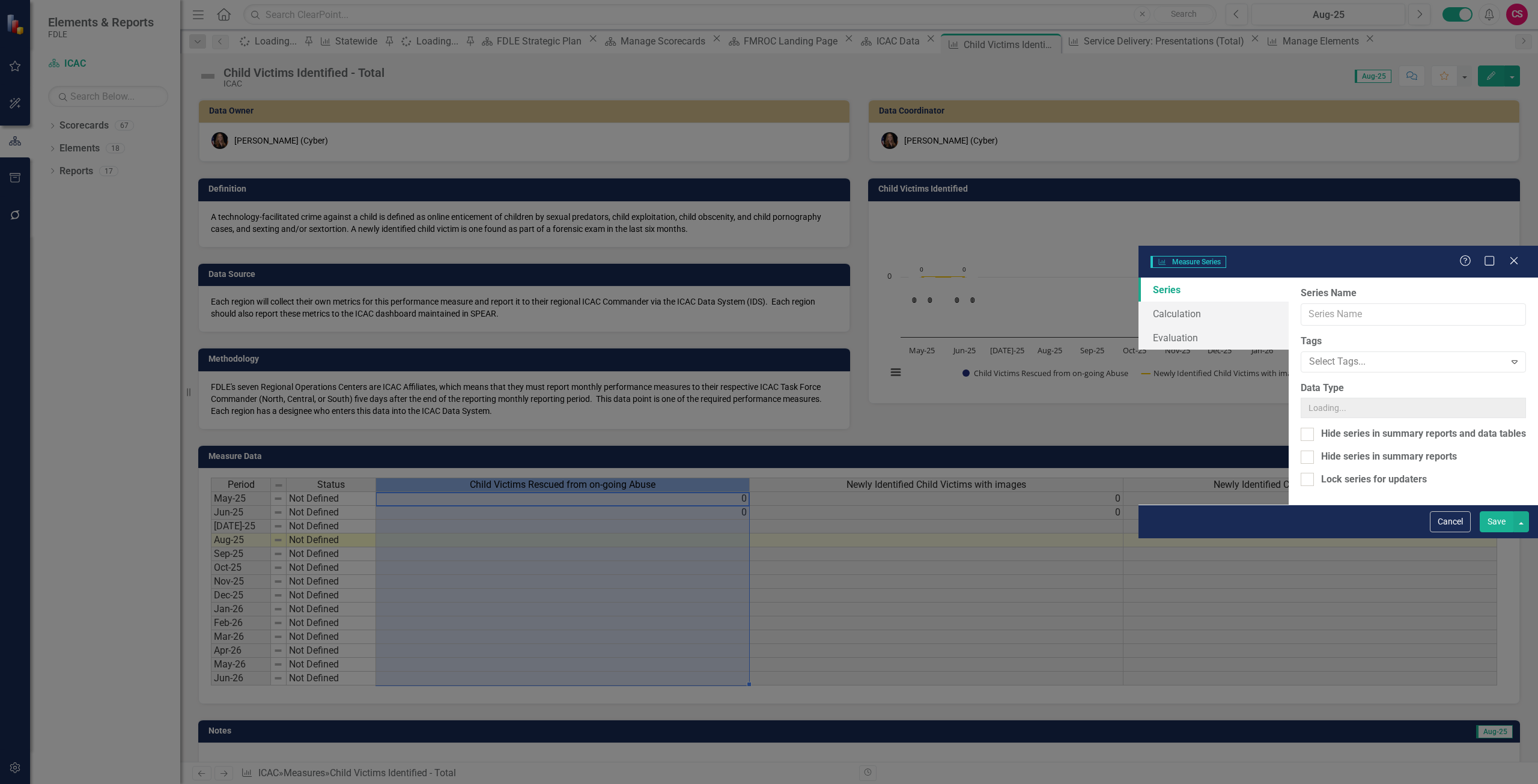
type input "Child Victims Rescued from on-going Abuse"
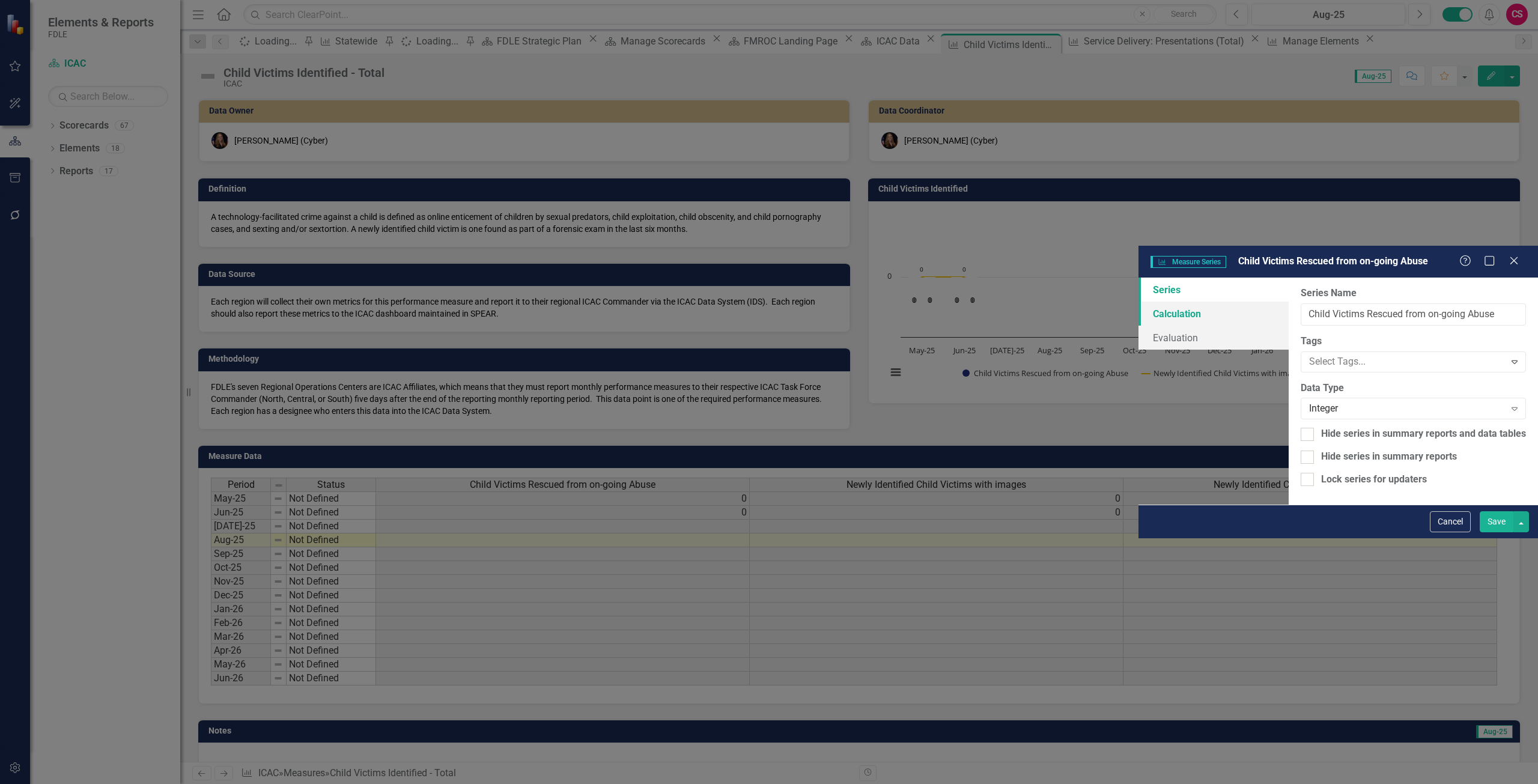
click at [1139, 301] on link "Calculation" at bounding box center [1214, 313] width 150 height 24
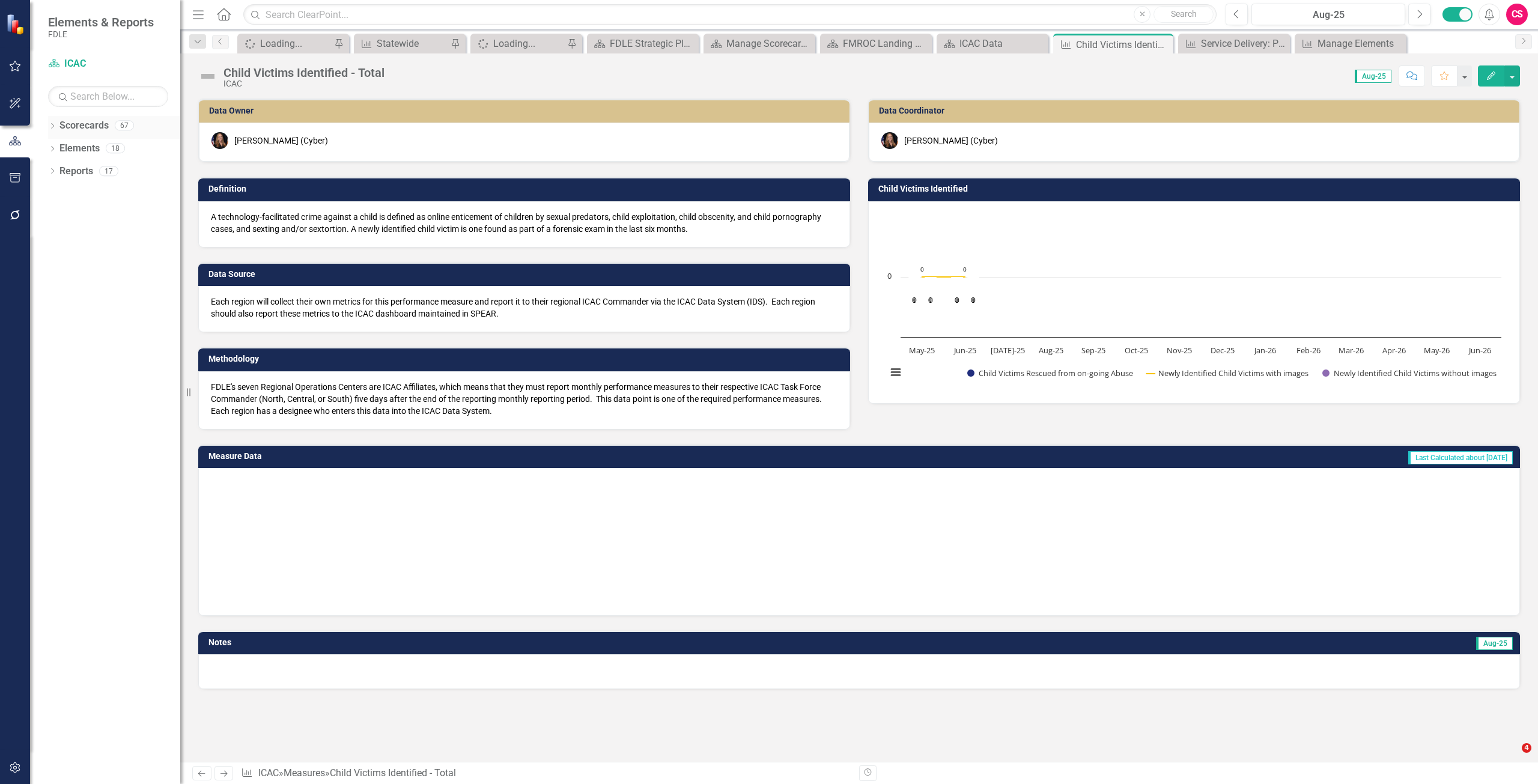
drag, startPoint x: 0, startPoint y: 0, endPoint x: 84, endPoint y: 128, distance: 153.1
click at [84, 129] on link "Scorecards" at bounding box center [84, 126] width 49 height 13
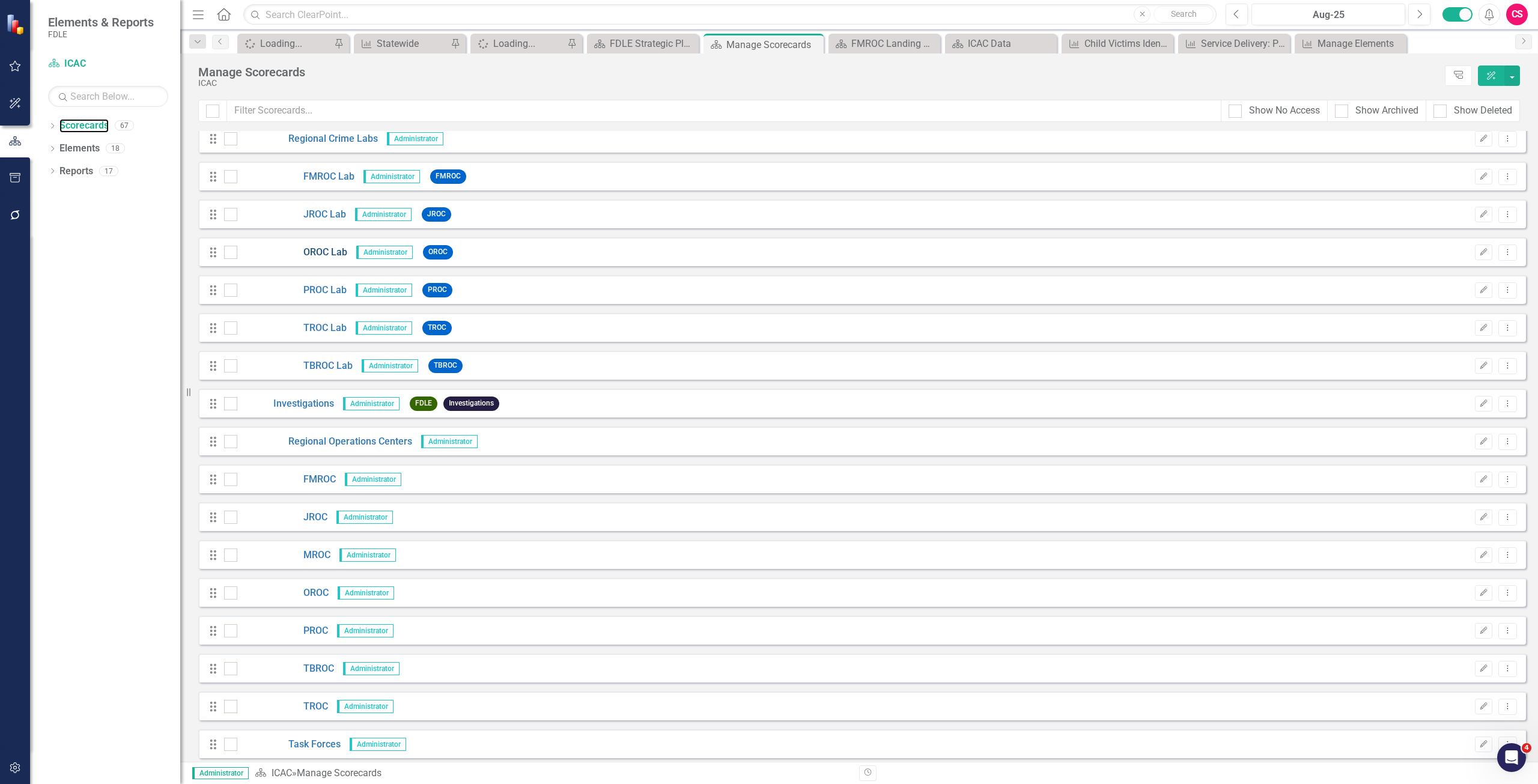
scroll to position [1441, 0]
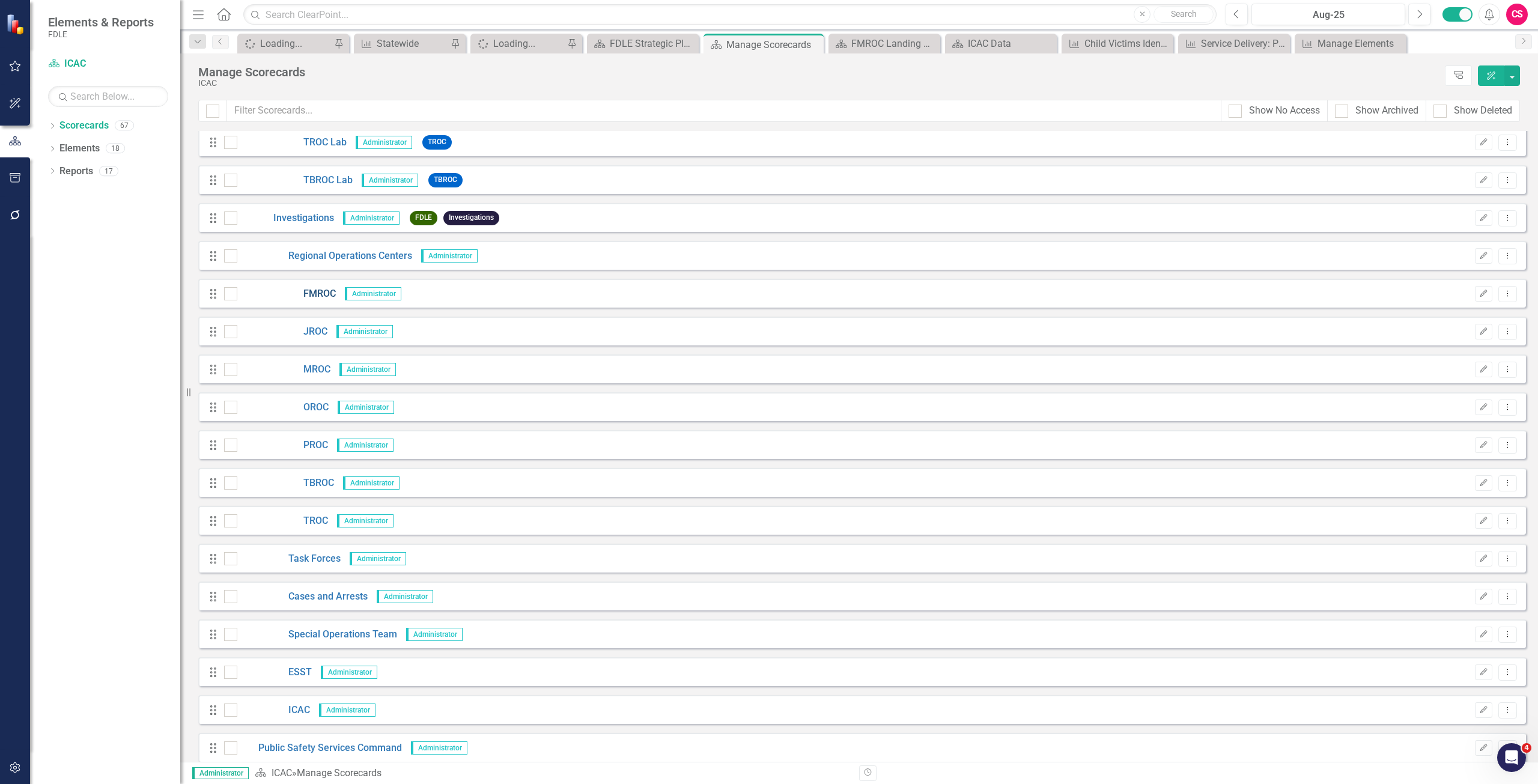
click at [319, 290] on link "FMROC" at bounding box center [287, 293] width 98 height 13
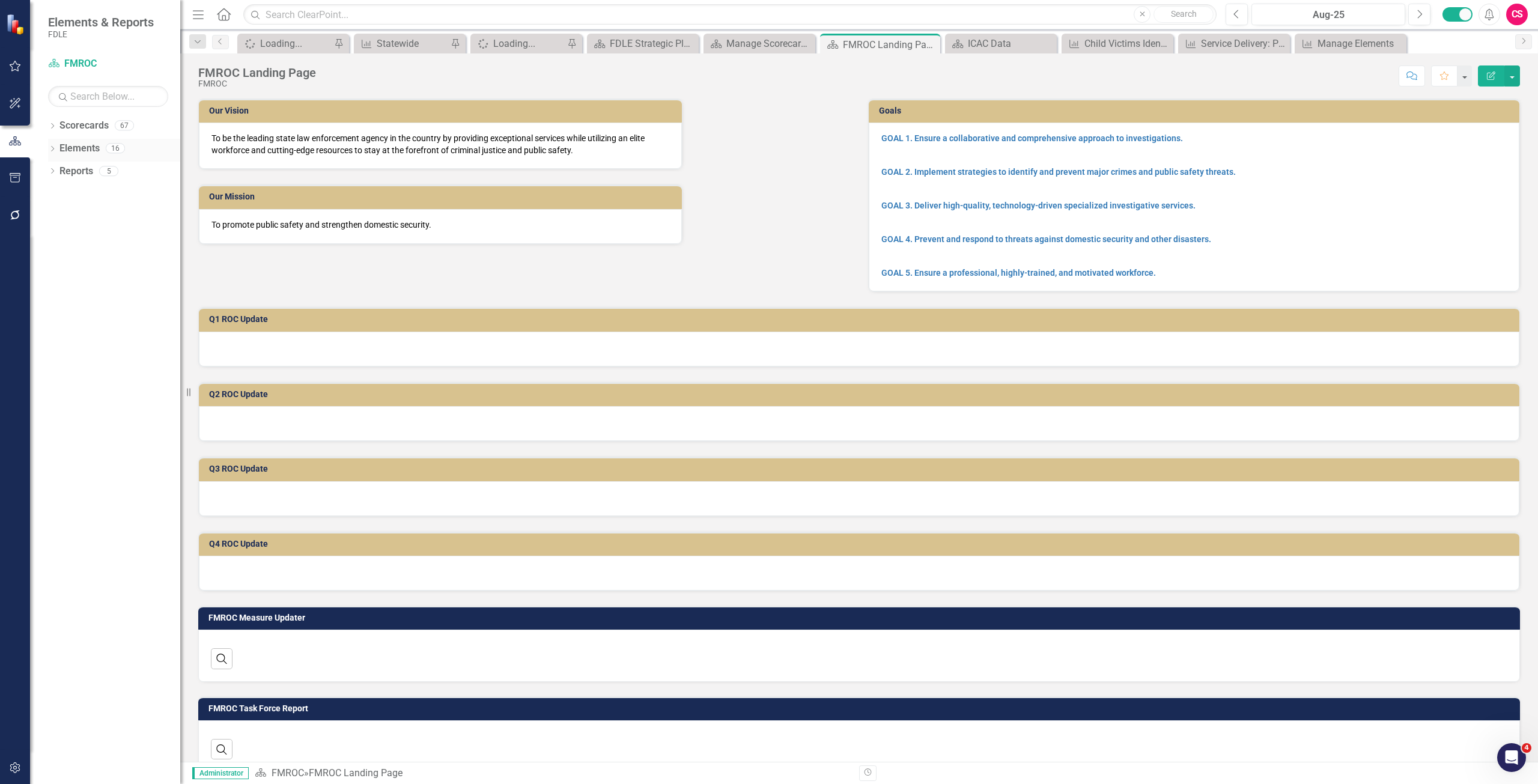
click at [84, 144] on link "Elements" at bounding box center [80, 148] width 40 height 13
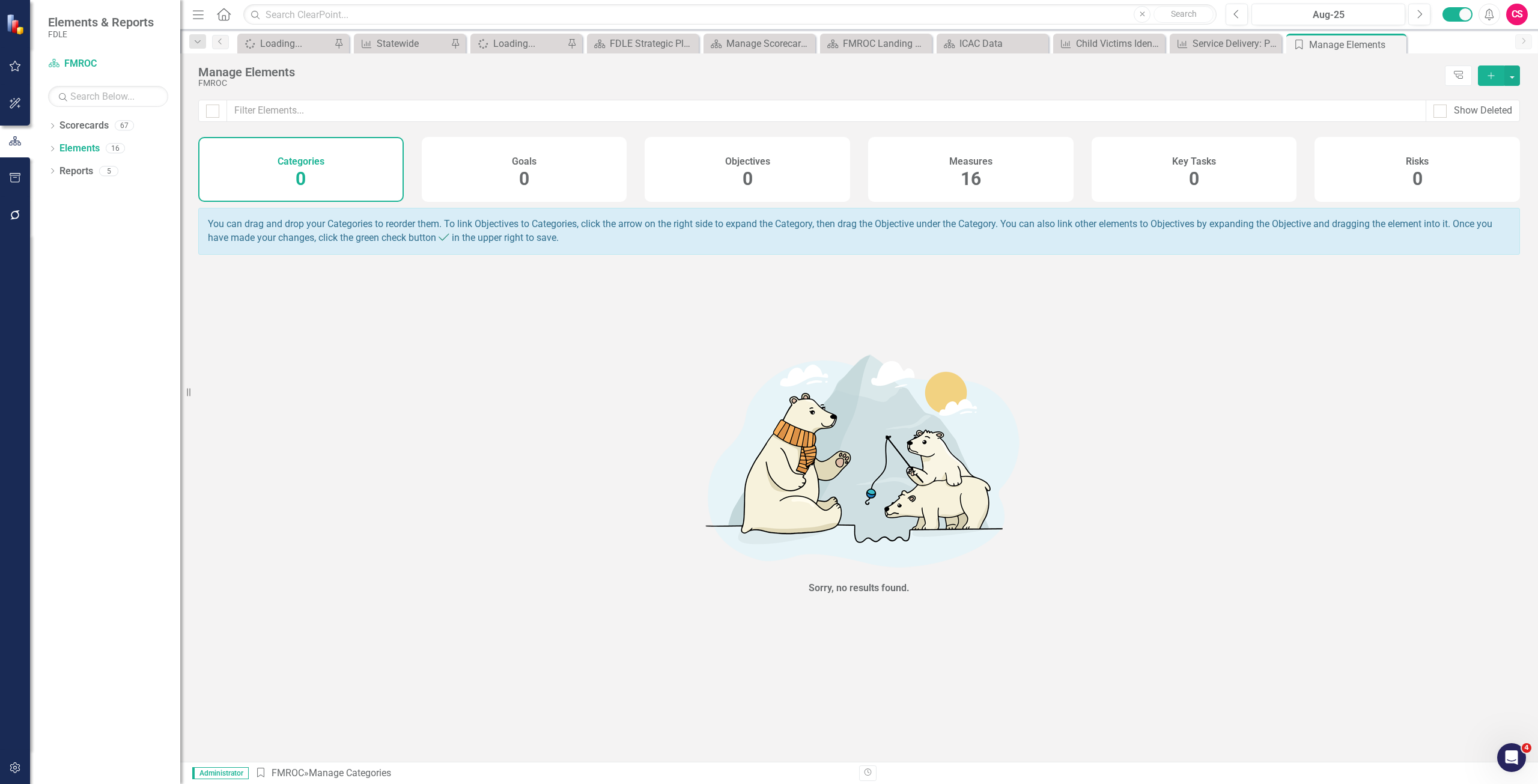
click at [946, 177] on div "Measures 16" at bounding box center [970, 168] width 205 height 64
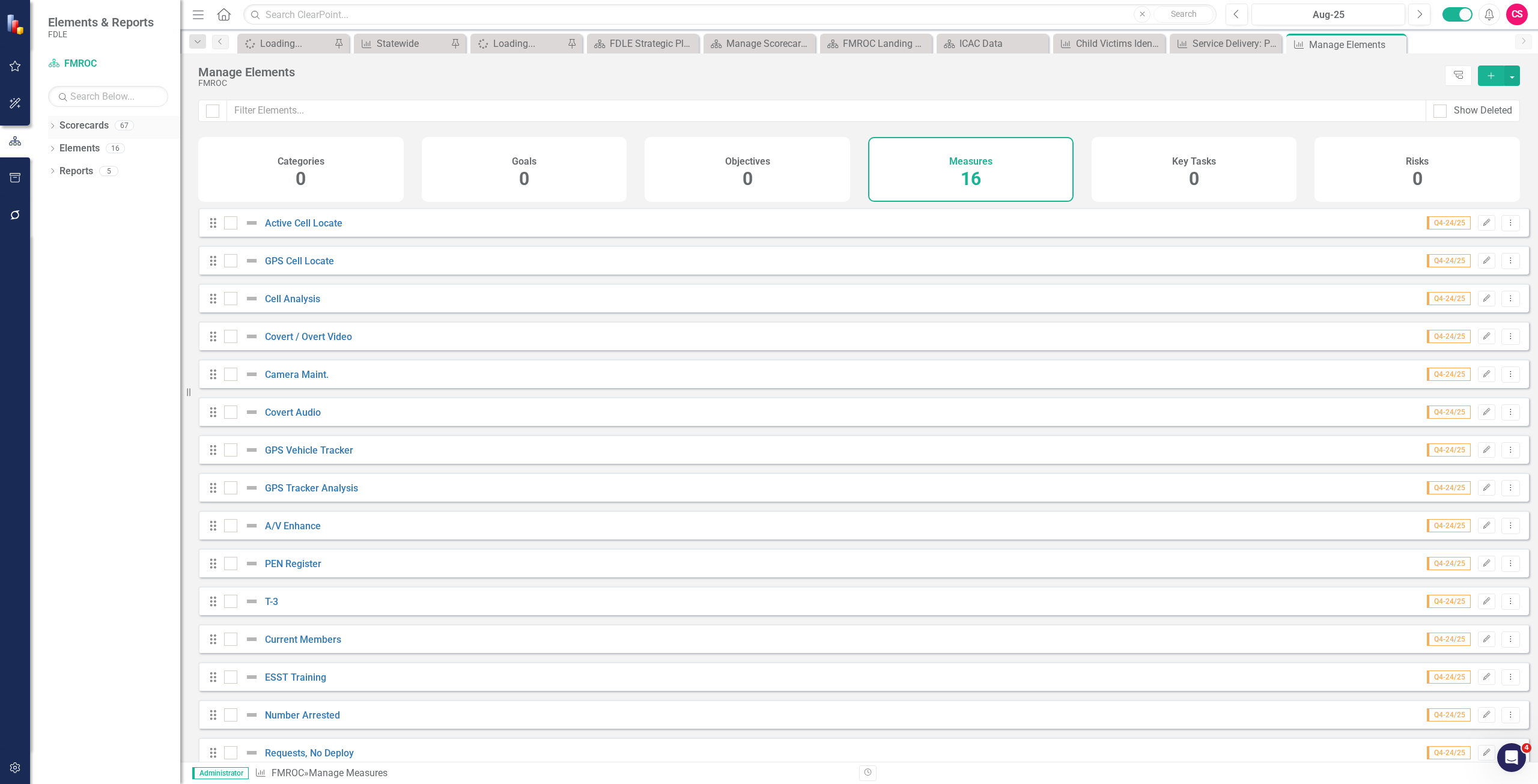
click at [81, 122] on link "Scorecards" at bounding box center [84, 126] width 49 height 13
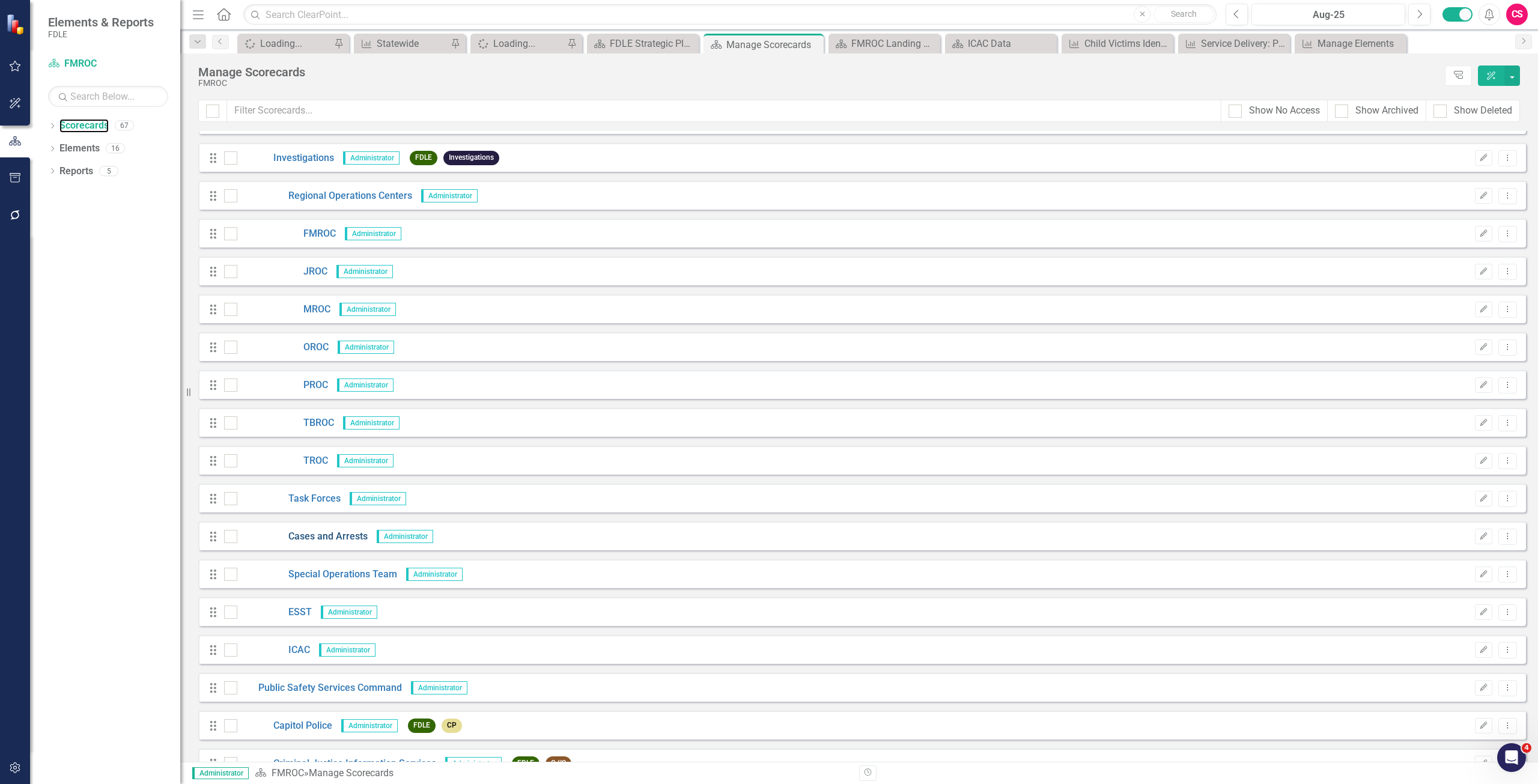
scroll to position [1561, 0]
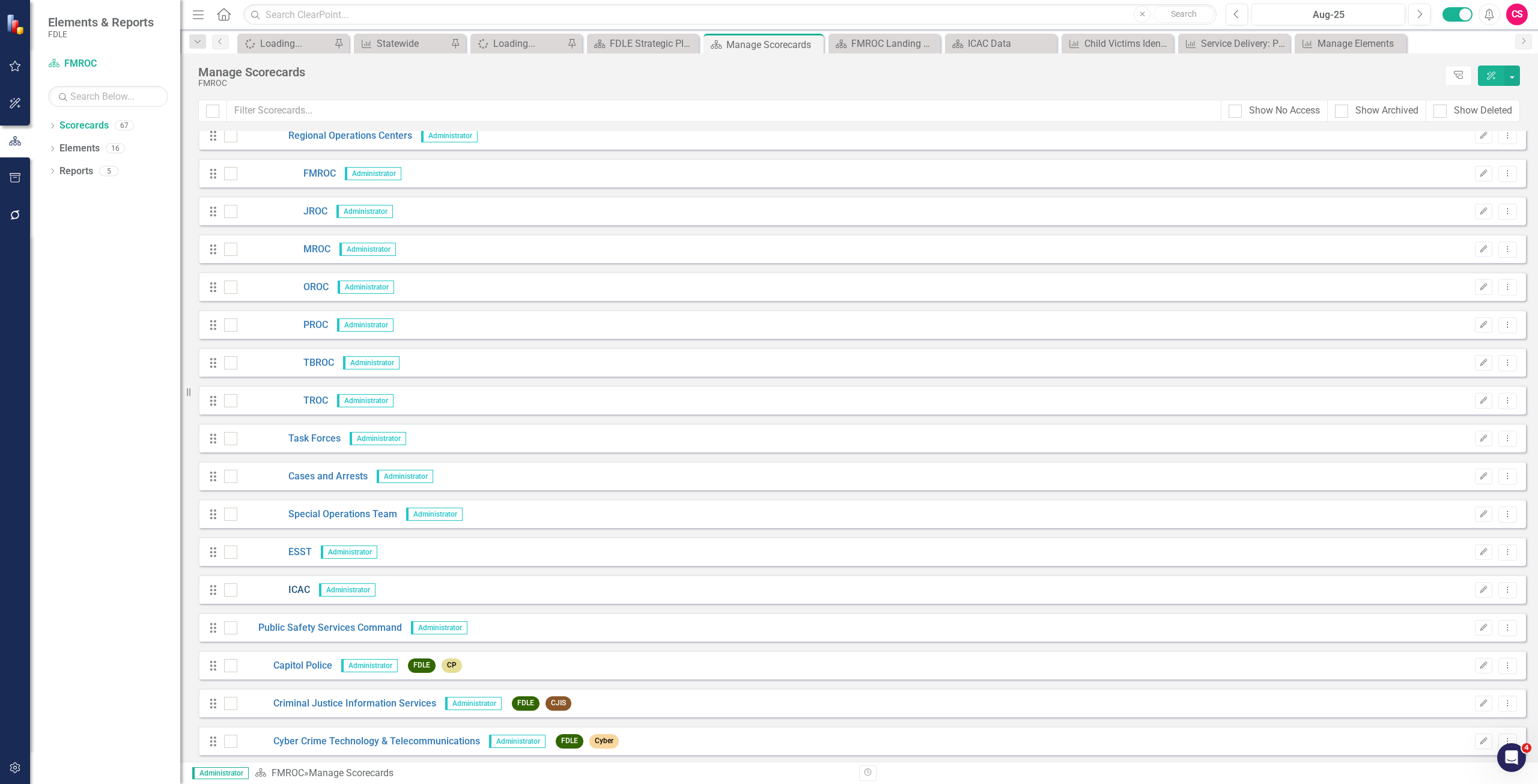
click at [298, 588] on link "ICAC" at bounding box center [274, 590] width 73 height 13
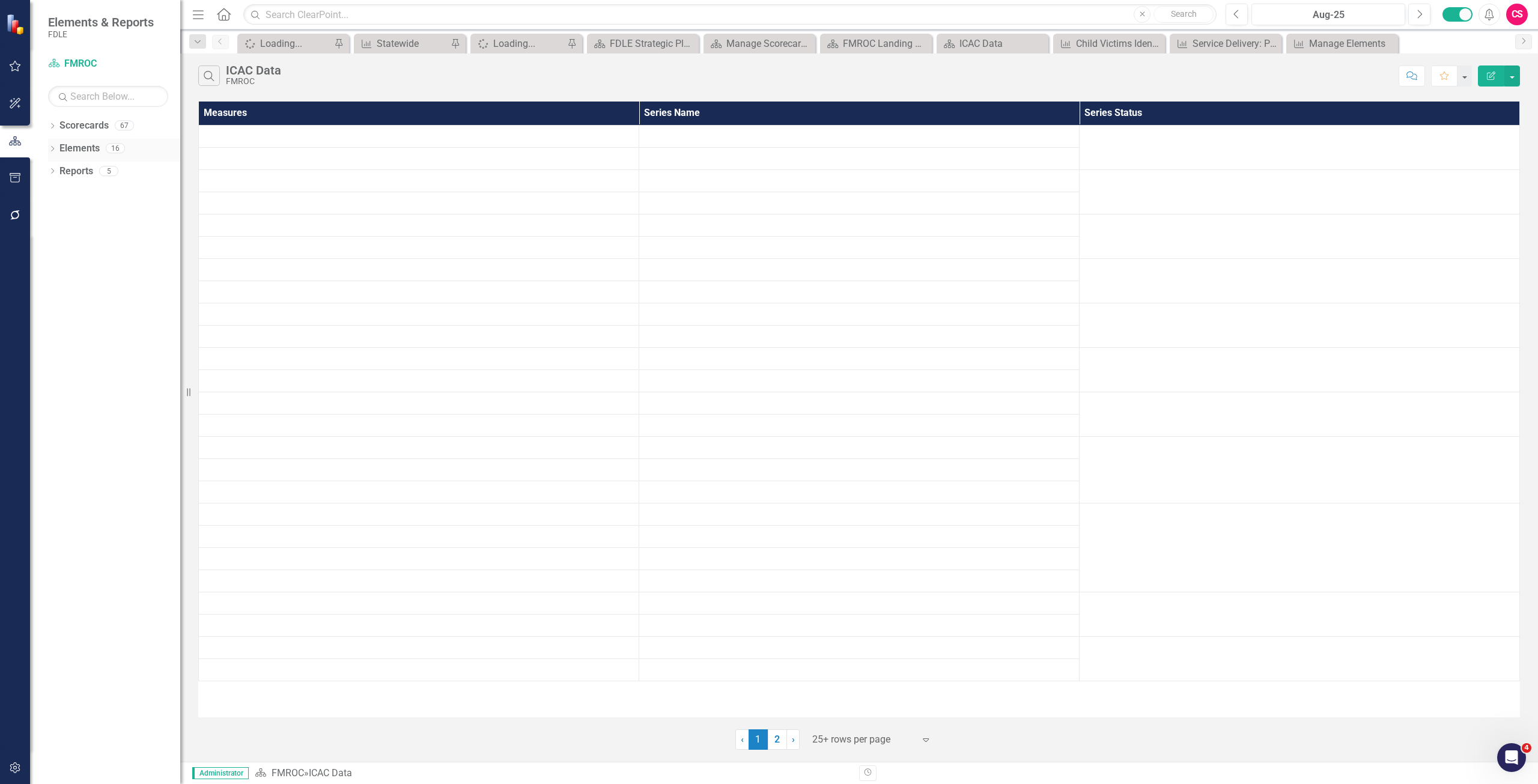
click at [79, 148] on link "Elements" at bounding box center [80, 148] width 40 height 13
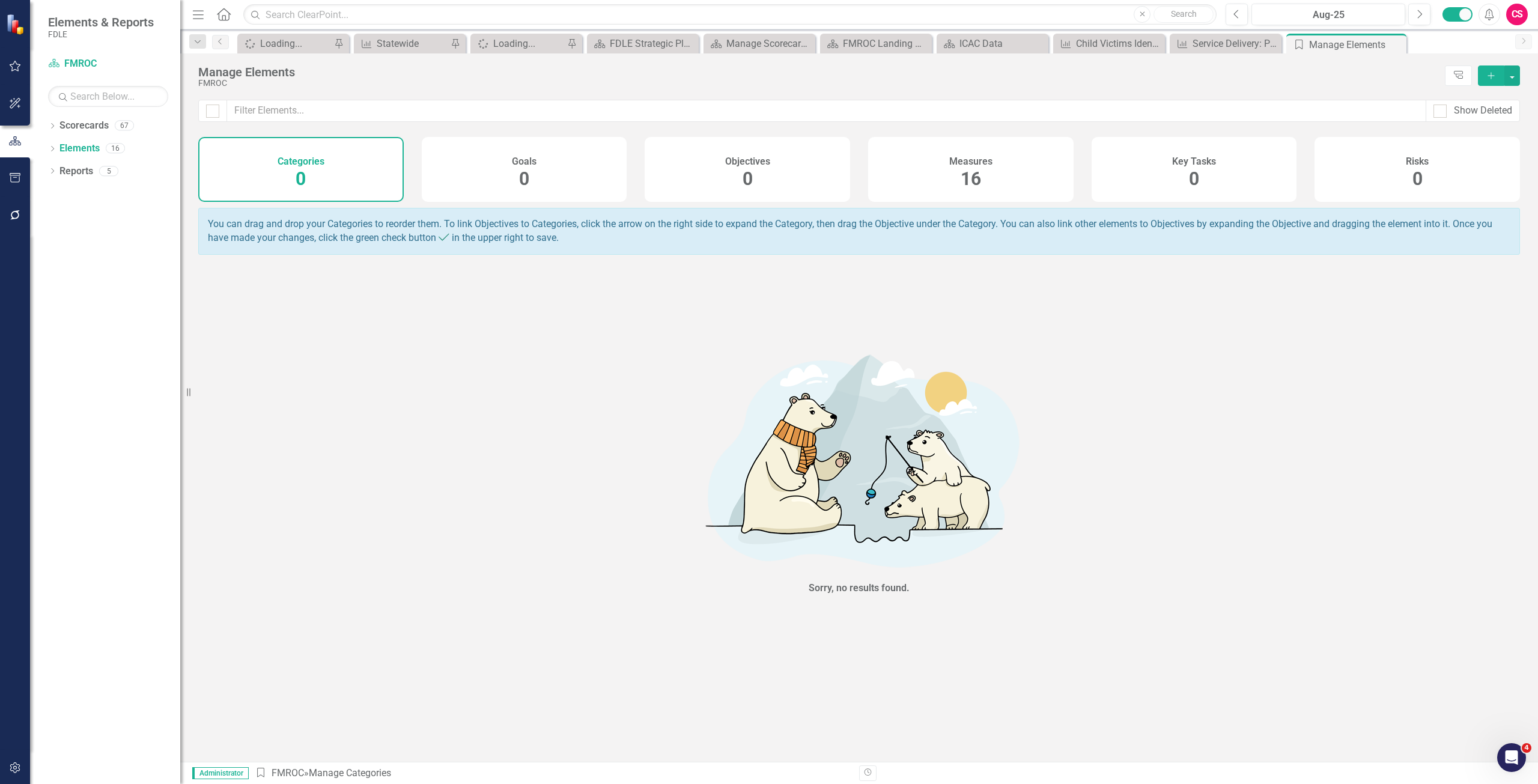
click at [933, 176] on div "Measures 16" at bounding box center [970, 168] width 205 height 64
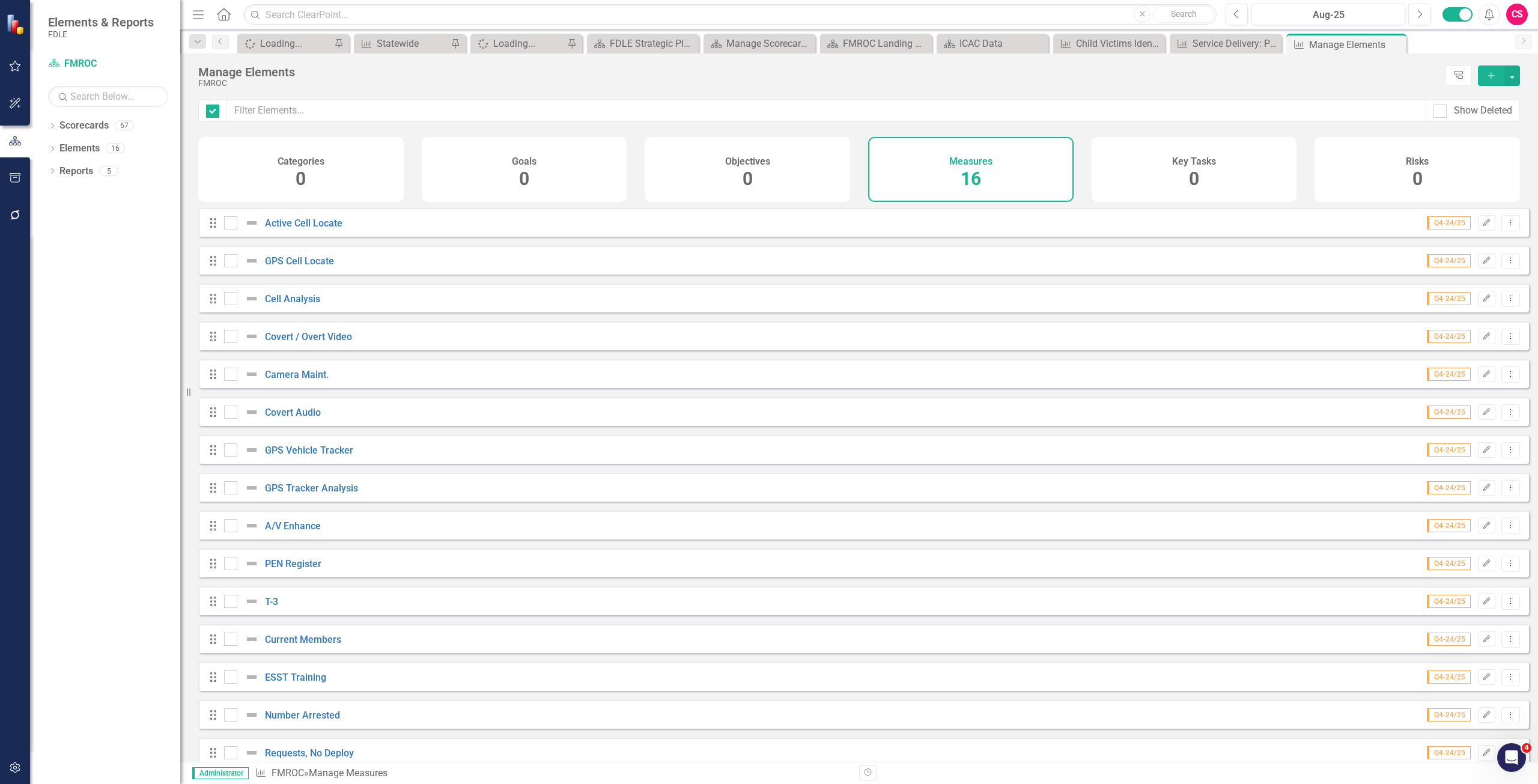
checkbox input "false"
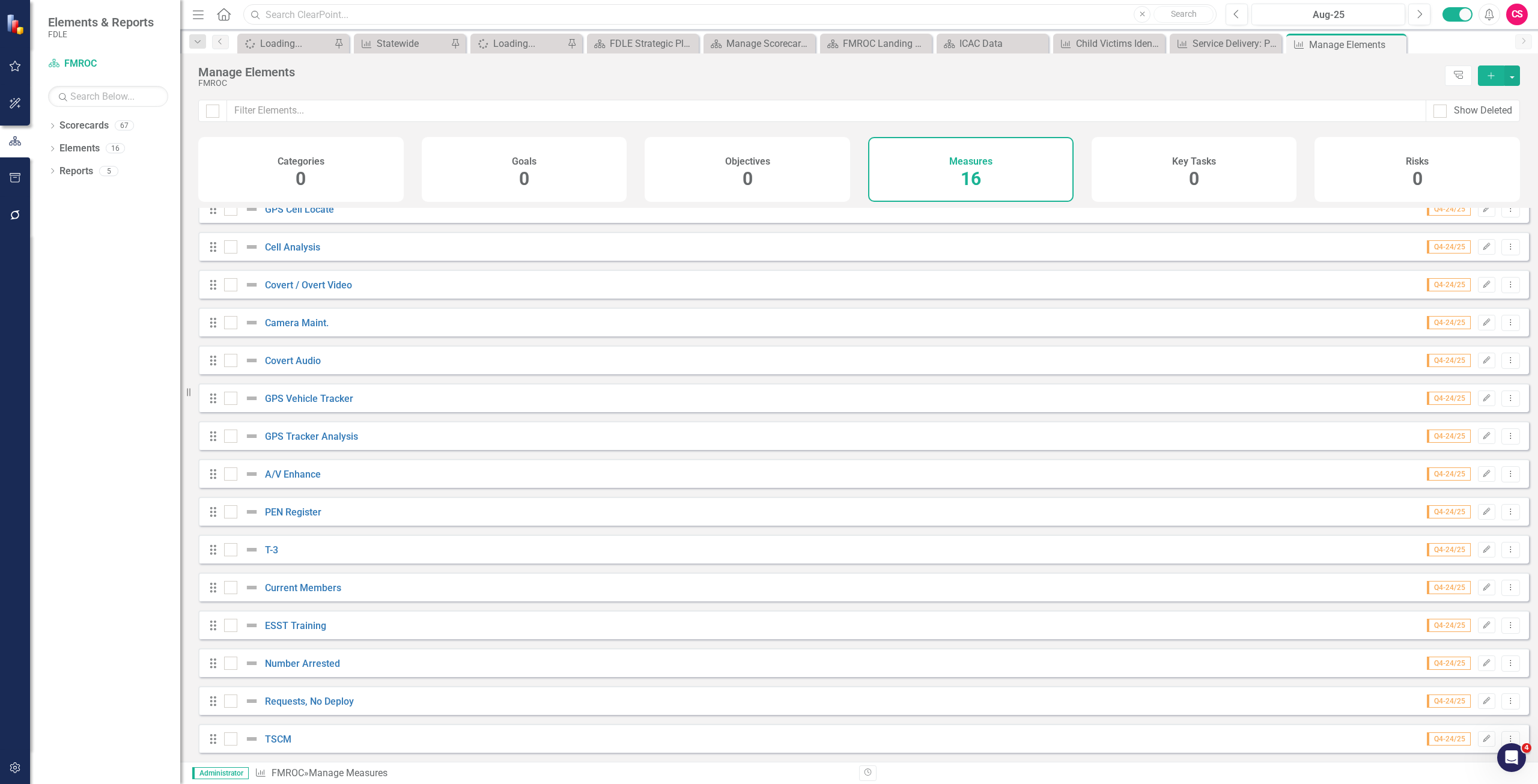
click at [346, 11] on input "text" at bounding box center [730, 14] width 973 height 21
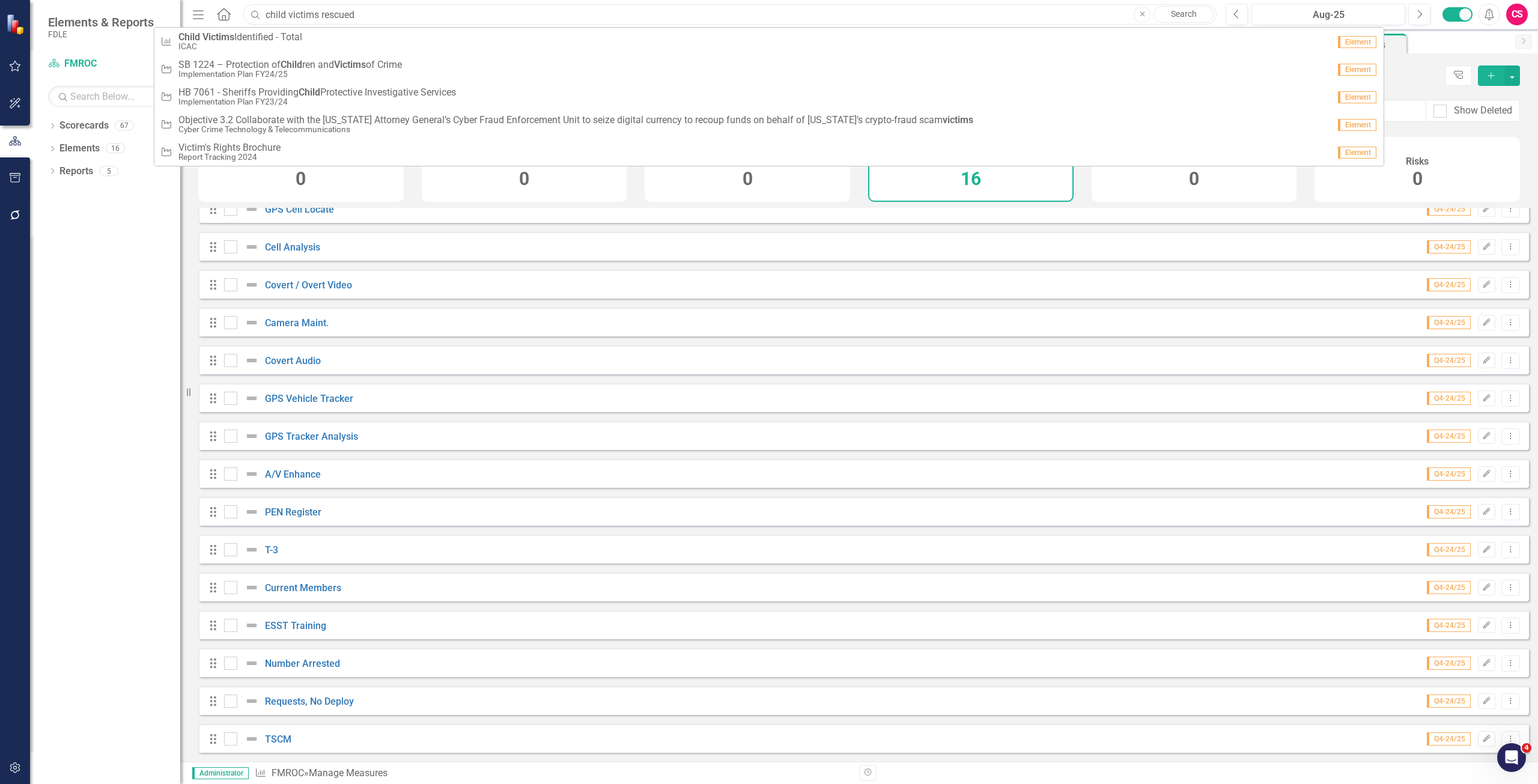
click at [350, 13] on input "child victims rescued" at bounding box center [730, 14] width 973 height 21
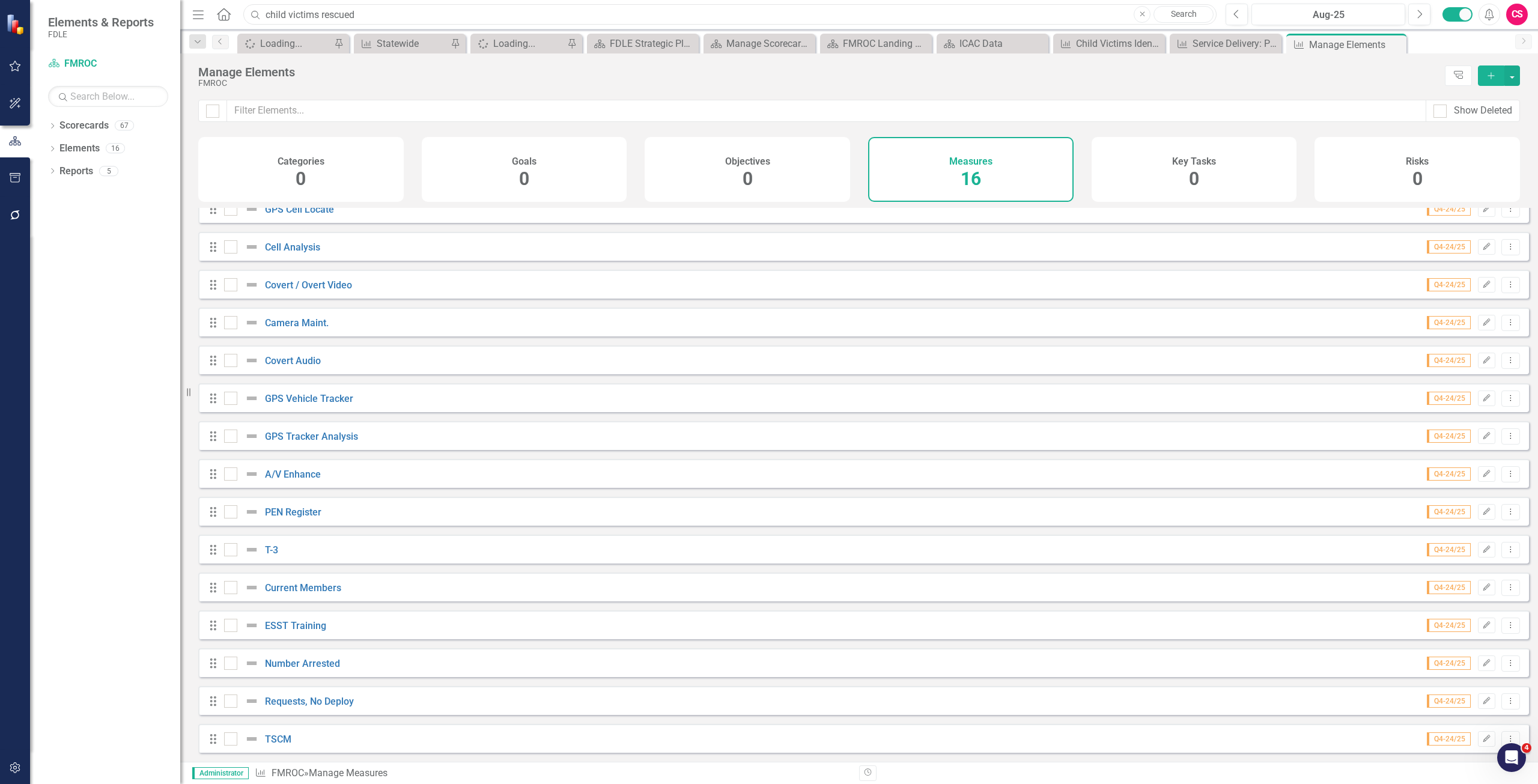
click at [350, 13] on input "child victims rescued" at bounding box center [730, 14] width 973 height 21
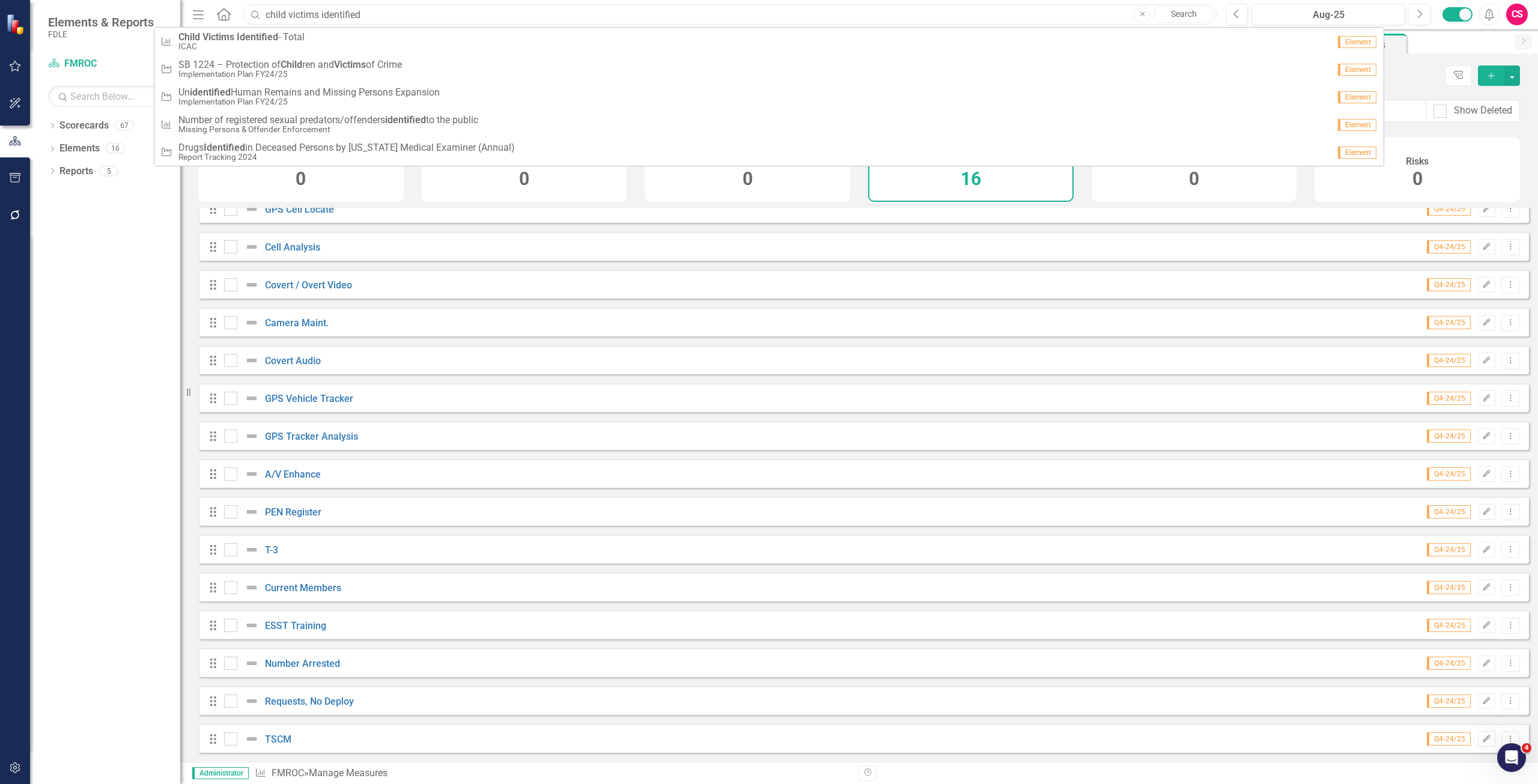
type input "child victims identified"
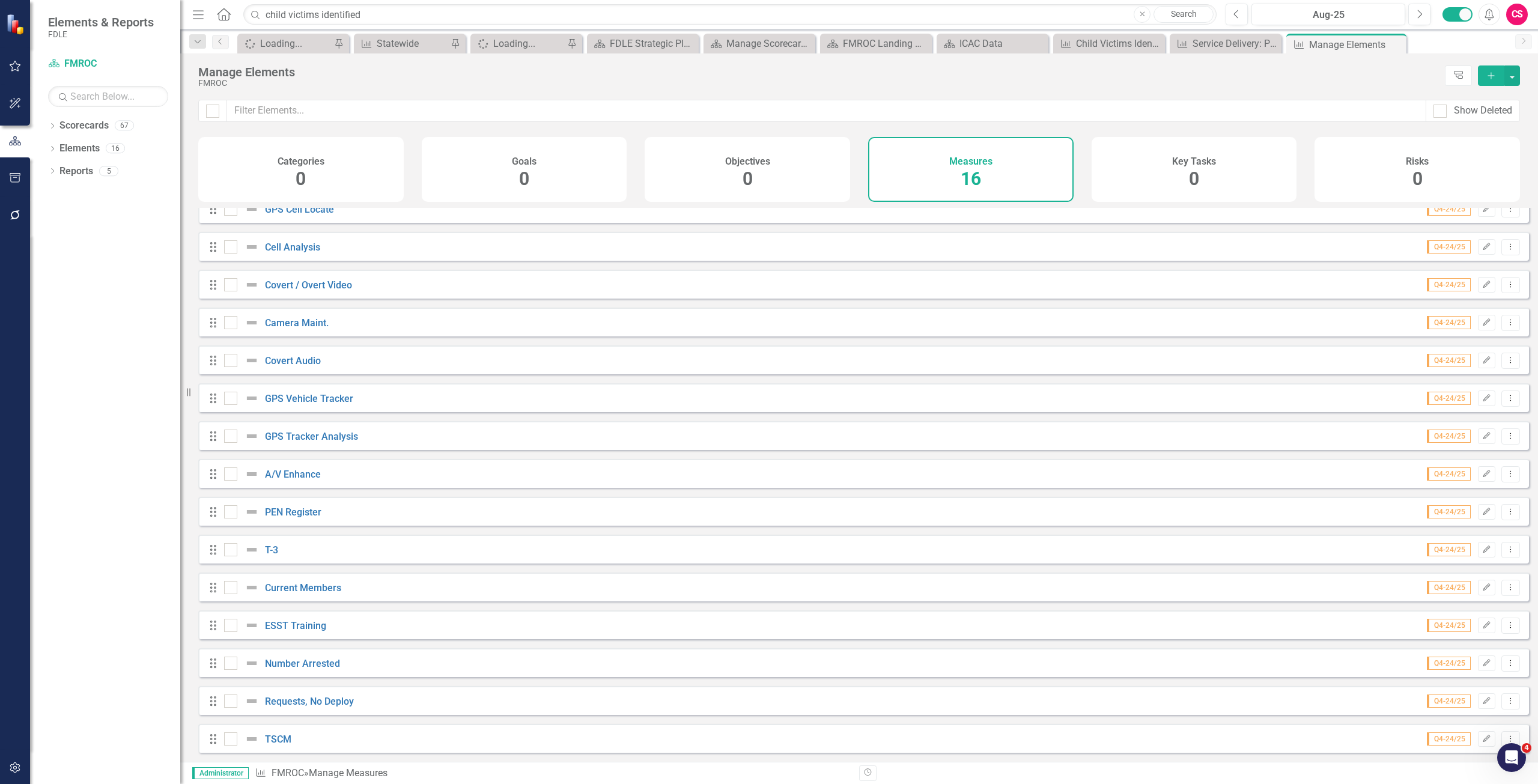
click at [1178, 12] on link "Search" at bounding box center [1184, 13] width 60 height 16
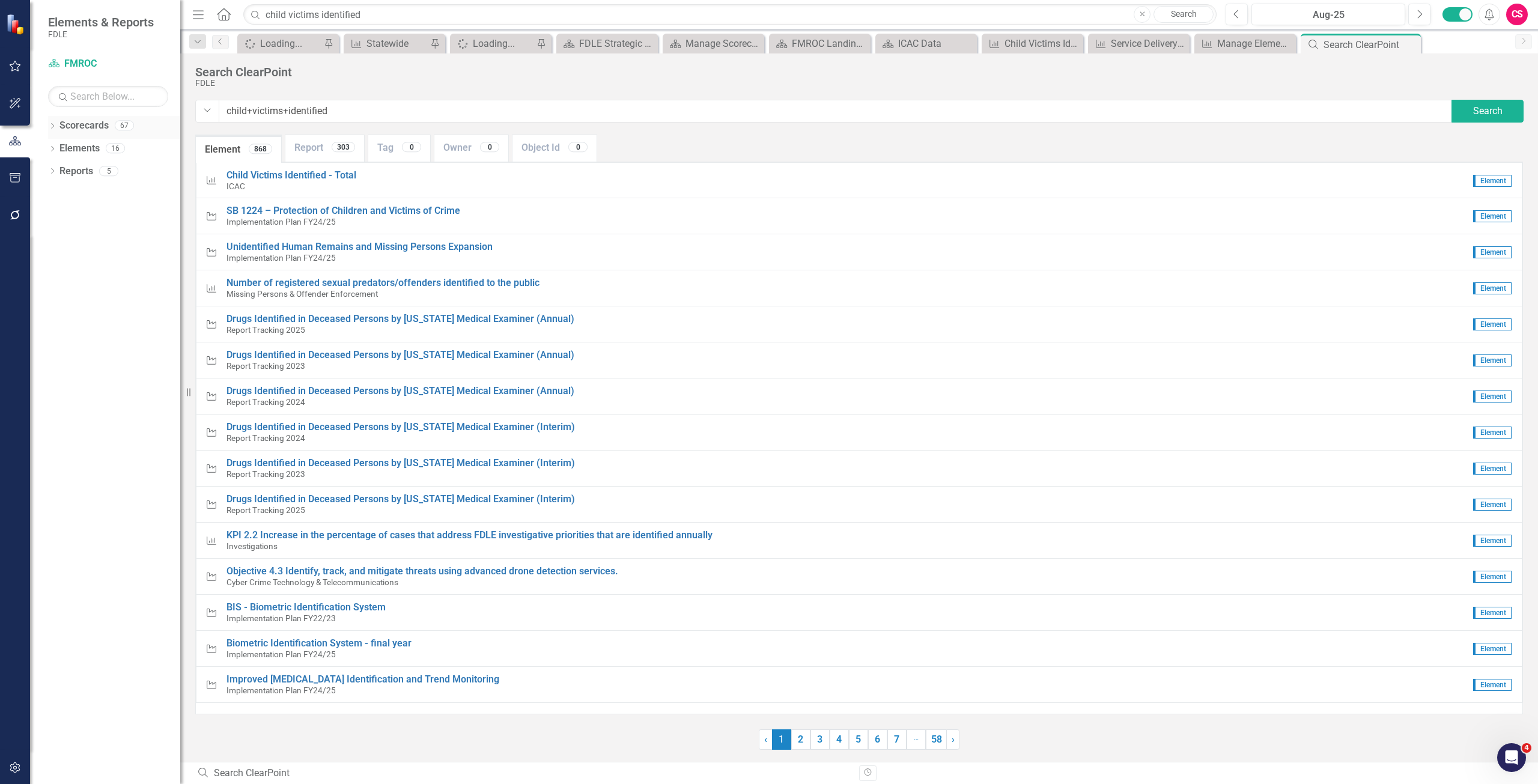
click at [76, 125] on link "Scorecards" at bounding box center [84, 126] width 49 height 13
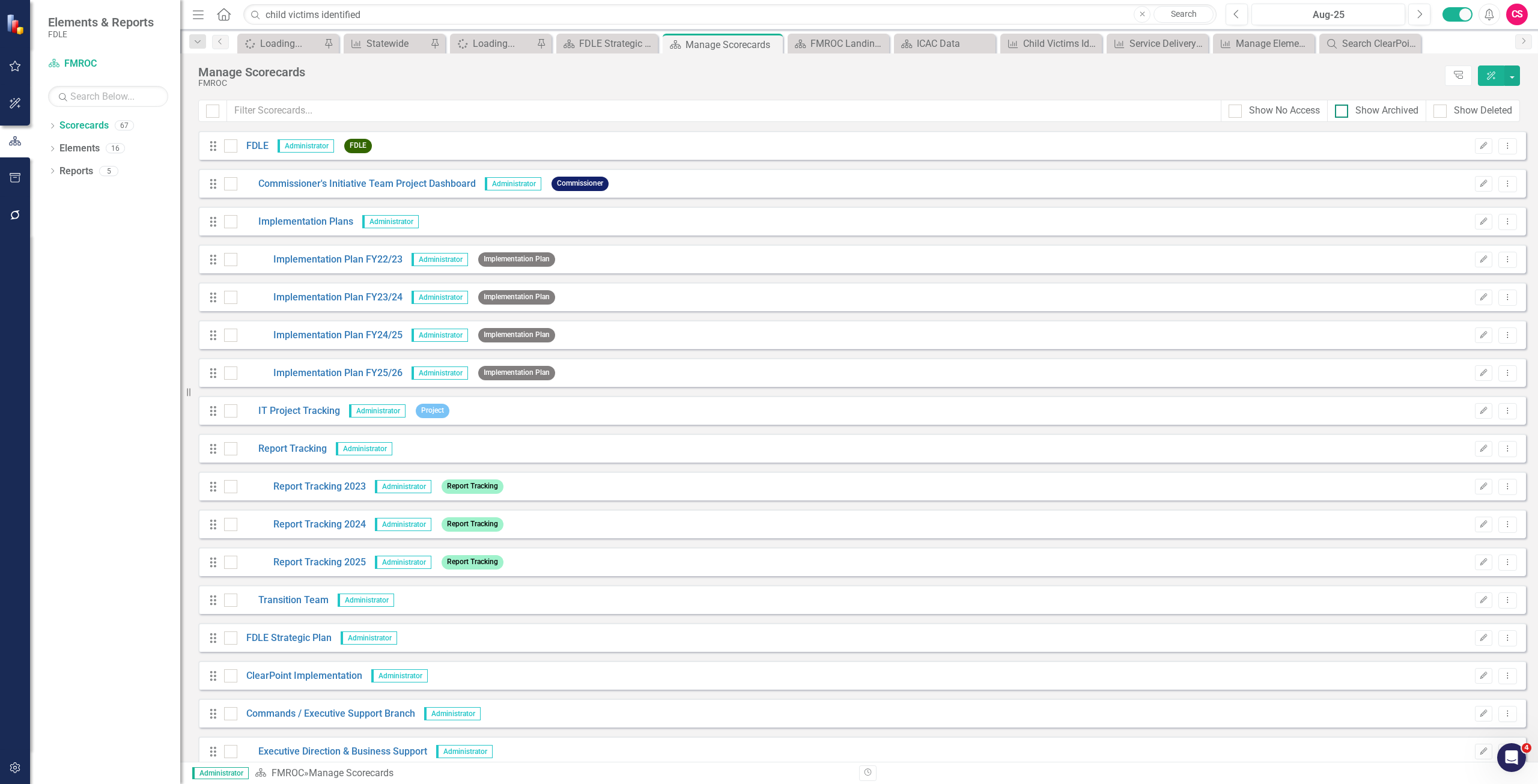
click at [1374, 110] on div "Show Archived" at bounding box center [1387, 111] width 64 height 13
click at [1343, 110] on input "Show Archived" at bounding box center [1339, 109] width 8 height 8
checkbox input "true"
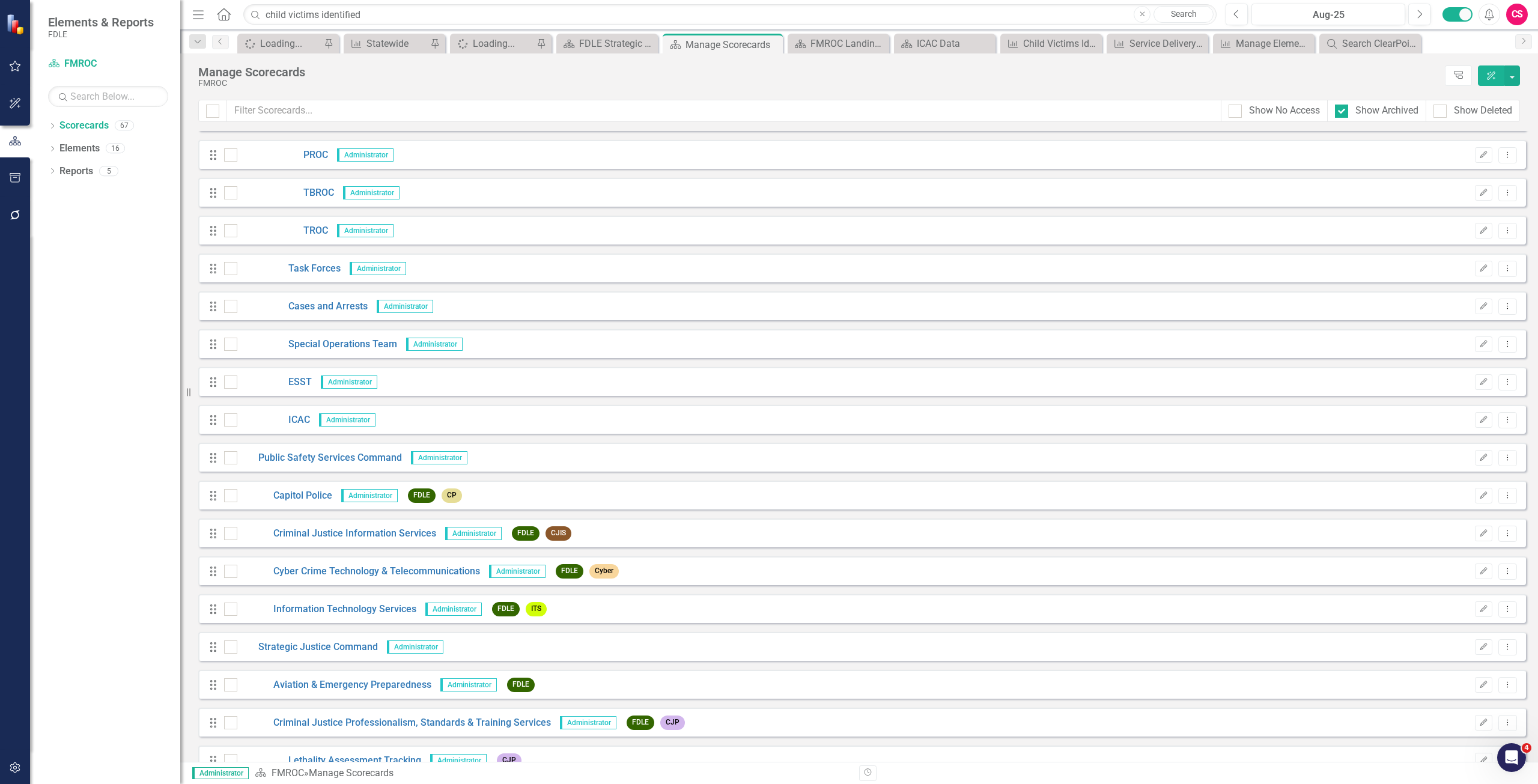
scroll to position [1904, 0]
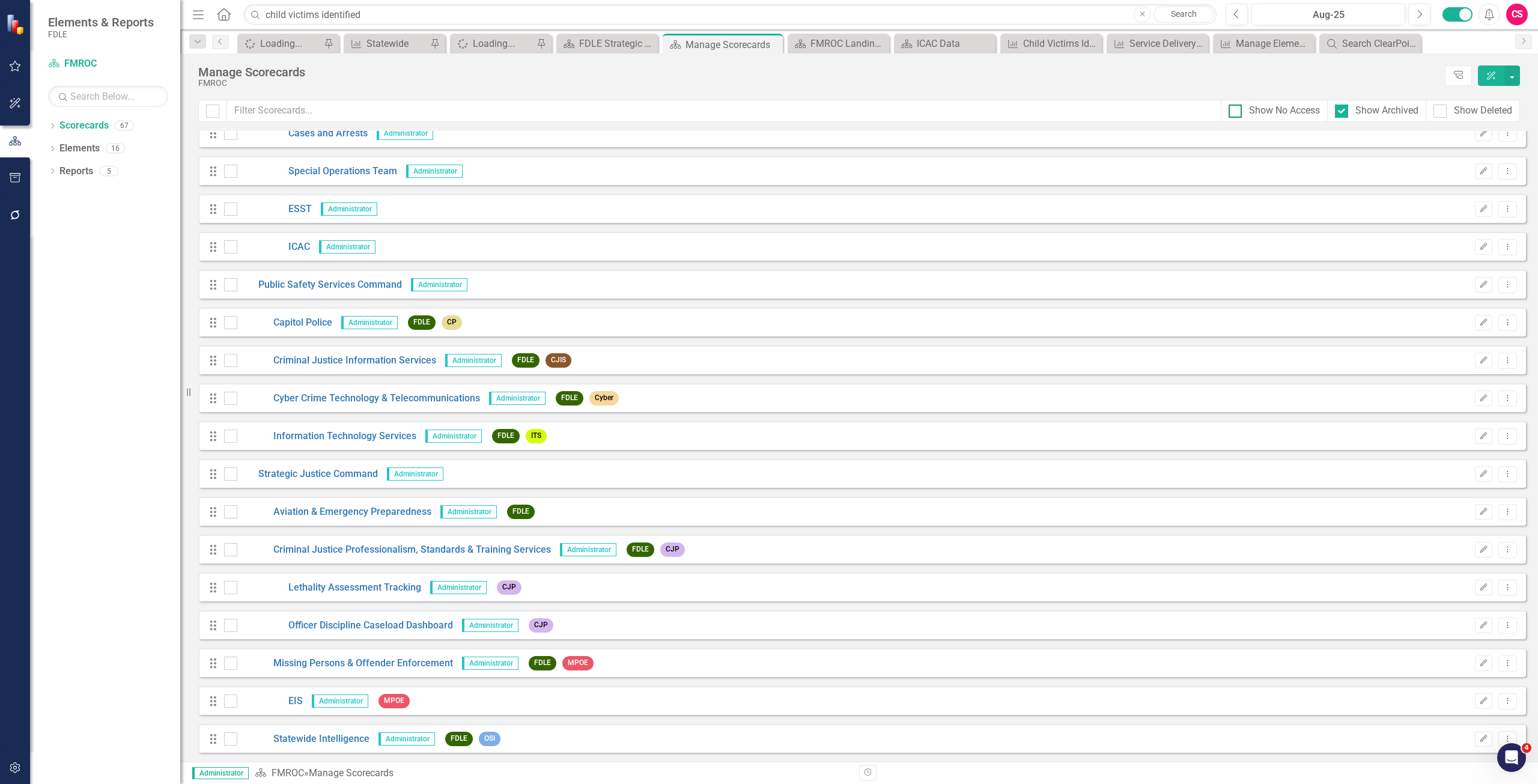
click at [1304, 117] on div "Show No Access" at bounding box center [1285, 111] width 71 height 13
click at [1237, 113] on input "Show No Access" at bounding box center [1233, 109] width 8 height 8
checkbox input "true"
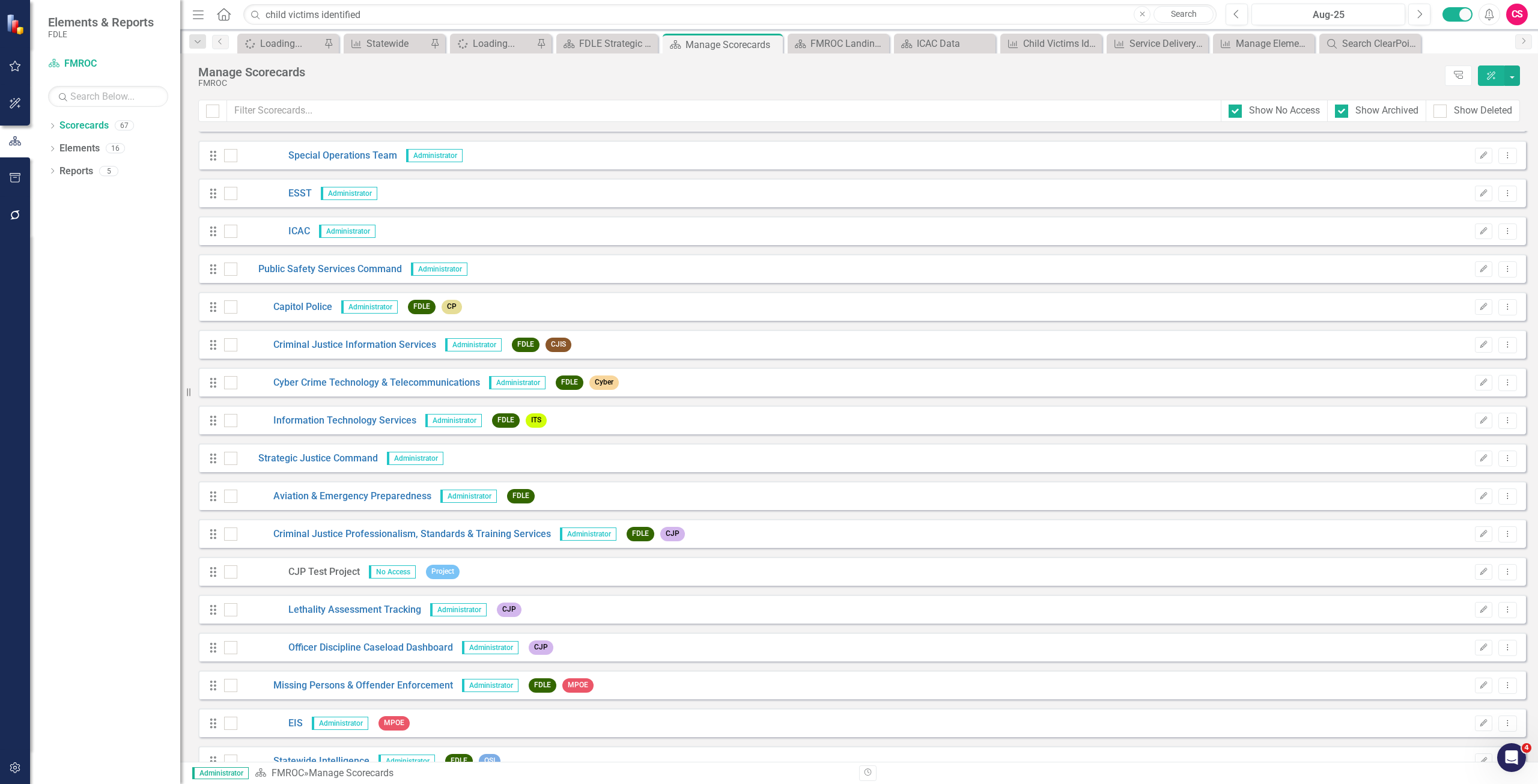
scroll to position [4098, 0]
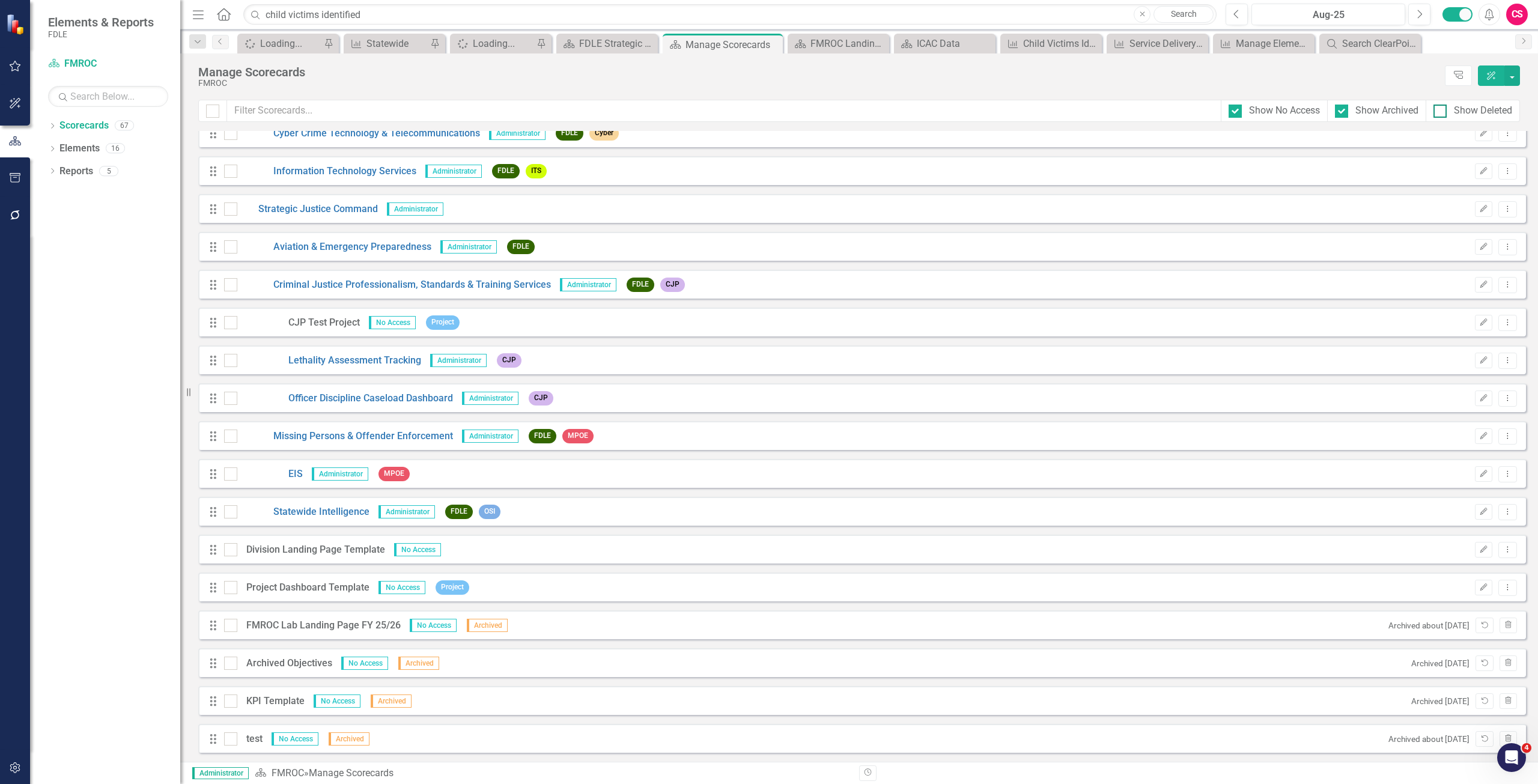
click at [1486, 109] on div "Show Deleted" at bounding box center [1483, 111] width 59 height 13
click at [1442, 109] on input "Show Deleted" at bounding box center [1437, 109] width 8 height 8
checkbox input "true"
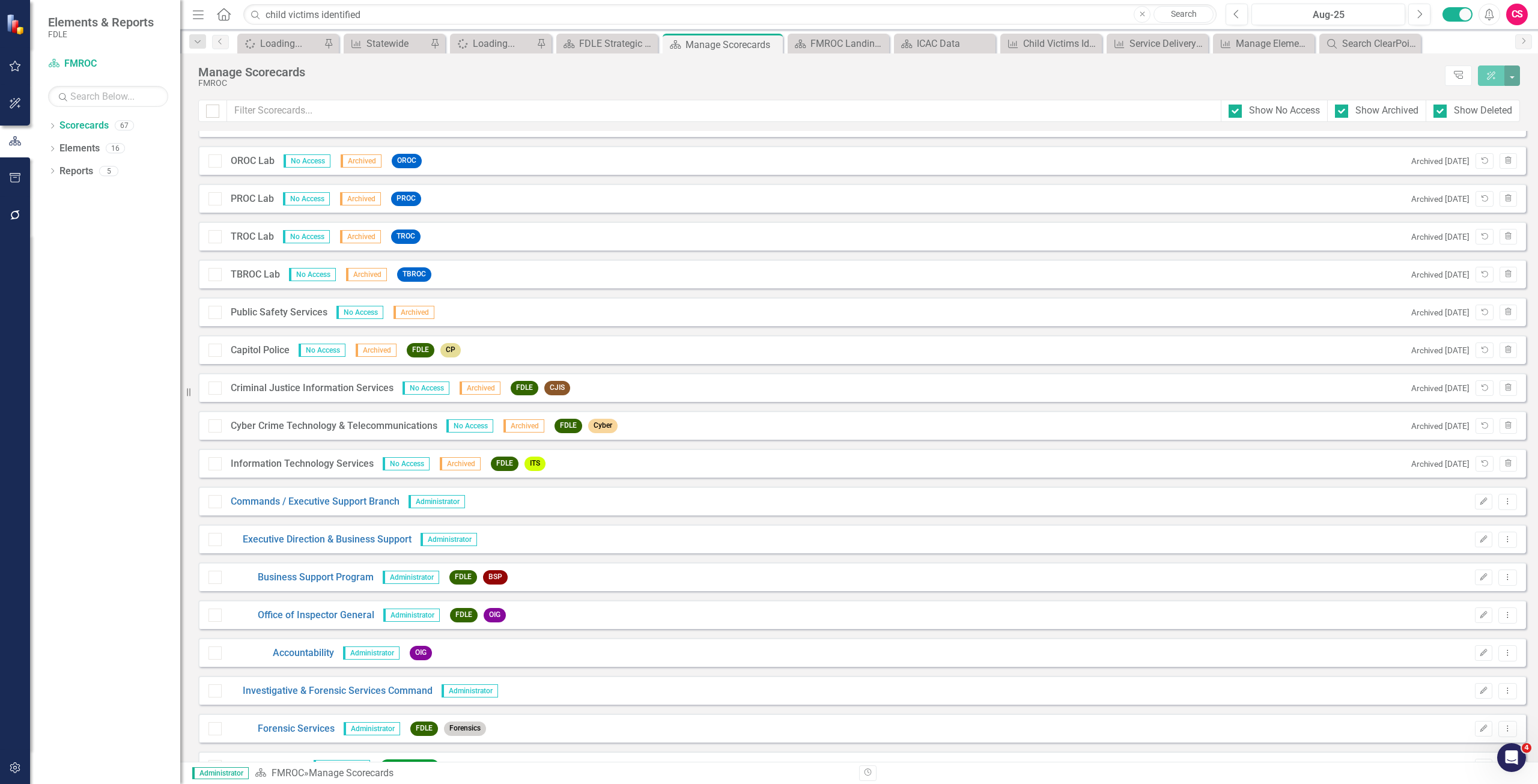
scroll to position [1841, 0]
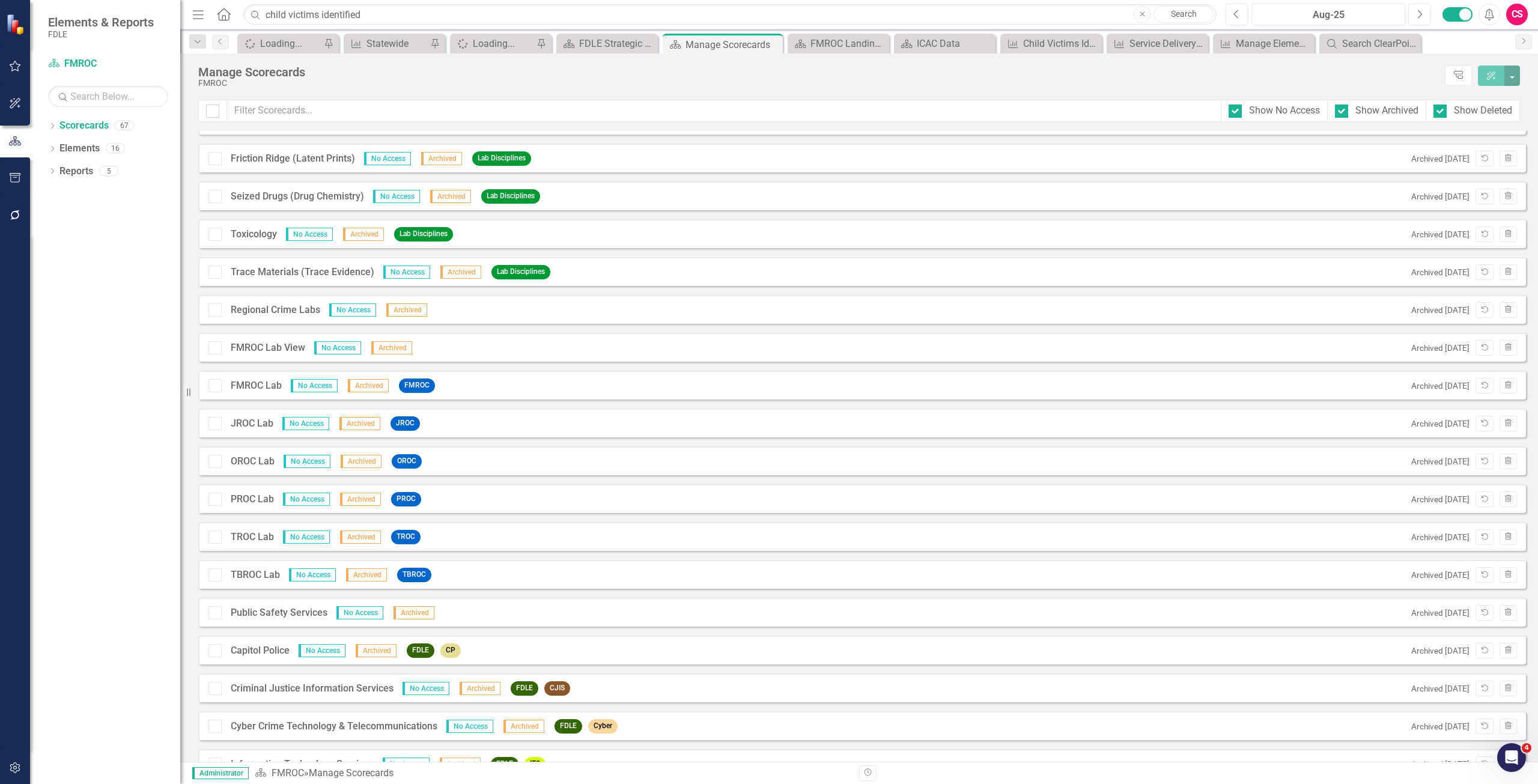
click at [1377, 101] on div "Show Archived" at bounding box center [1377, 111] width 98 height 22
click at [1384, 111] on div "Show Archived" at bounding box center [1387, 111] width 64 height 13
click at [1343, 111] on input "Show Archived" at bounding box center [1339, 109] width 8 height 8
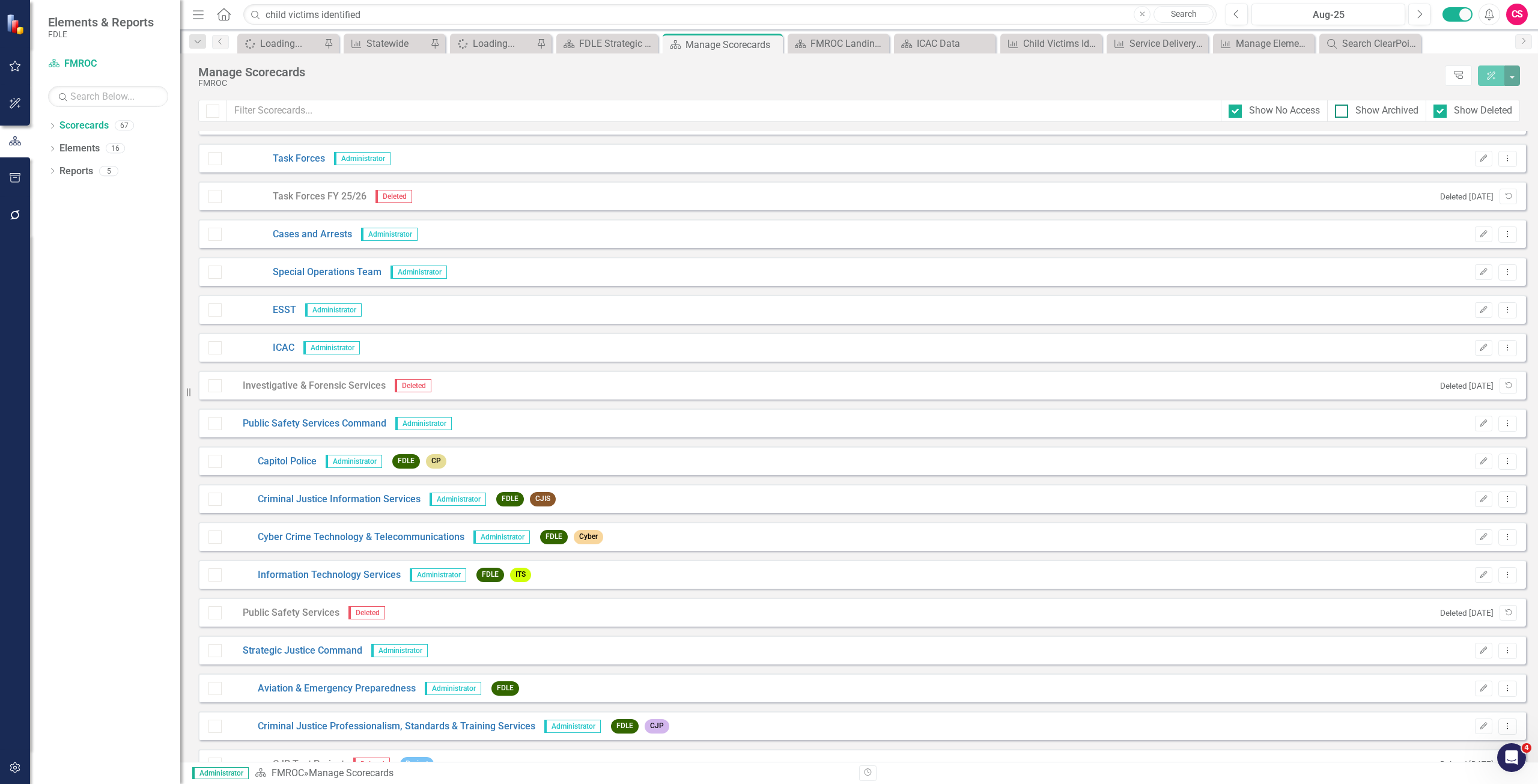
scroll to position [593, 0]
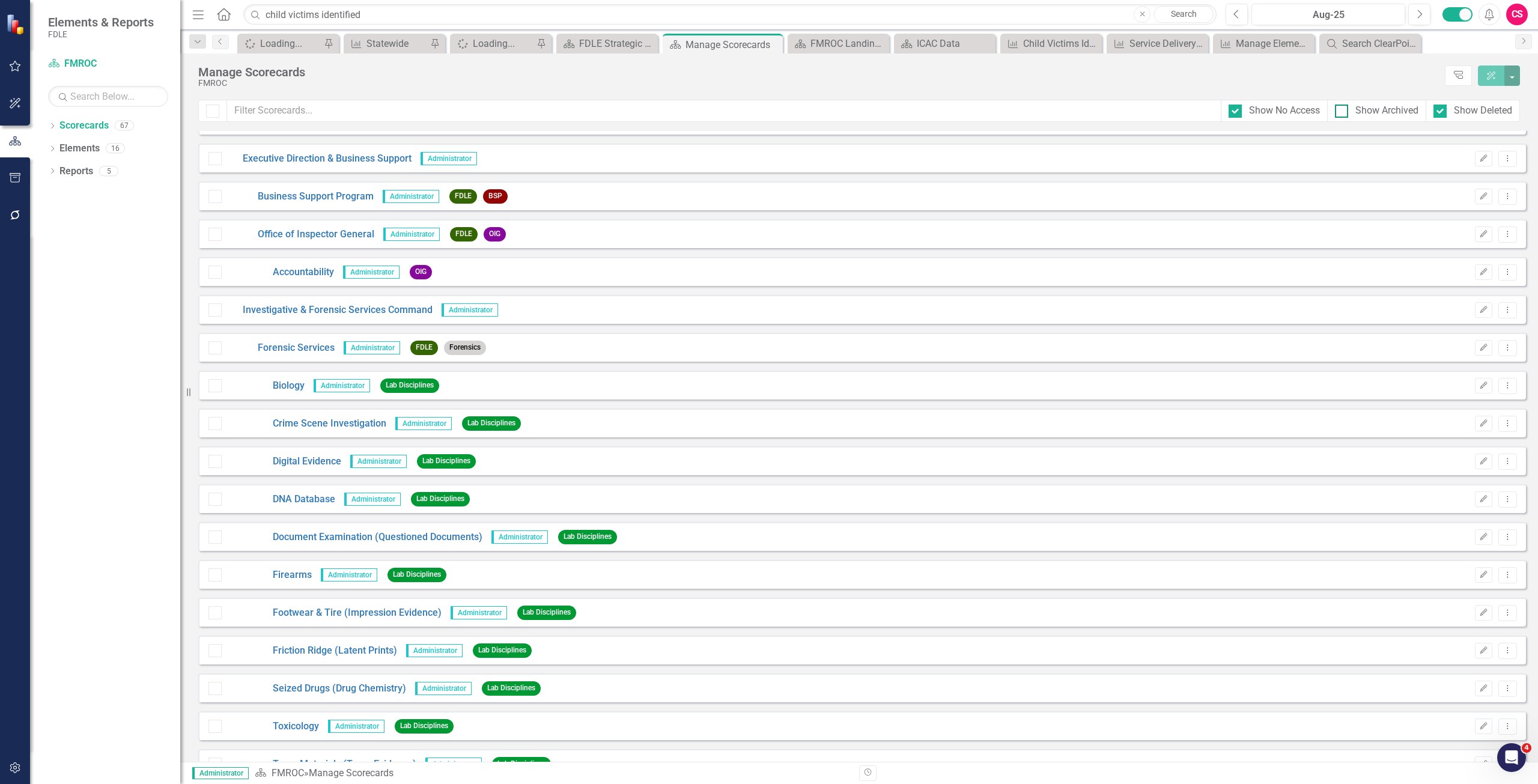
click at [1397, 110] on div "Show Archived" at bounding box center [1387, 111] width 64 height 13
click at [1343, 110] on input "Show Archived" at bounding box center [1339, 109] width 8 height 8
checkbox input "true"
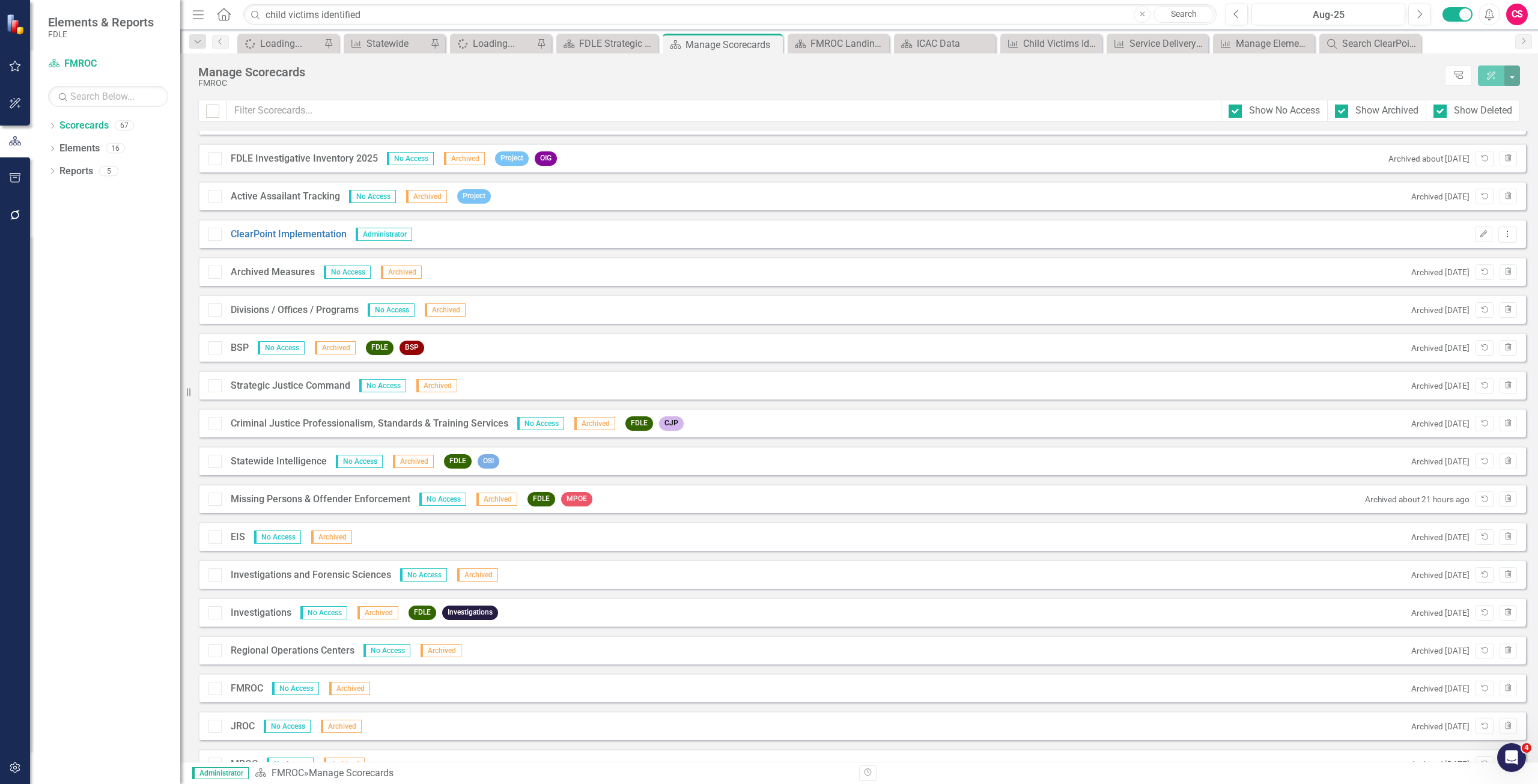
scroll to position [1841, 0]
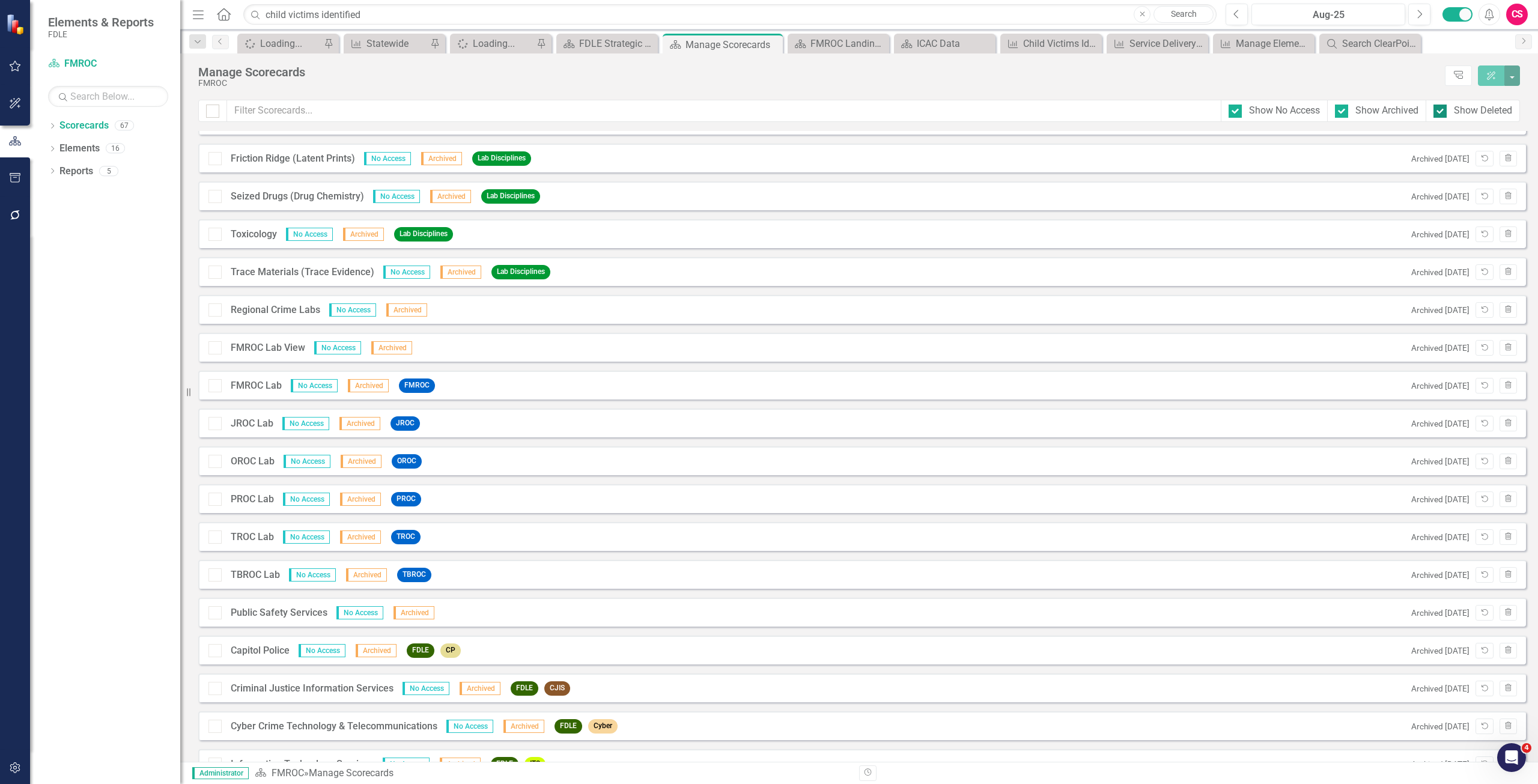
click at [1483, 105] on div "Show Deleted" at bounding box center [1483, 111] width 59 height 13
click at [1442, 105] on input "Show Deleted" at bounding box center [1437, 109] width 8 height 8
checkbox input "false"
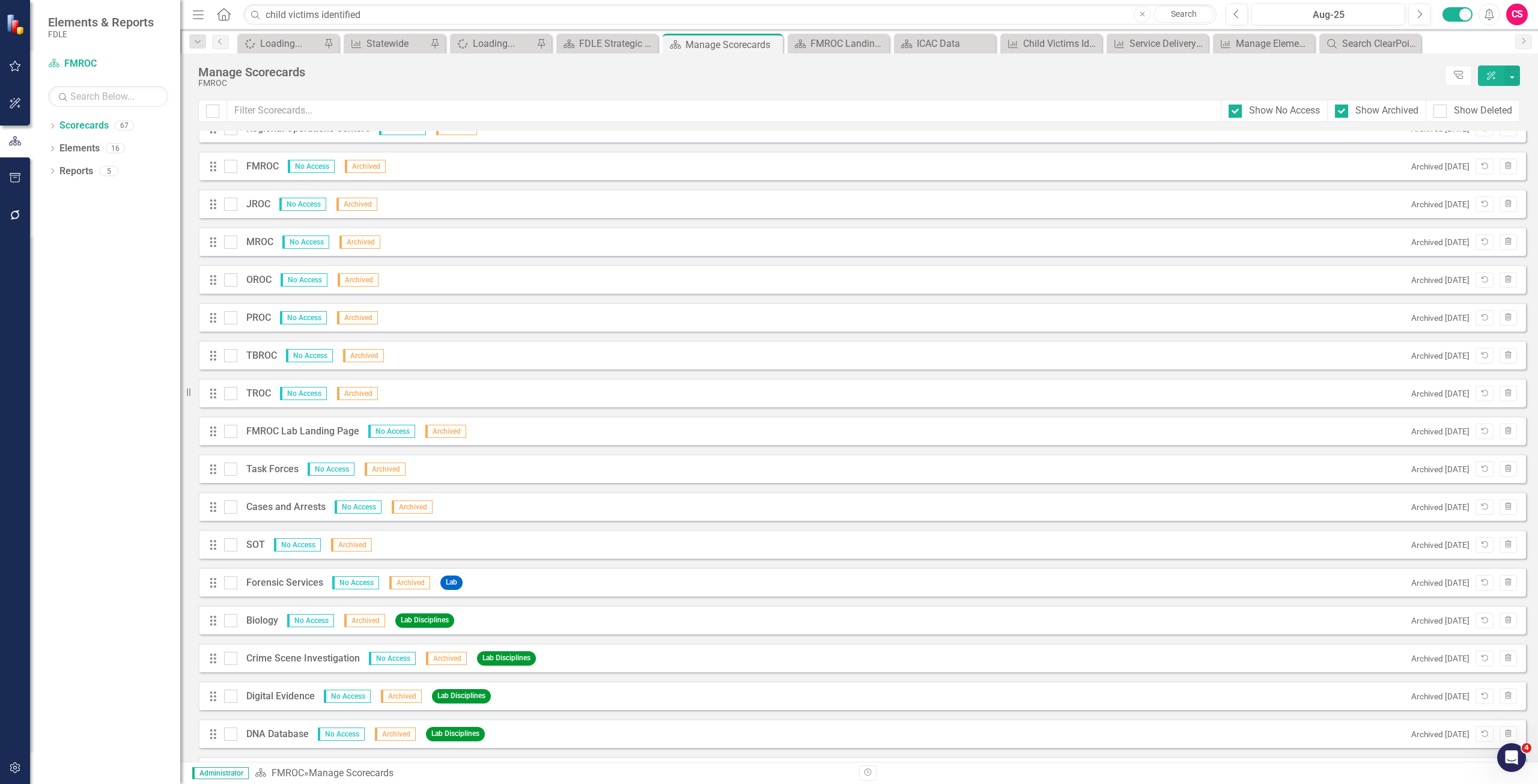
scroll to position [941, 0]
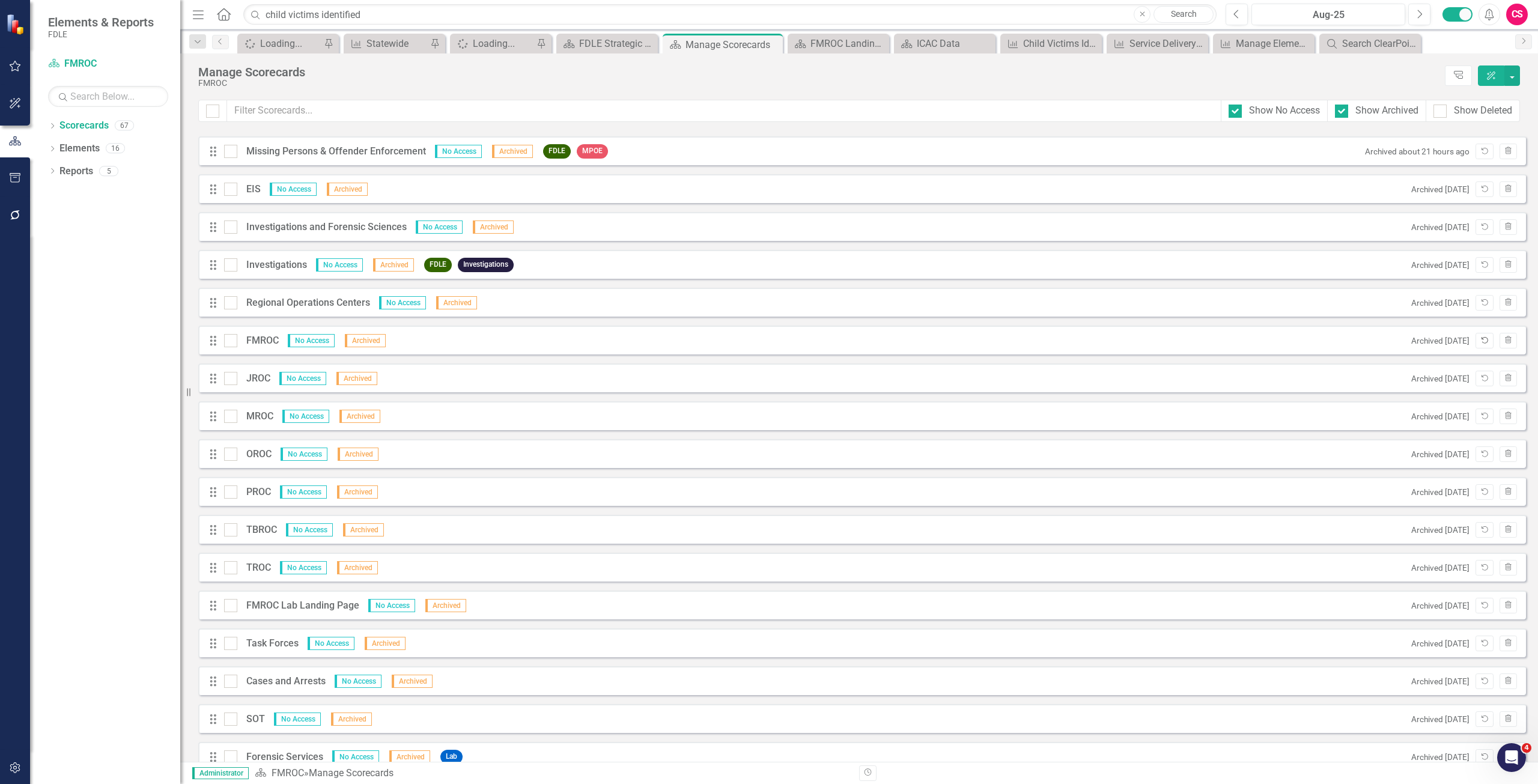
click at [1479, 341] on icon "Unarchive" at bounding box center [1483, 340] width 9 height 7
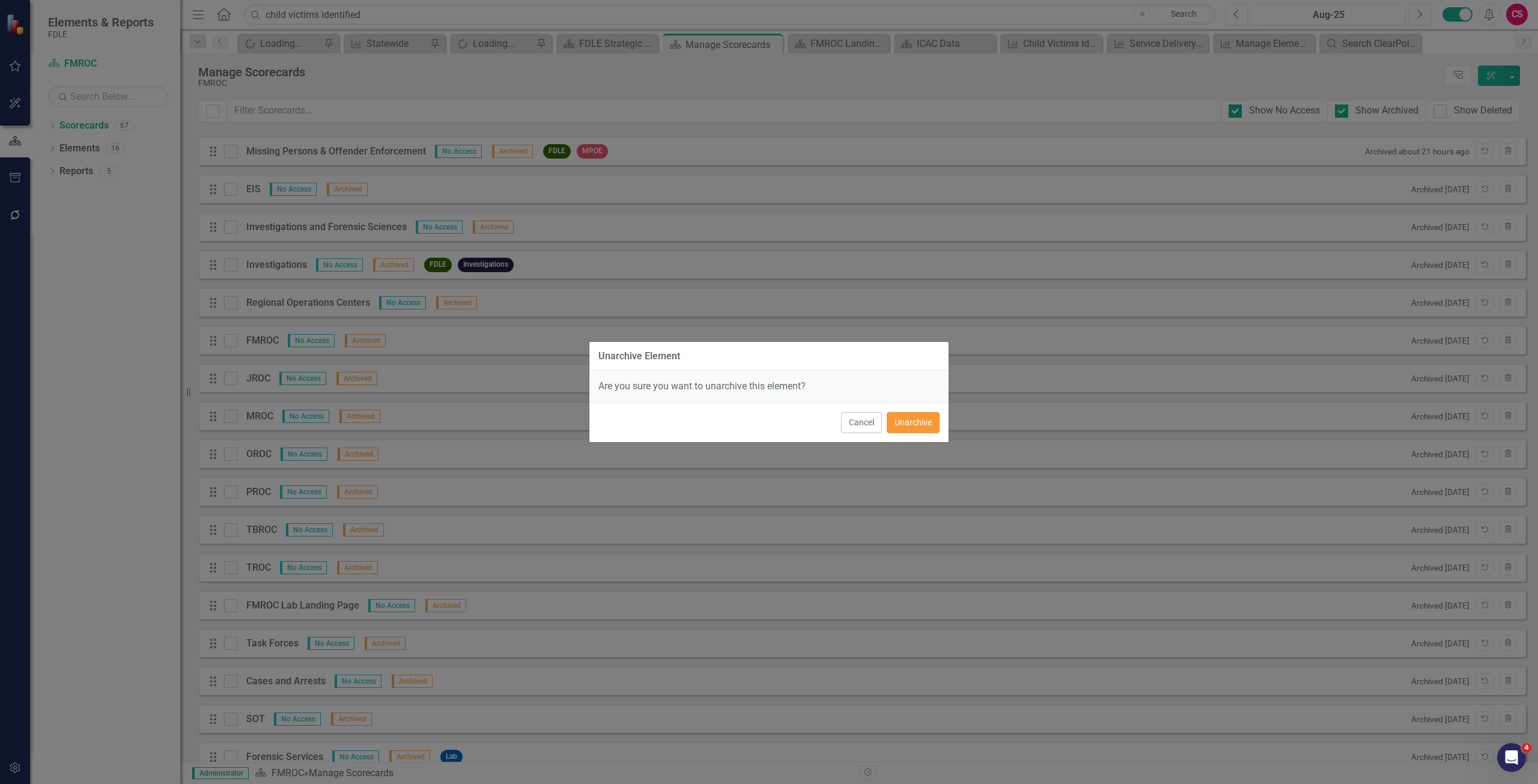
click at [922, 419] on button "Unarchive" at bounding box center [912, 422] width 53 height 21
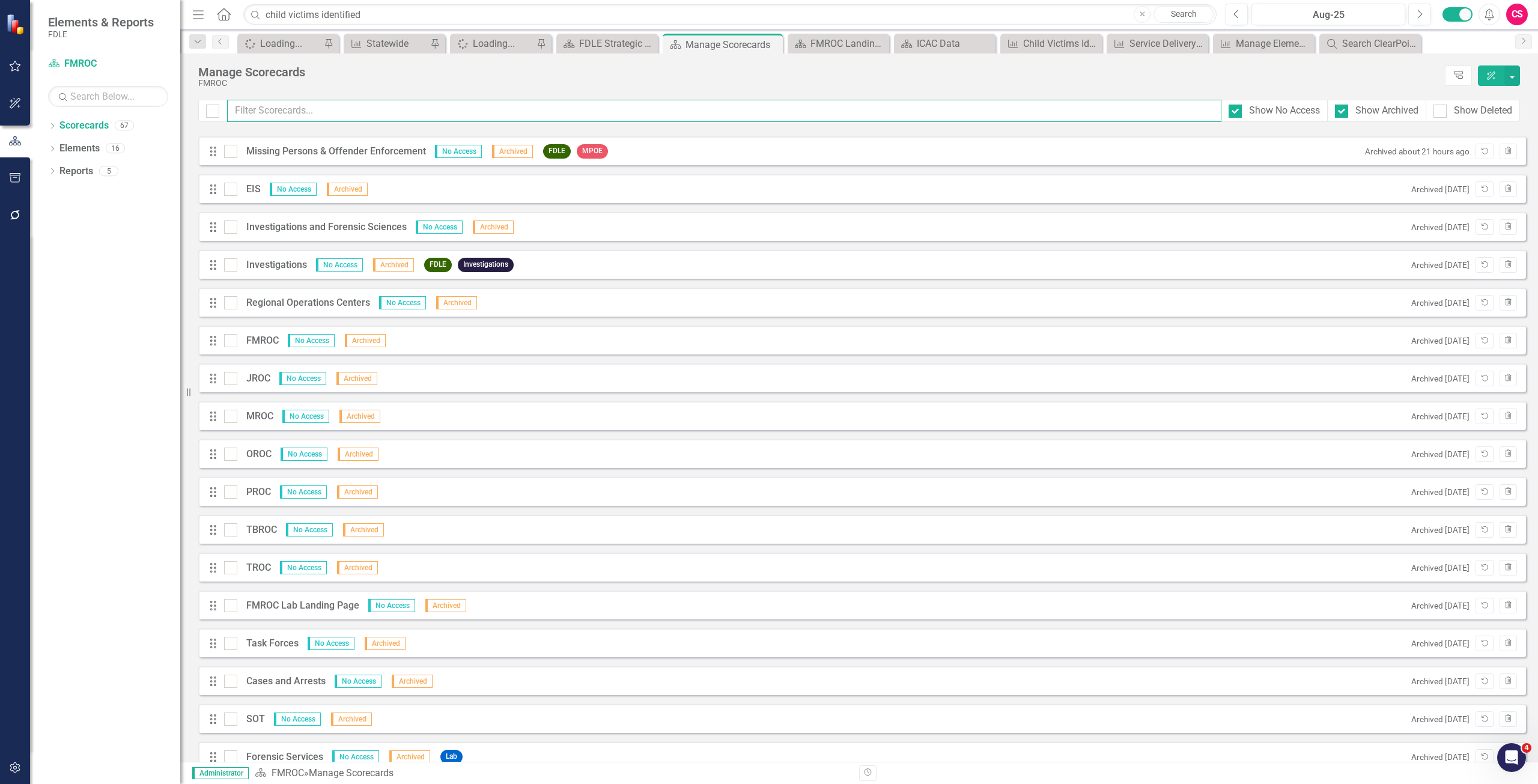
click at [351, 108] on input "text" at bounding box center [724, 111] width 994 height 22
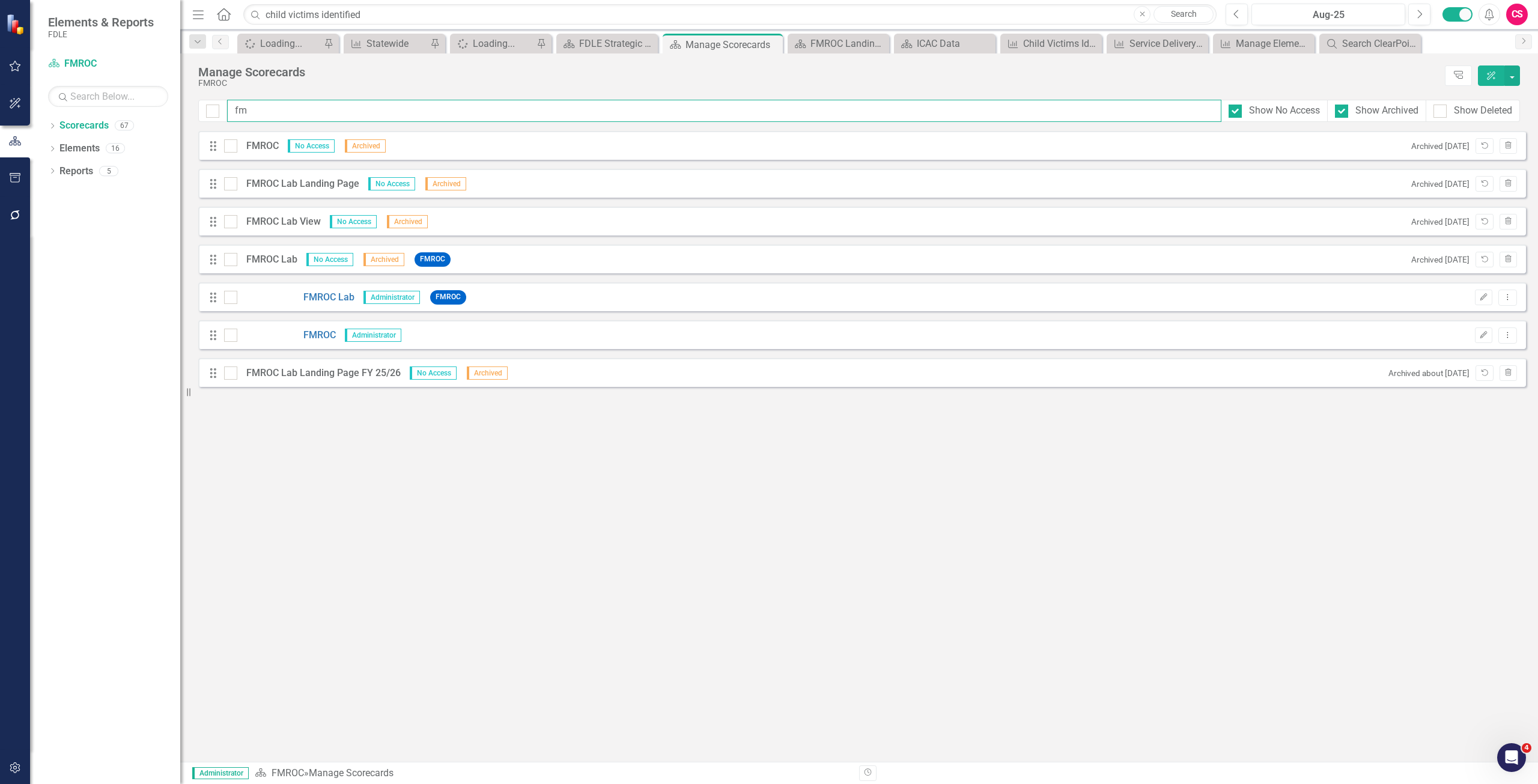
scroll to position [0, 0]
type input "fmr"
click at [1481, 147] on icon "Unarchive" at bounding box center [1483, 145] width 9 height 7
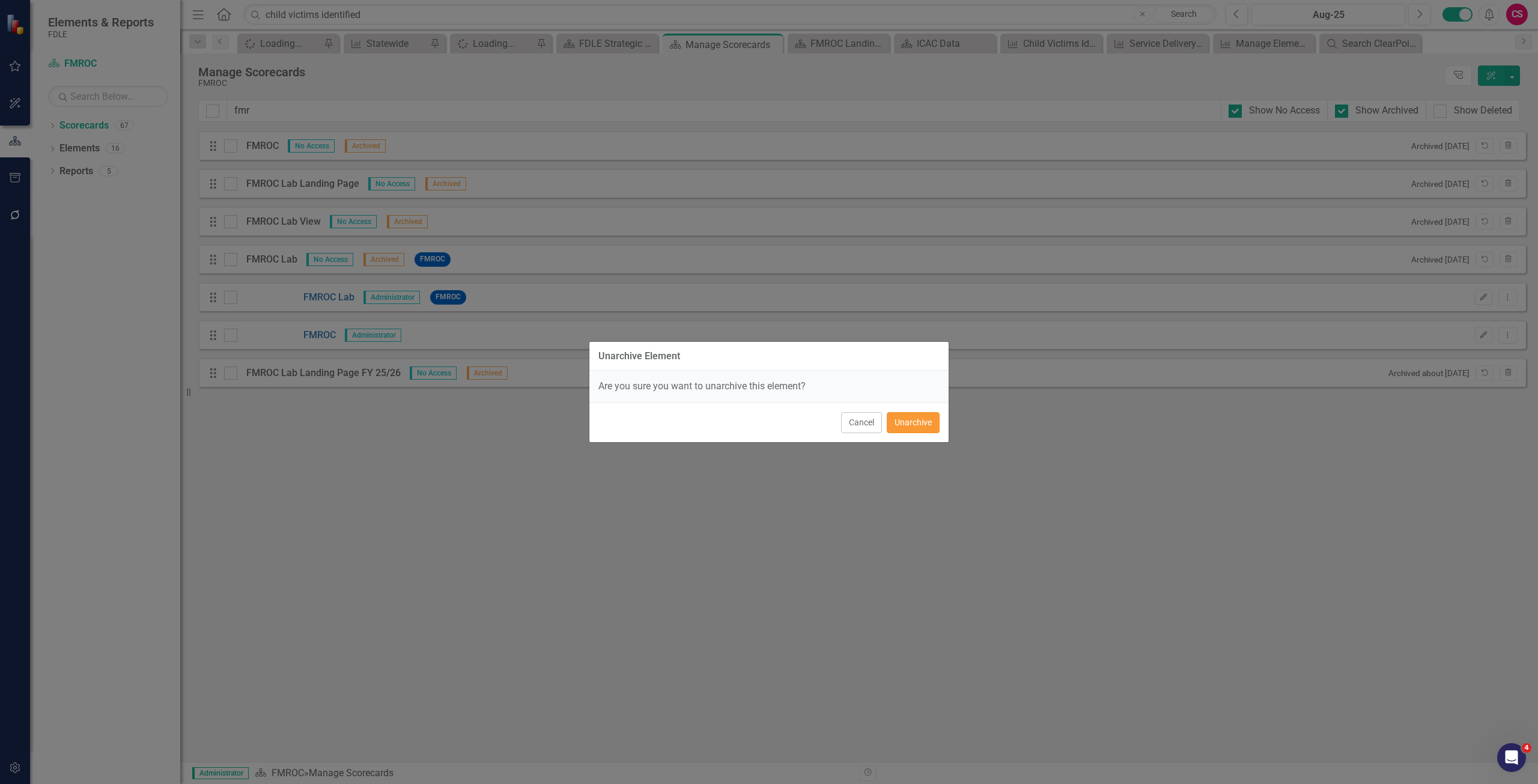
click at [925, 429] on button "Unarchive" at bounding box center [912, 422] width 53 height 21
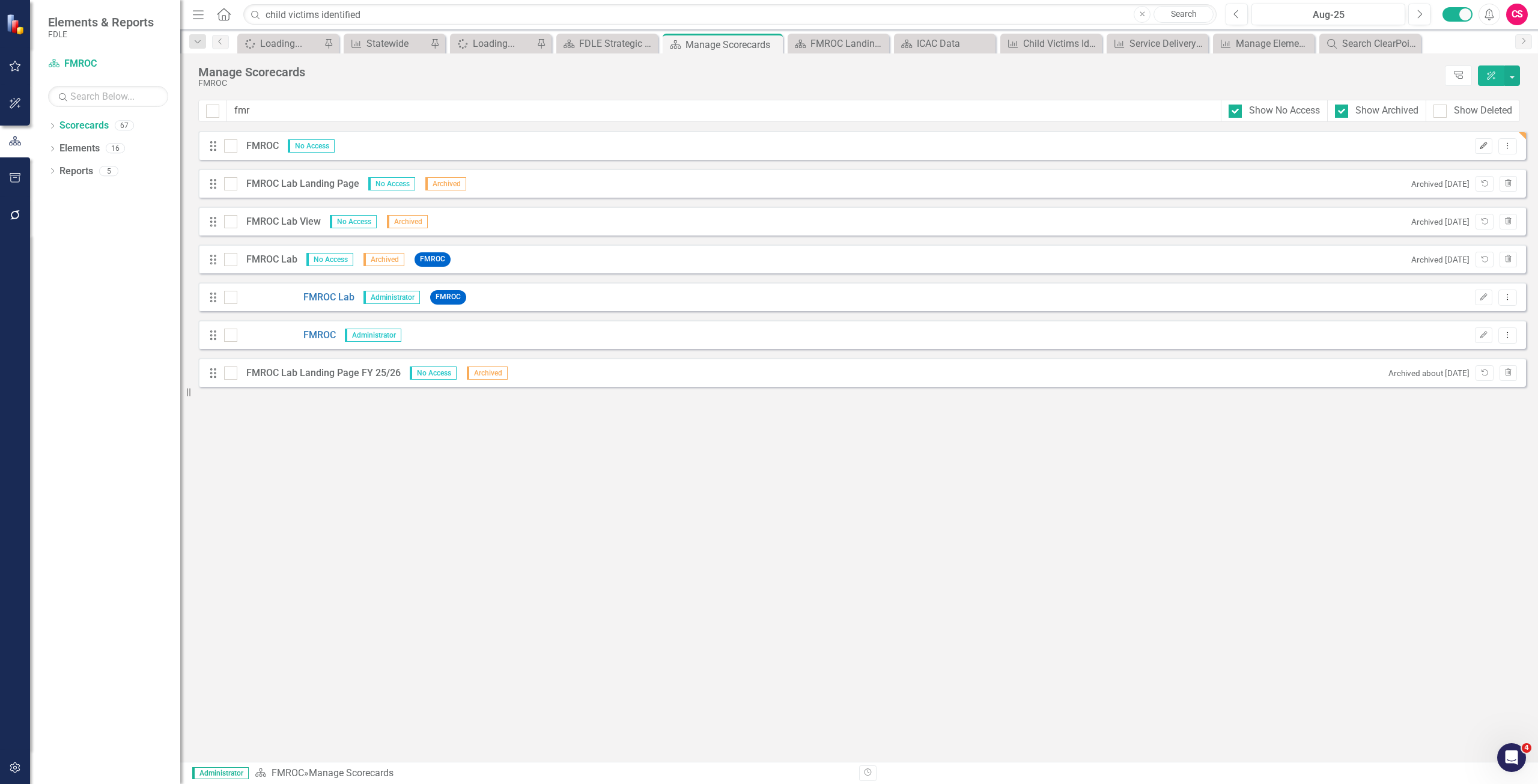
click at [1488, 150] on button "Edit" at bounding box center [1483, 146] width 17 height 15
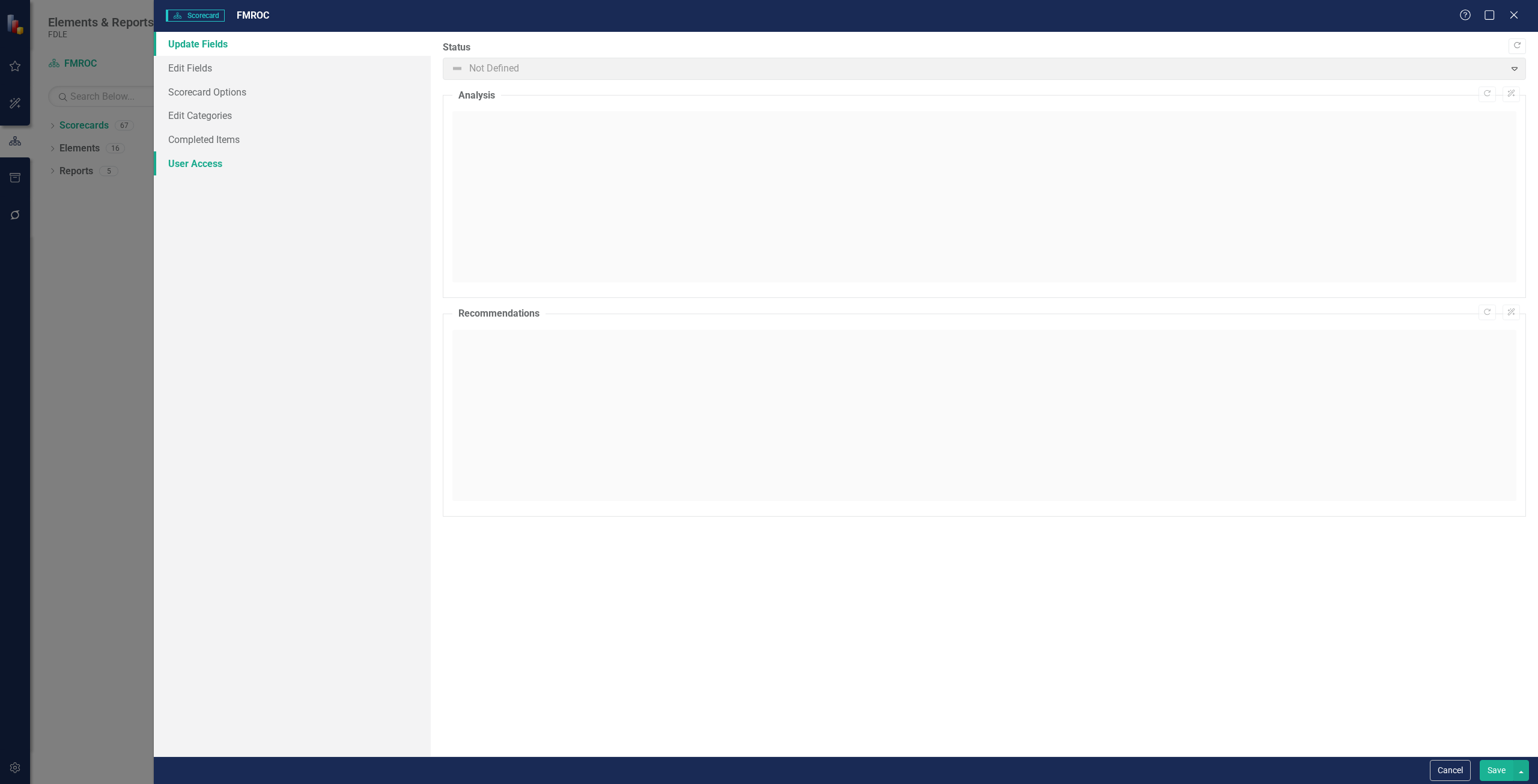
click at [282, 164] on link "User Access" at bounding box center [293, 163] width 277 height 24
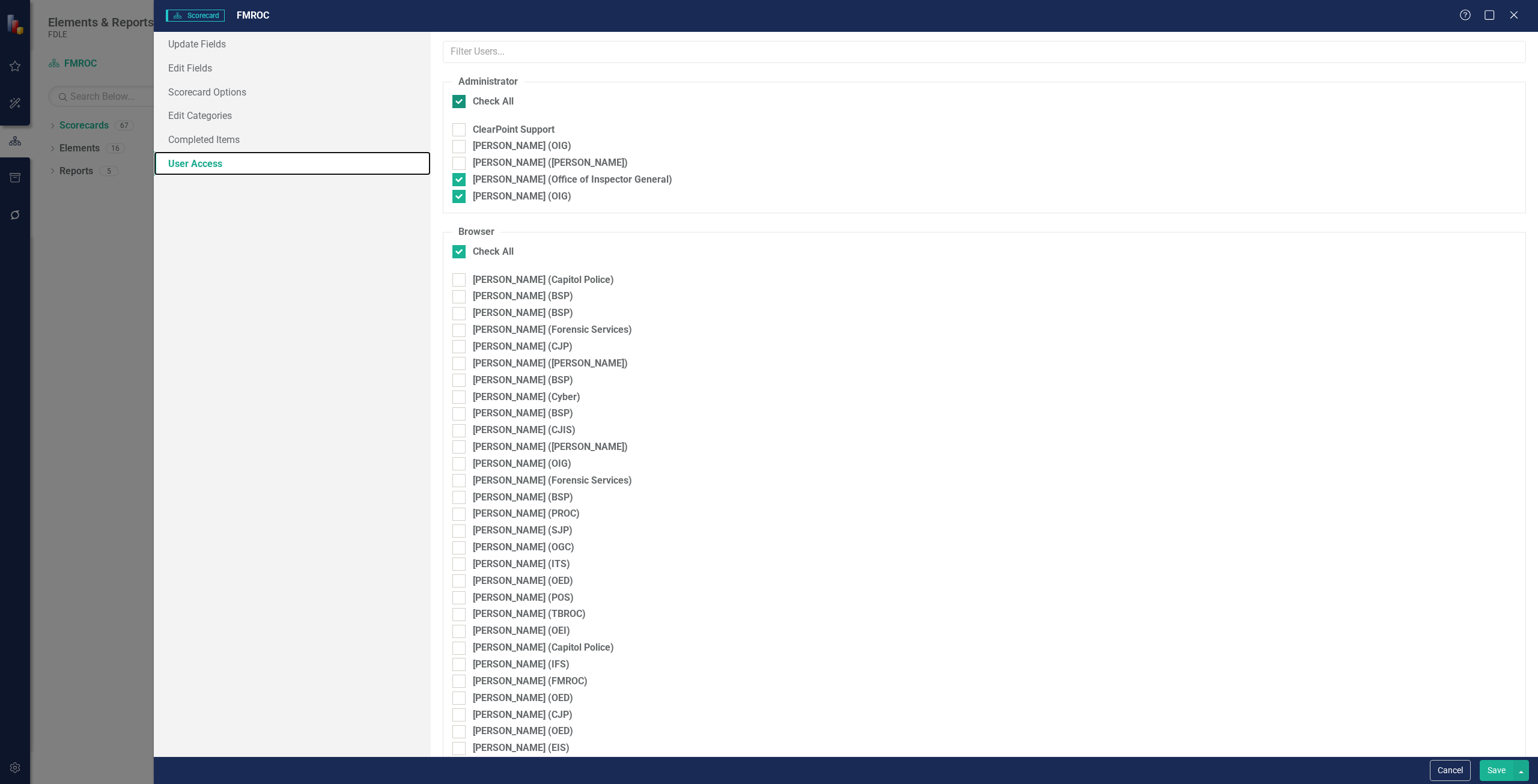
checkbox input "false"
click at [512, 127] on div "ClearPoint Support" at bounding box center [513, 130] width 82 height 13
click at [460, 127] on input "ClearPoint Support" at bounding box center [456, 127] width 8 height 8
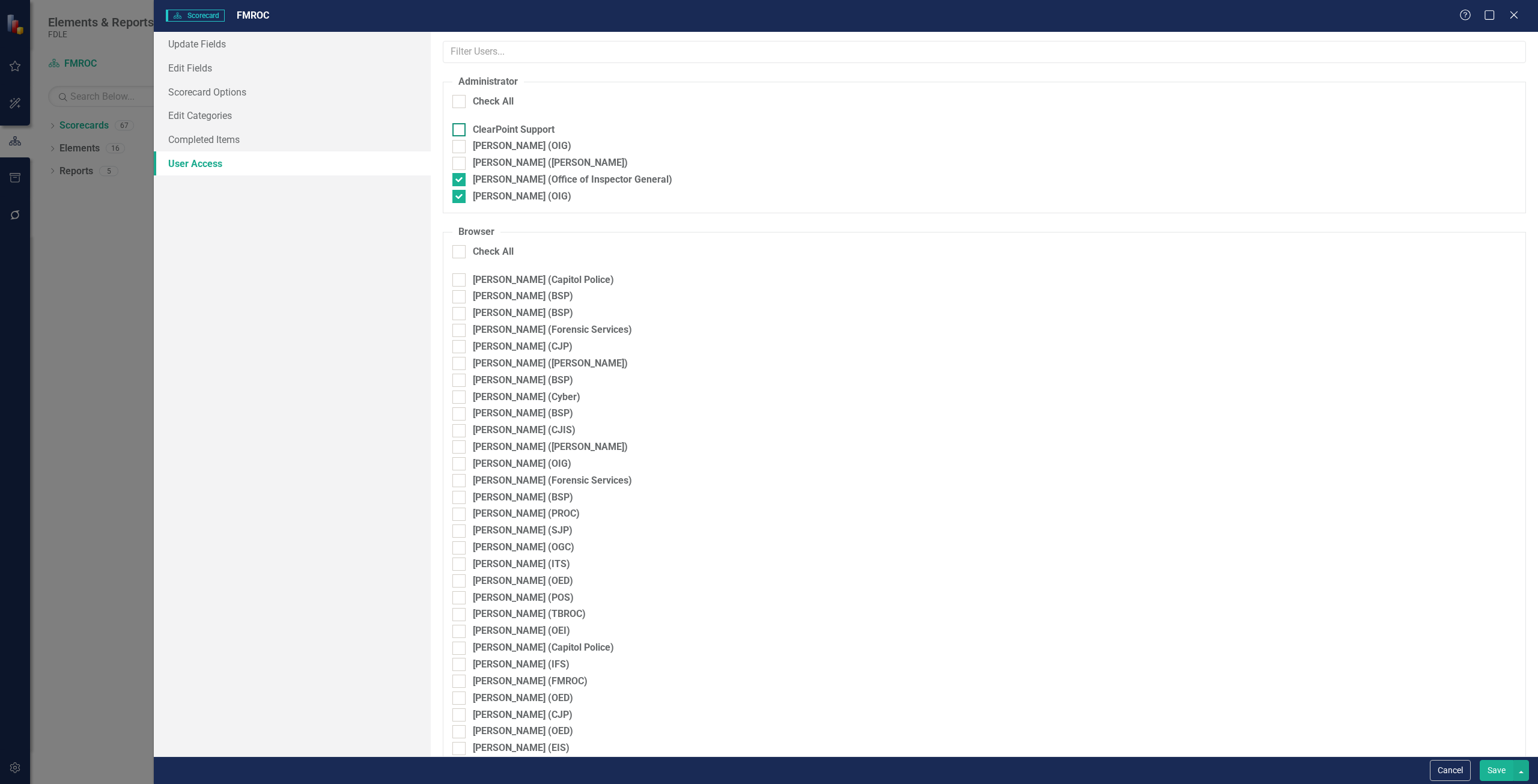
checkbox input "true"
click at [1500, 771] on button "Save" at bounding box center [1496, 771] width 34 height 21
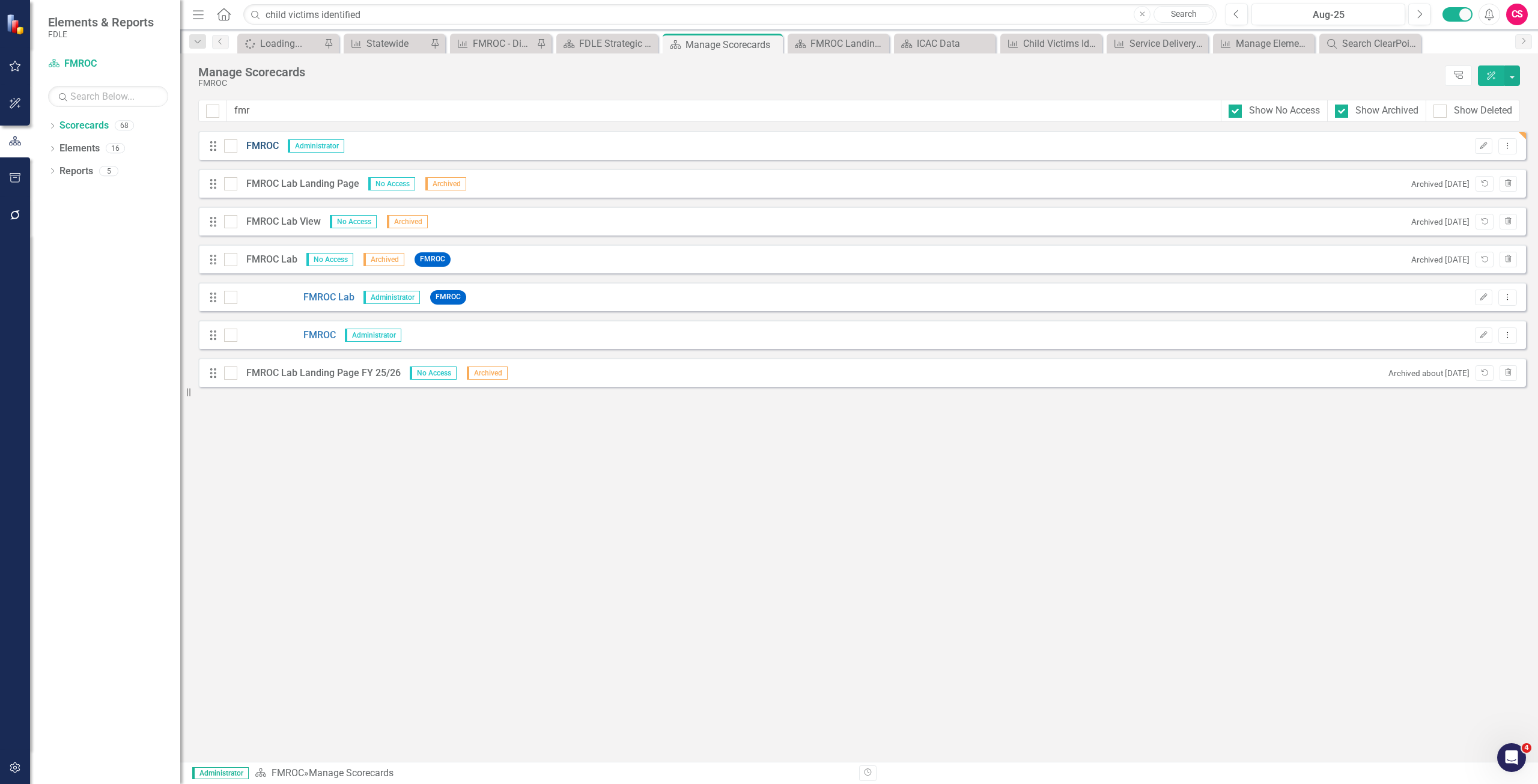
click at [265, 145] on link "FMROC" at bounding box center [258, 146] width 41 height 13
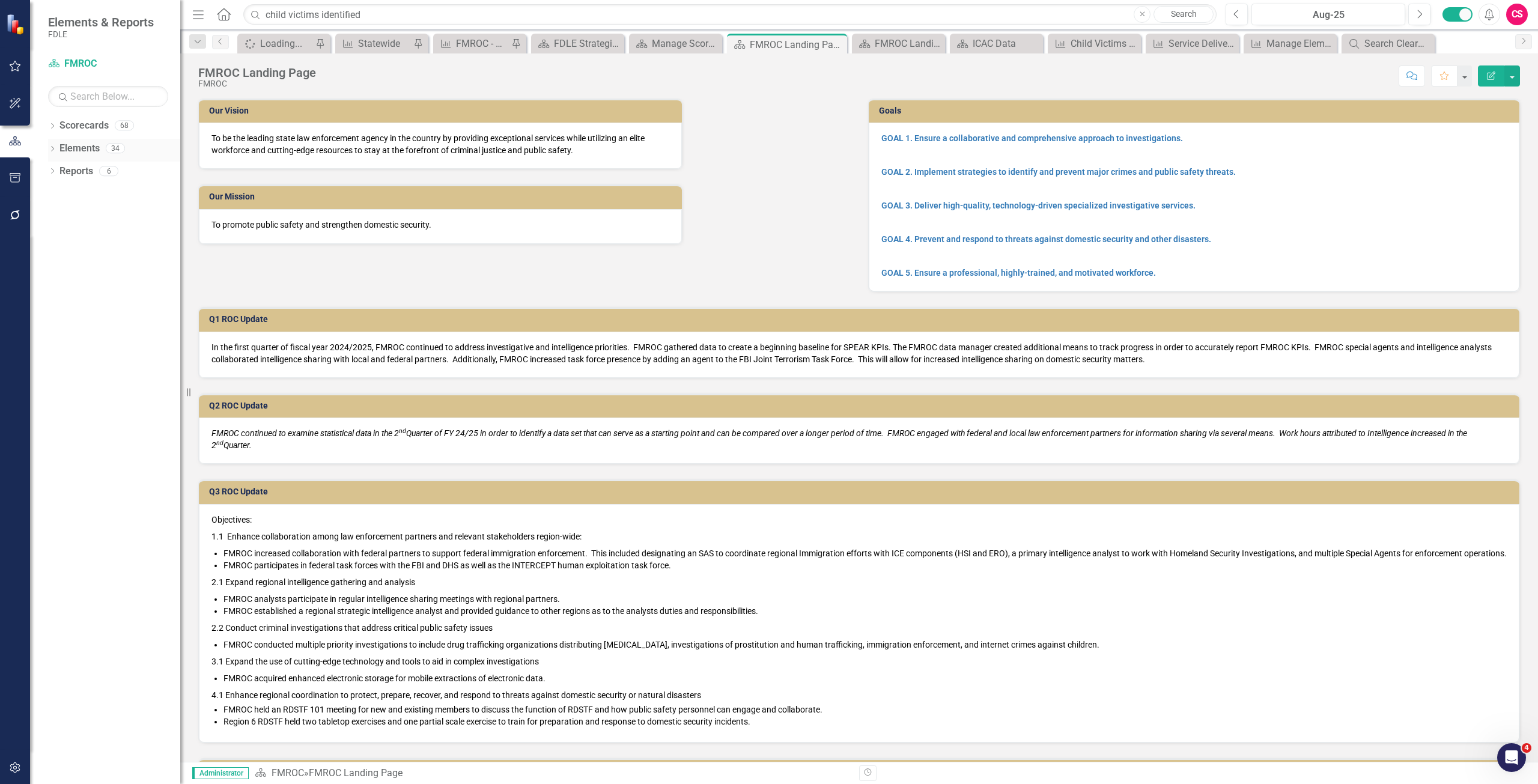
click at [84, 149] on link "Elements" at bounding box center [80, 148] width 40 height 13
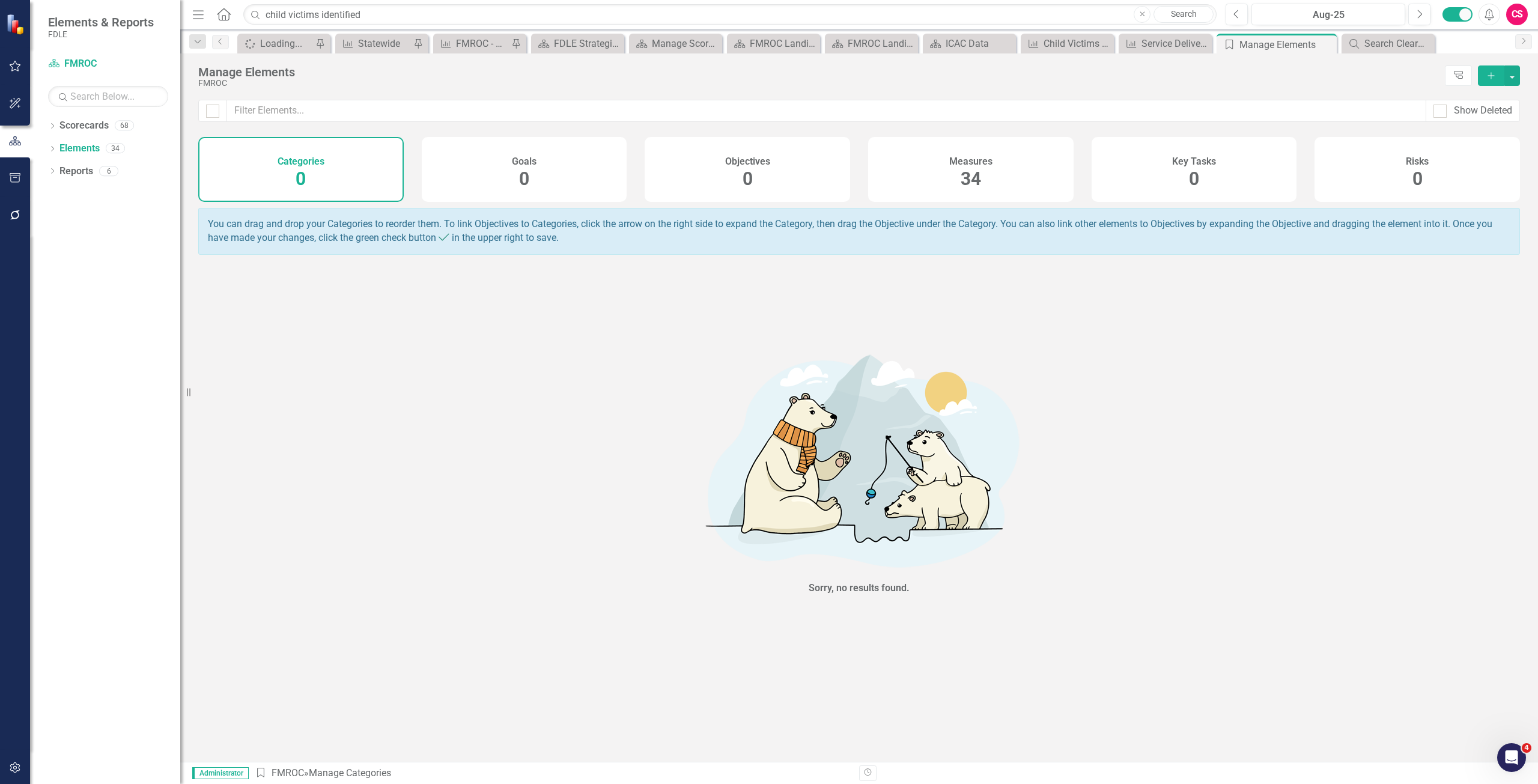
click at [979, 182] on span "34" at bounding box center [970, 179] width 20 height 21
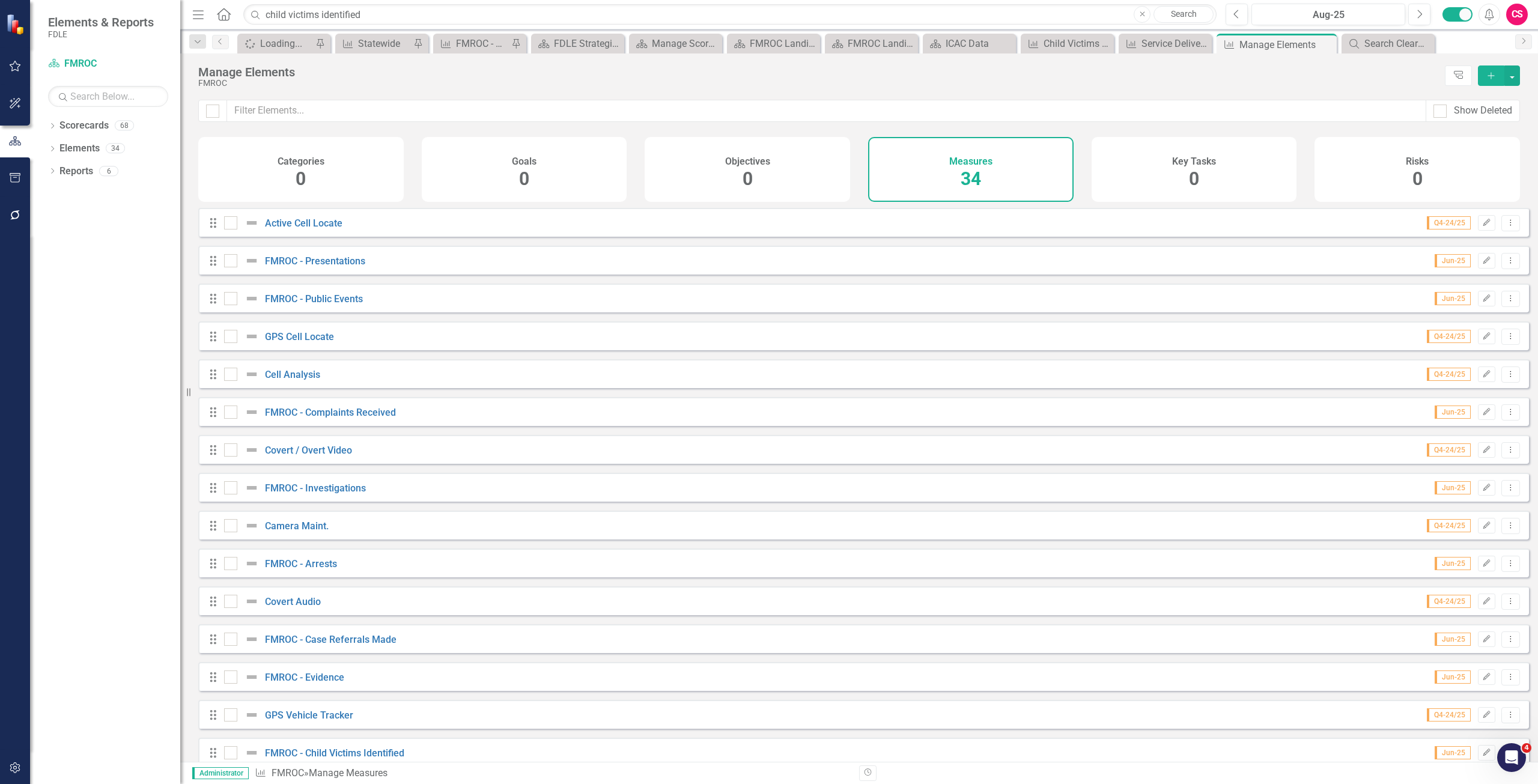
checkbox input "false"
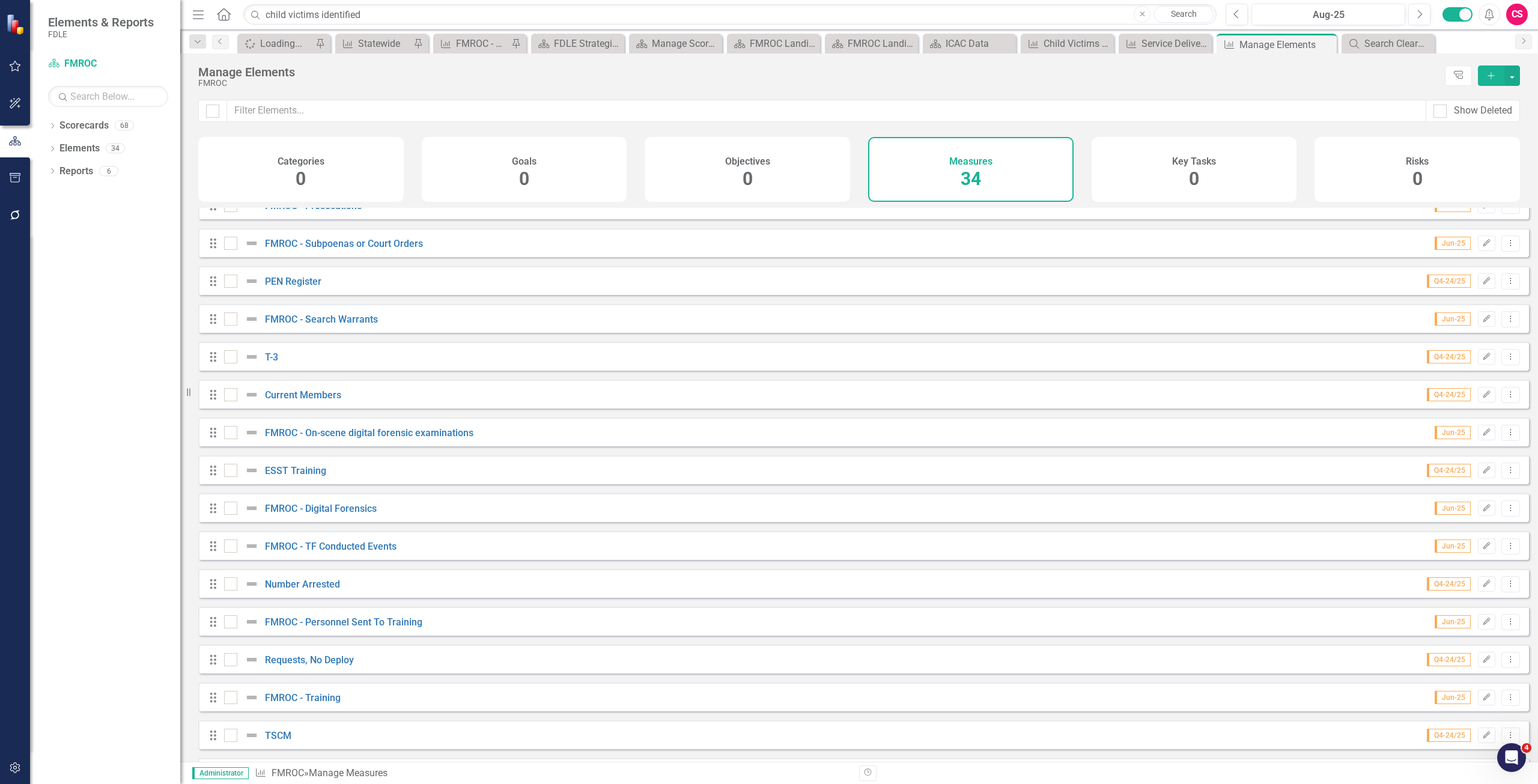
scroll to position [742, 0]
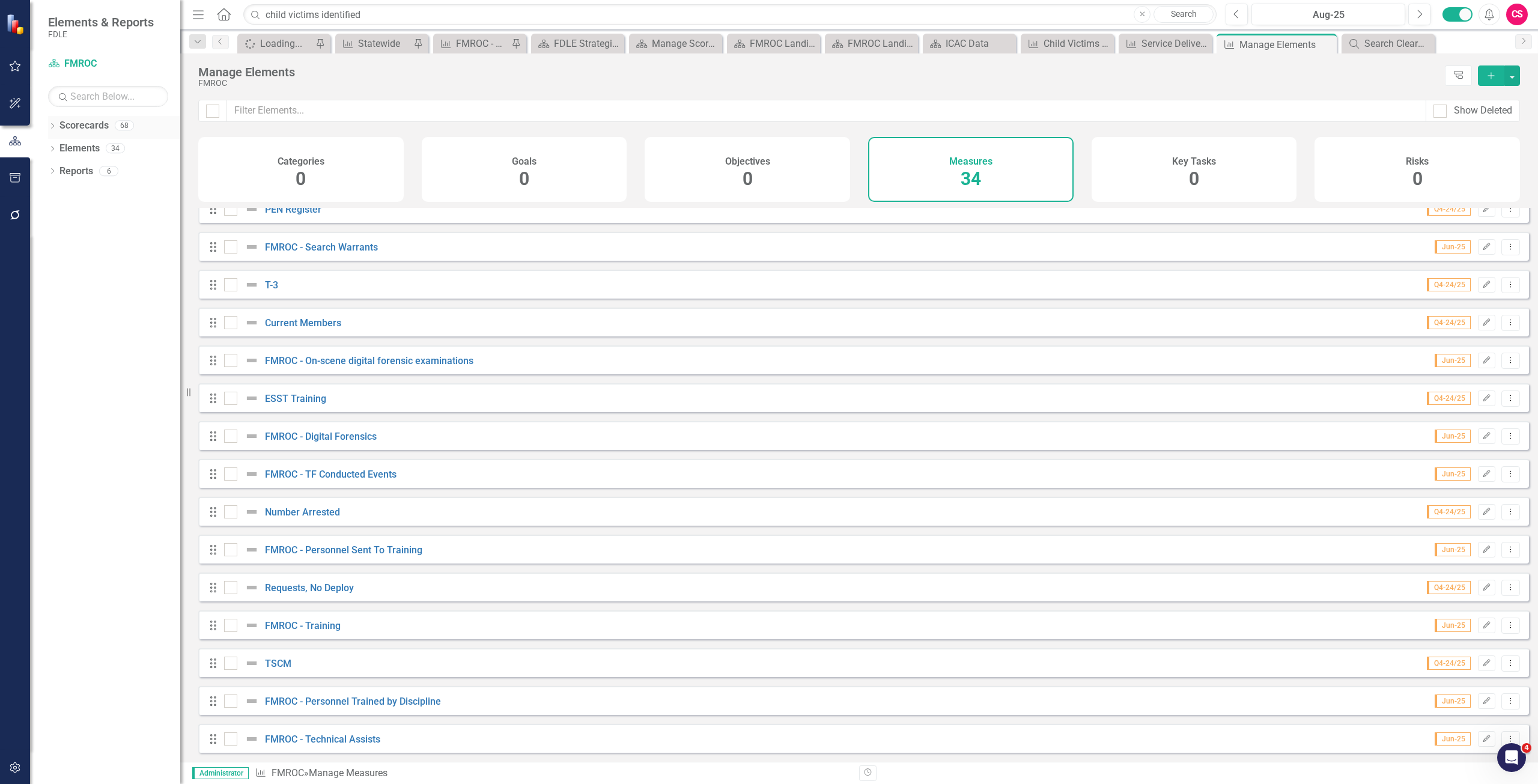
click at [79, 120] on link "Scorecards" at bounding box center [84, 126] width 49 height 13
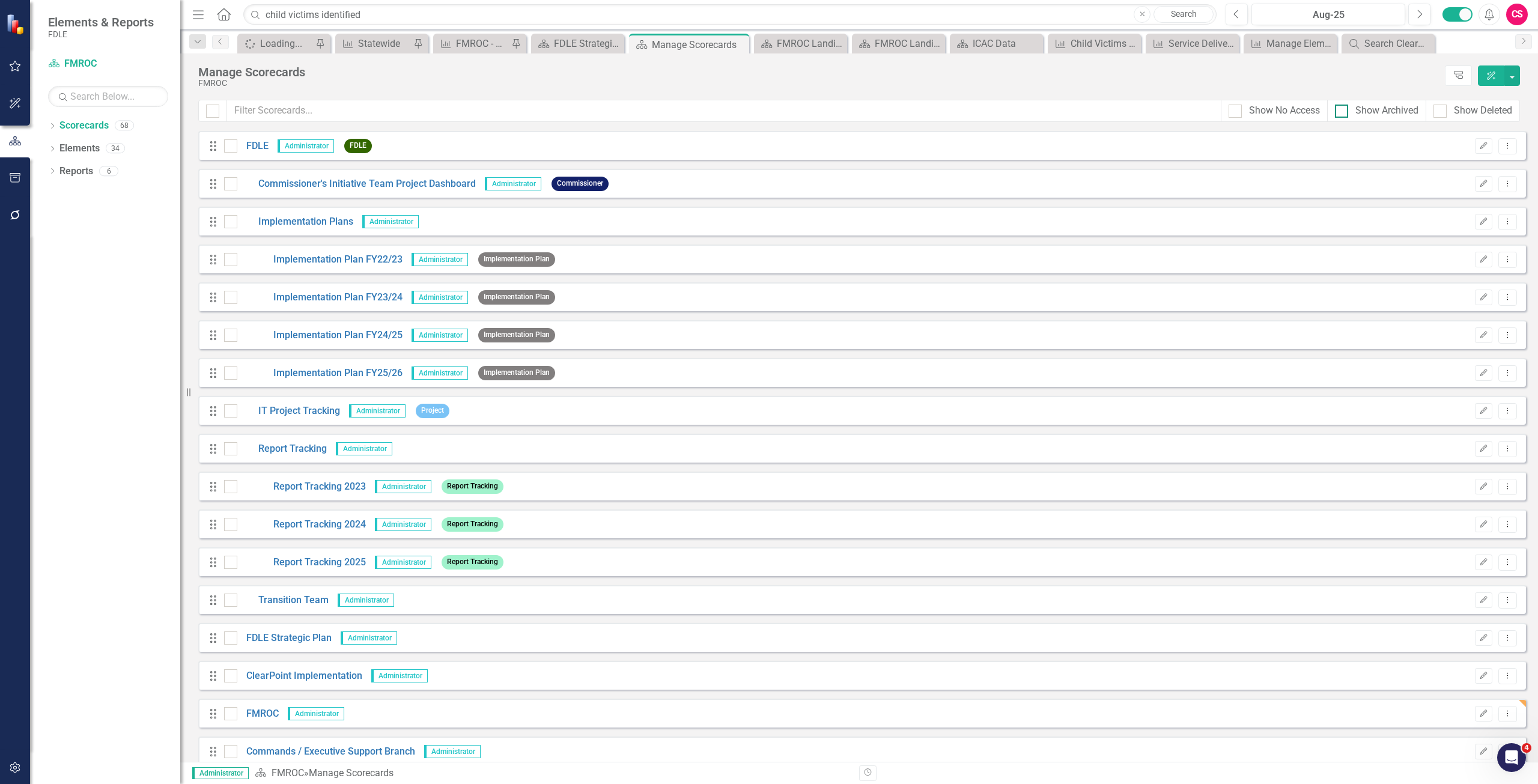
click at [1378, 117] on div "Show Archived" at bounding box center [1387, 111] width 64 height 13
click at [1343, 113] on input "Show Archived" at bounding box center [1339, 109] width 8 height 8
checkbox input "true"
click at [1302, 112] on div "Show No Access" at bounding box center [1285, 111] width 71 height 13
click at [1237, 112] on input "Show No Access" at bounding box center [1233, 109] width 8 height 8
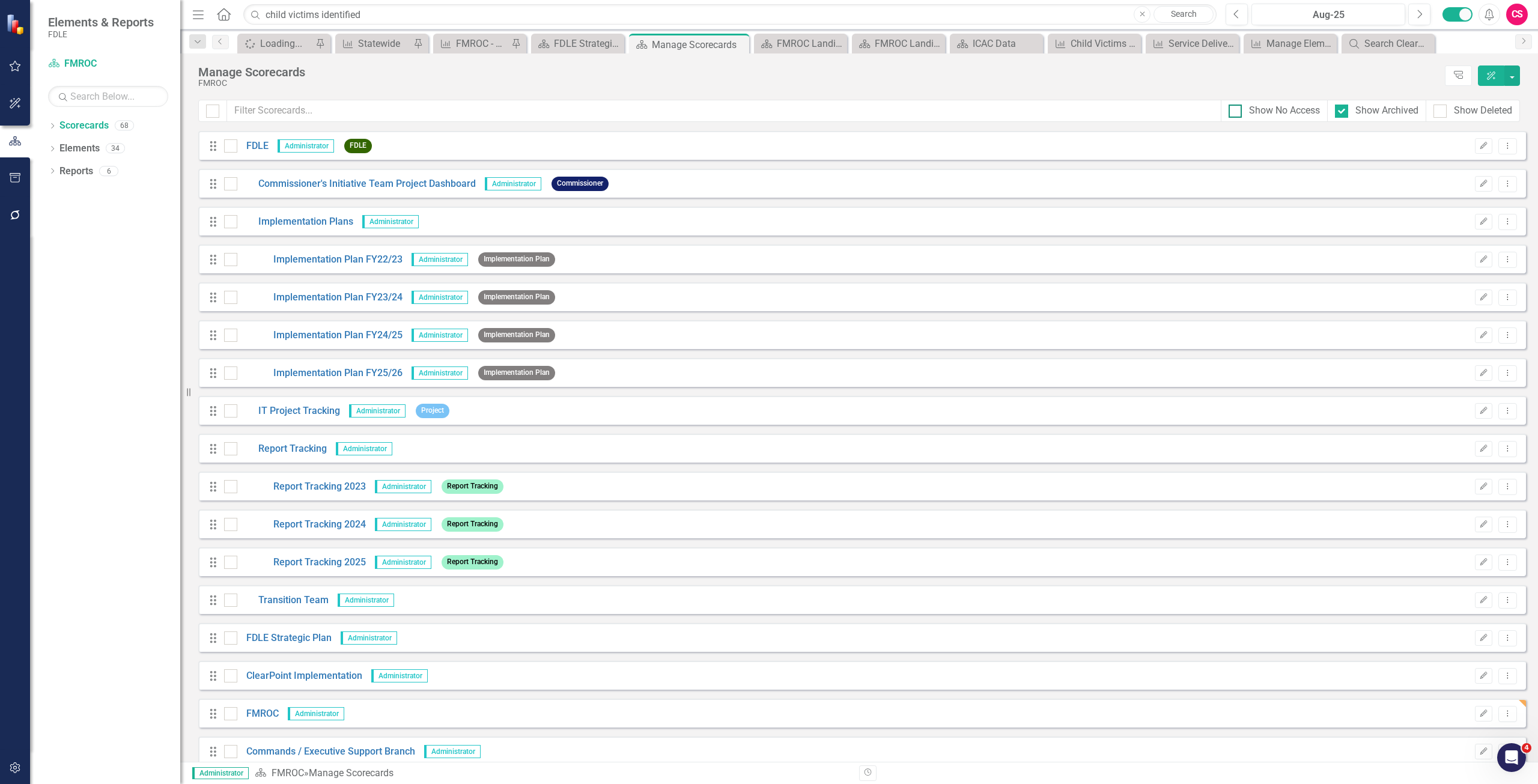
checkbox input "true"
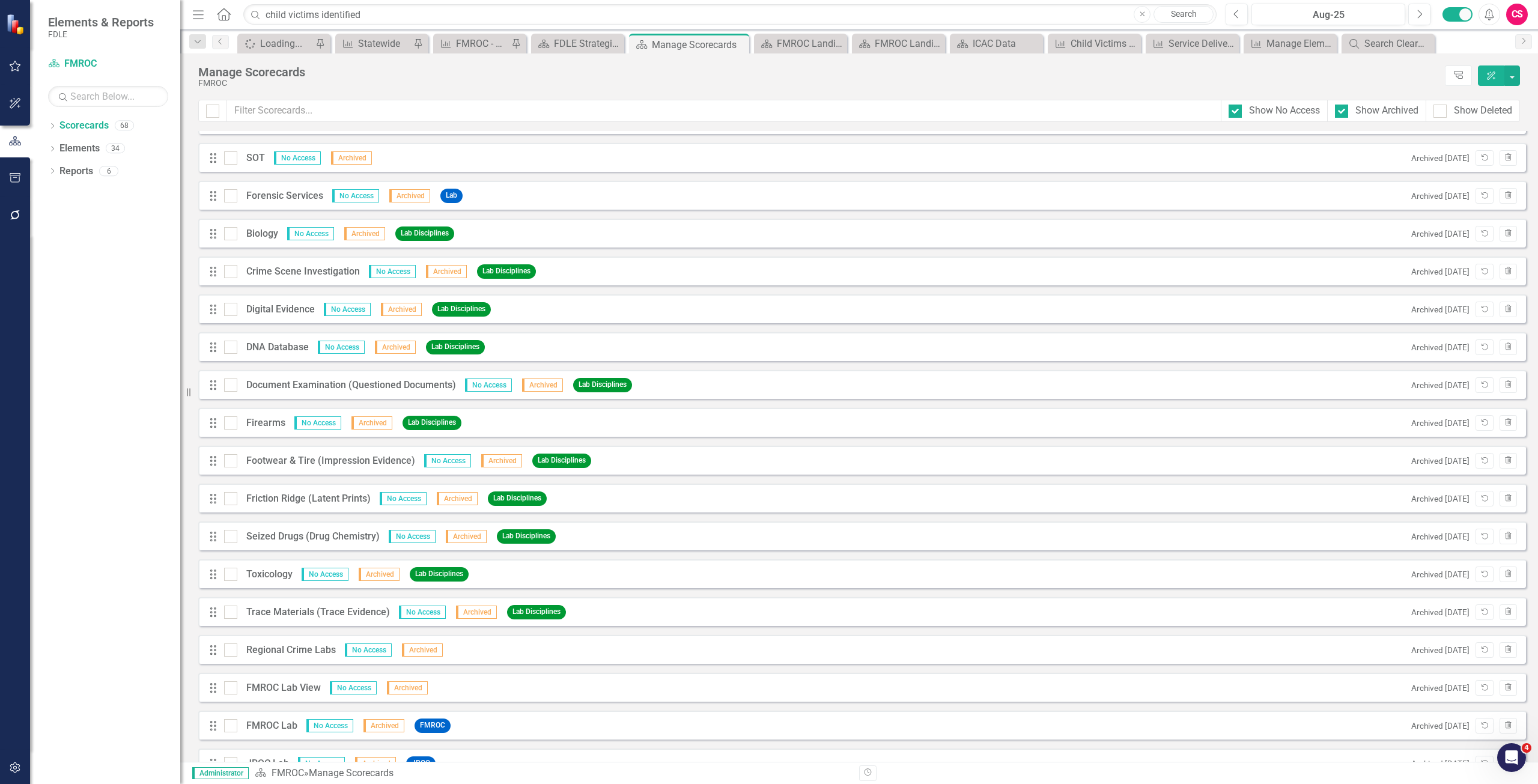
scroll to position [1141, 0]
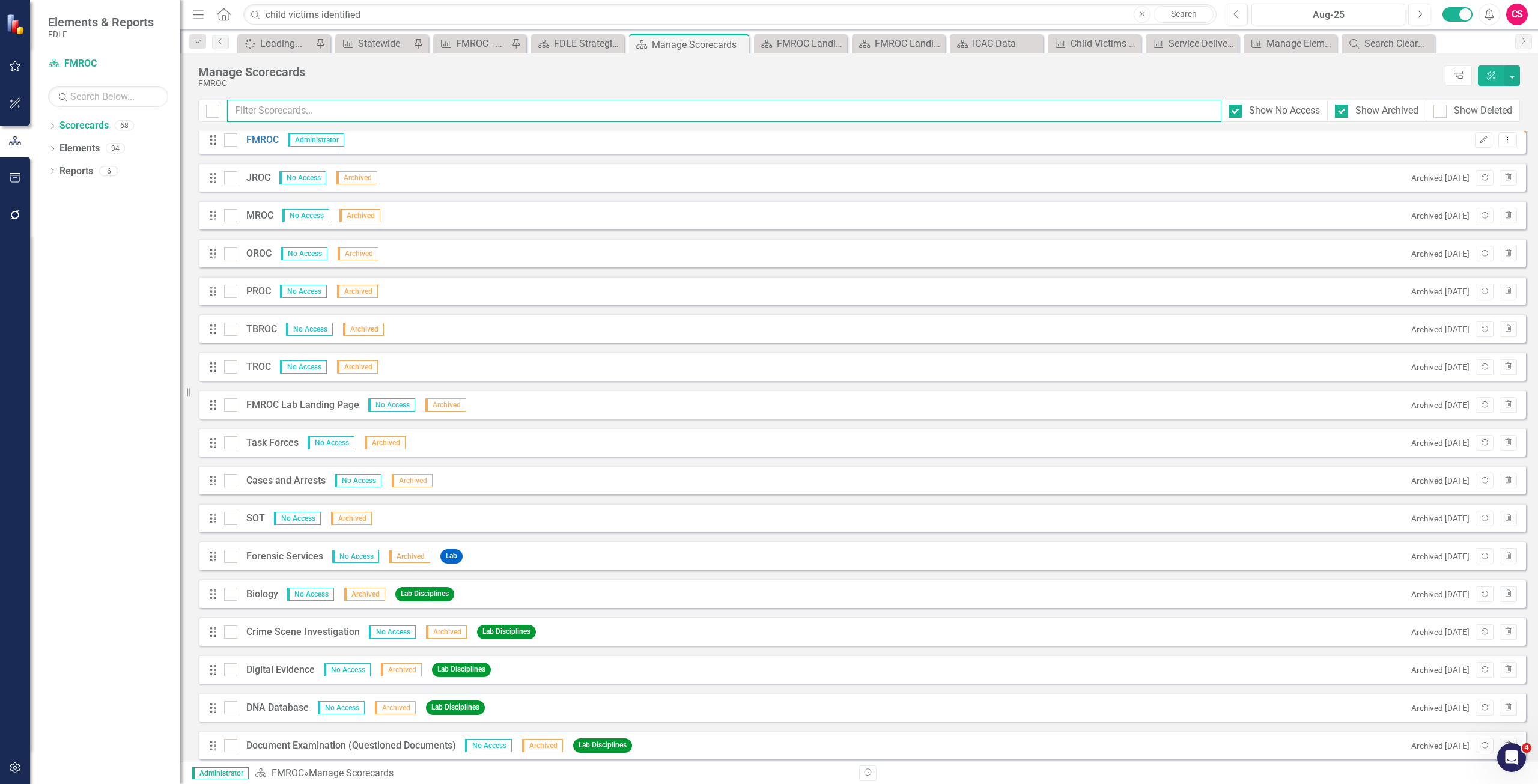
click at [294, 111] on input "text" at bounding box center [724, 111] width 994 height 22
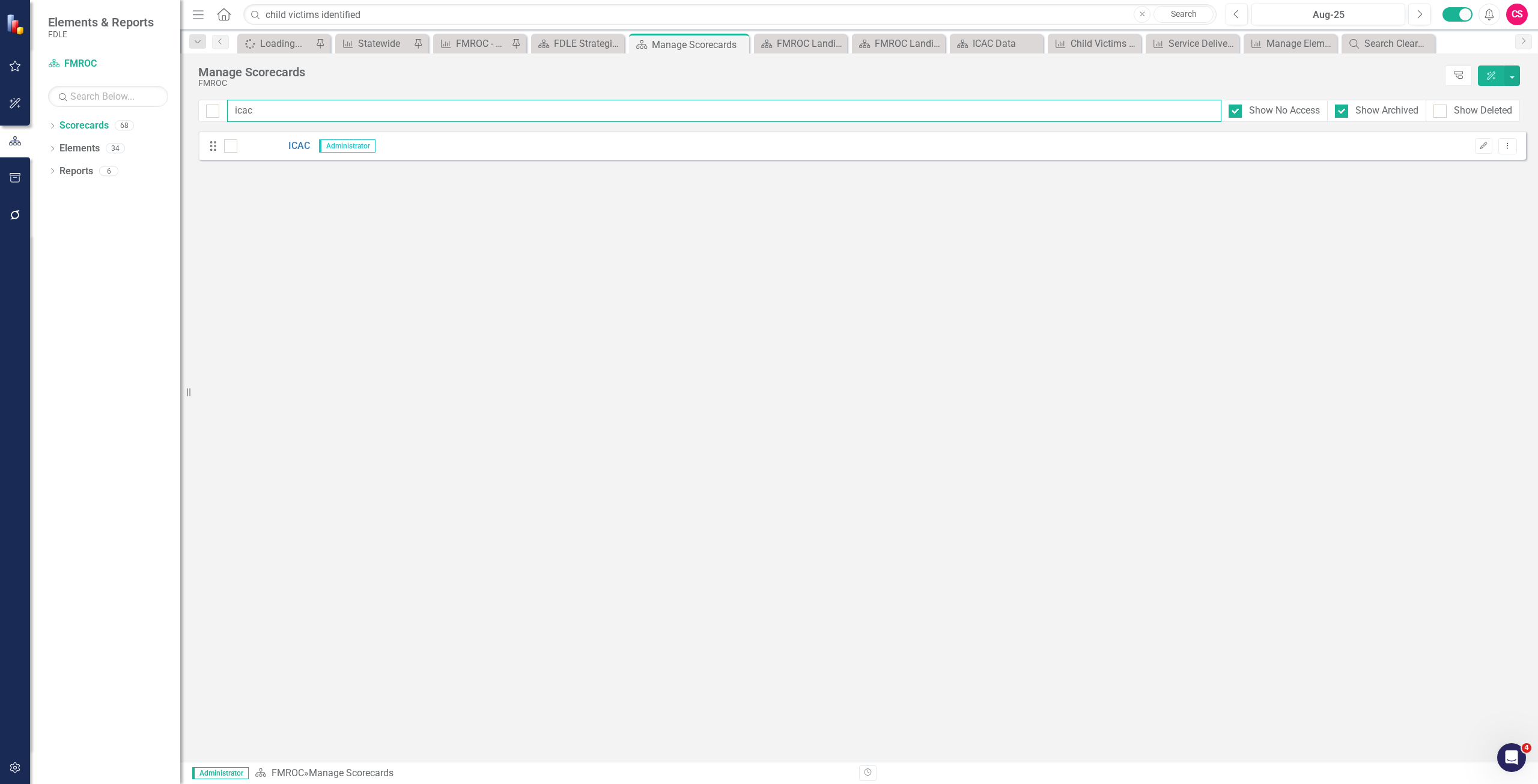
scroll to position [0, 0]
type input "icac"
click at [301, 143] on link "ICAC" at bounding box center [274, 146] width 73 height 13
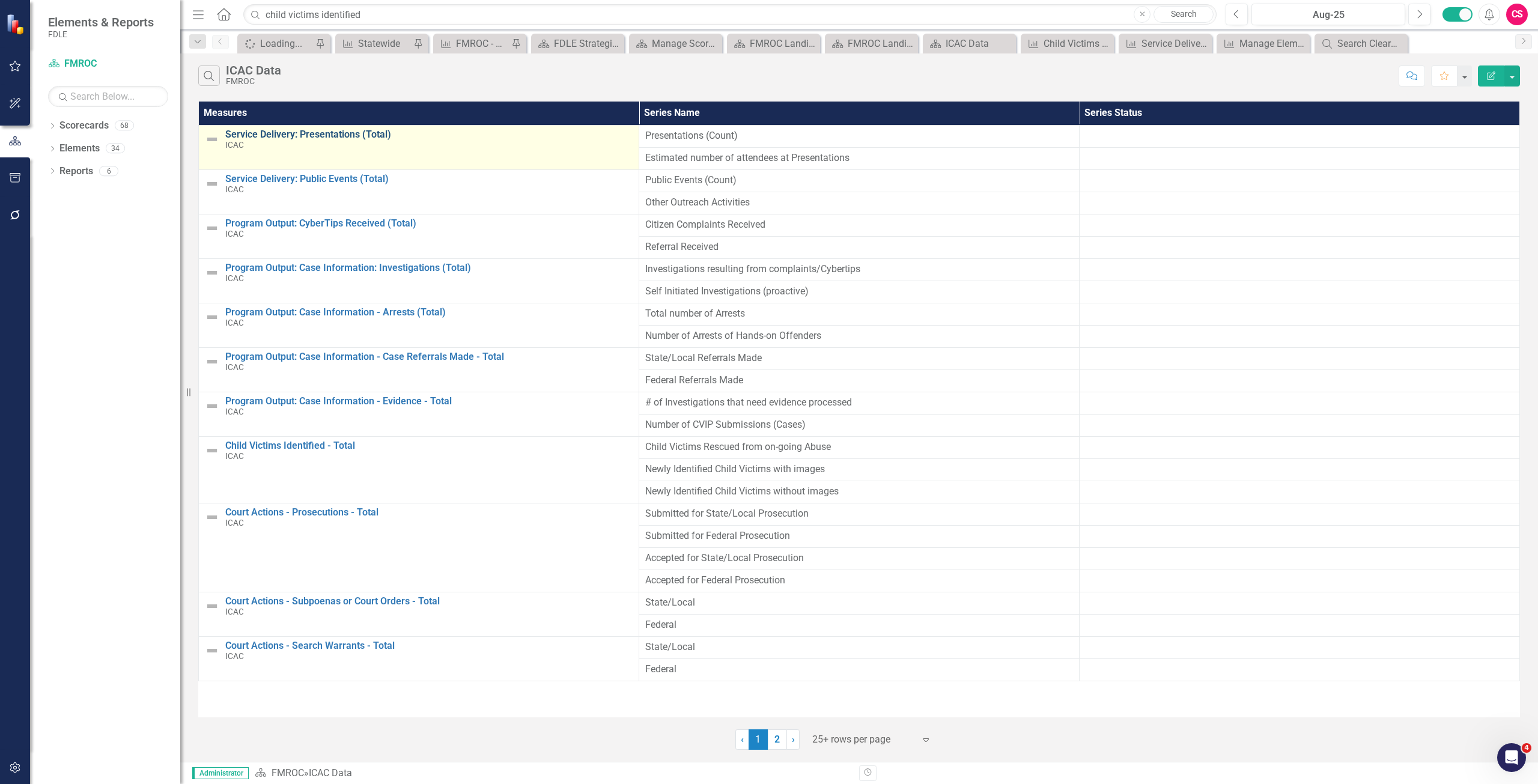
click at [298, 137] on link "Service Delivery: Presentations (Total)" at bounding box center [428, 134] width 407 height 11
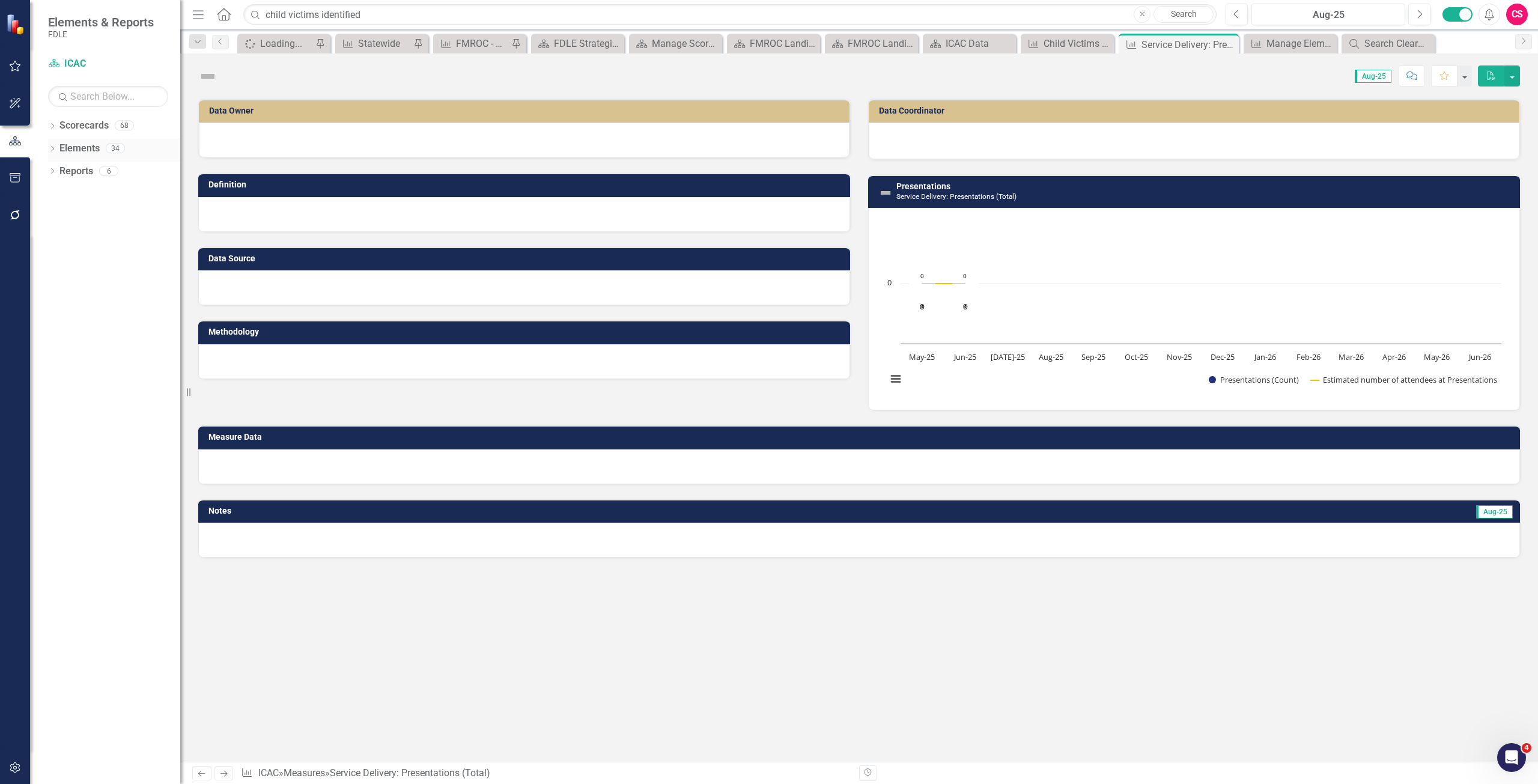
click at [68, 151] on link "Elements" at bounding box center [80, 148] width 40 height 13
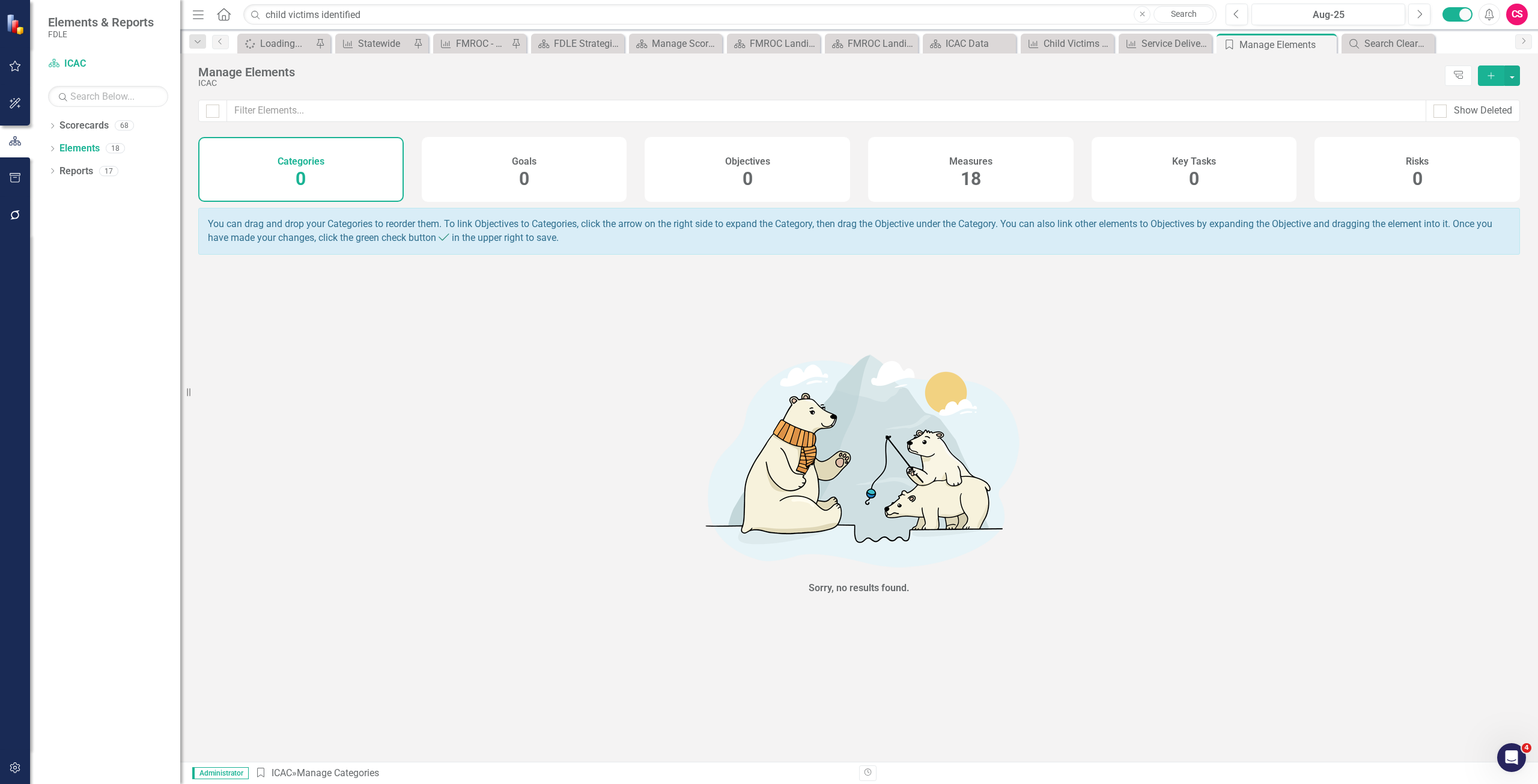
click at [1041, 167] on div "Measures 18" at bounding box center [970, 168] width 205 height 64
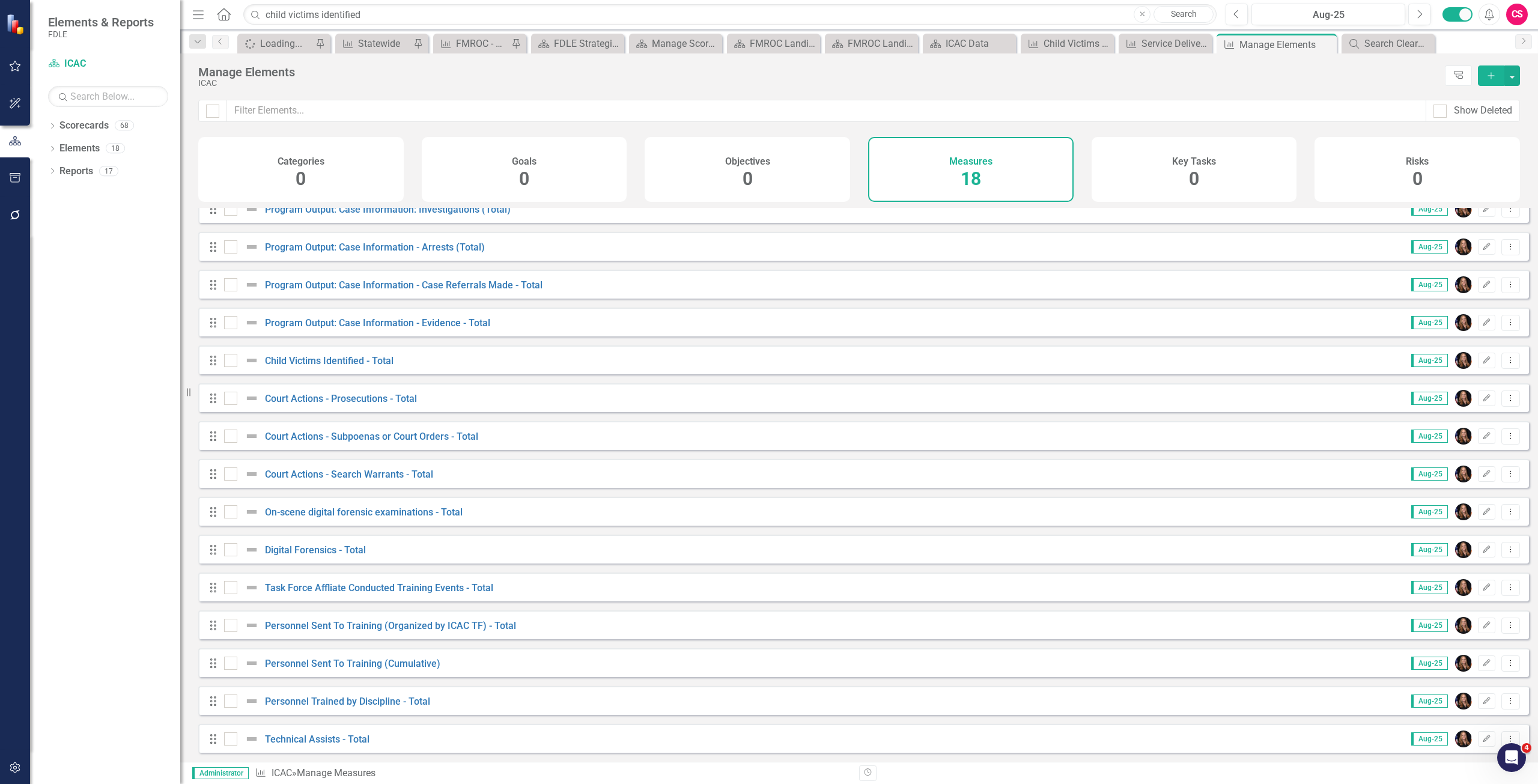
scroll to position [137, 0]
